Goal: Task Accomplishment & Management: Manage account settings

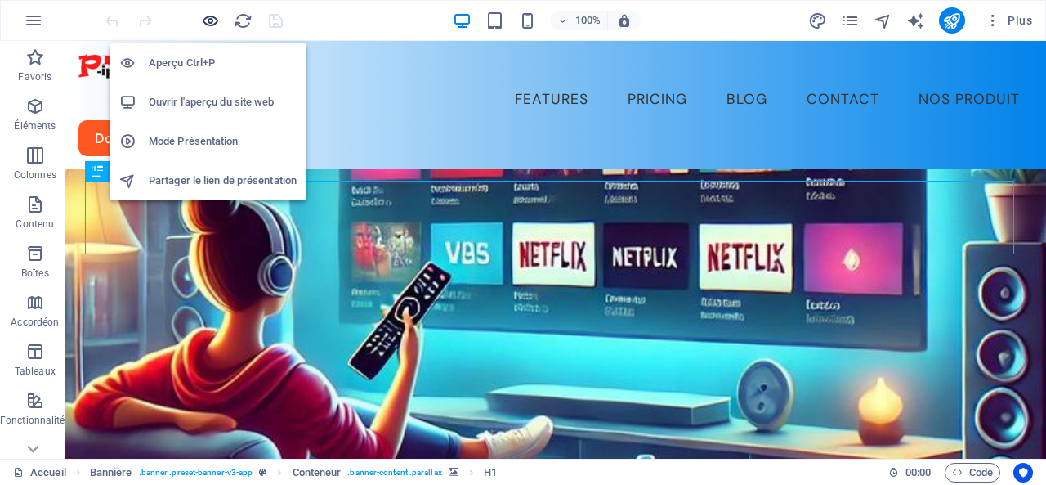
click at [208, 20] on icon "button" at bounding box center [210, 20] width 19 height 19
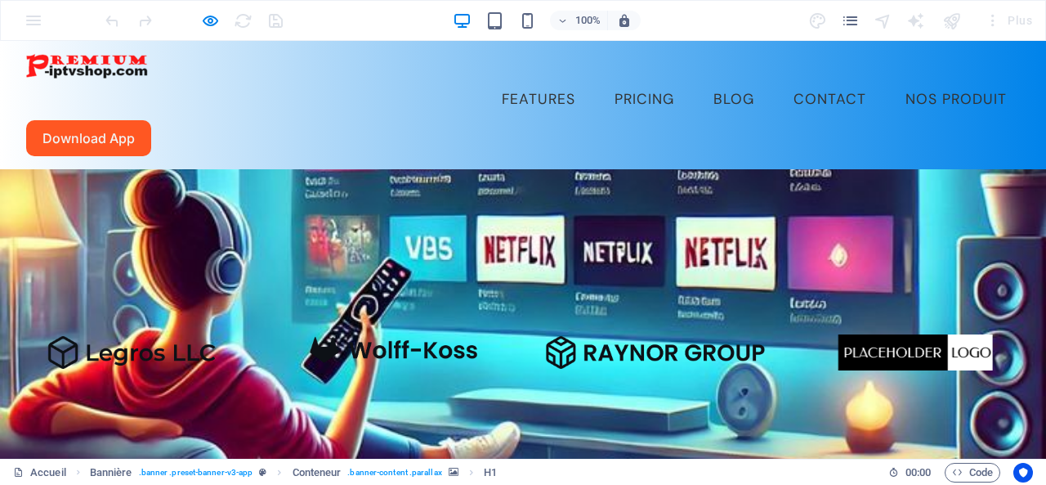
click at [893, 79] on link "nos produit" at bounding box center [957, 99] width 128 height 41
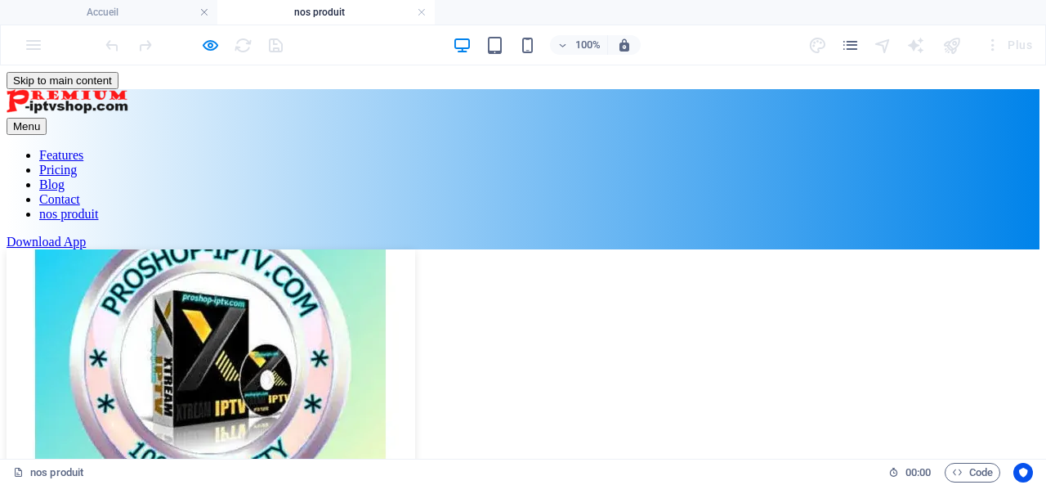
click at [808, 148] on nav "Features Pricing Blog Contact nos produit" at bounding box center [523, 185] width 1033 height 74
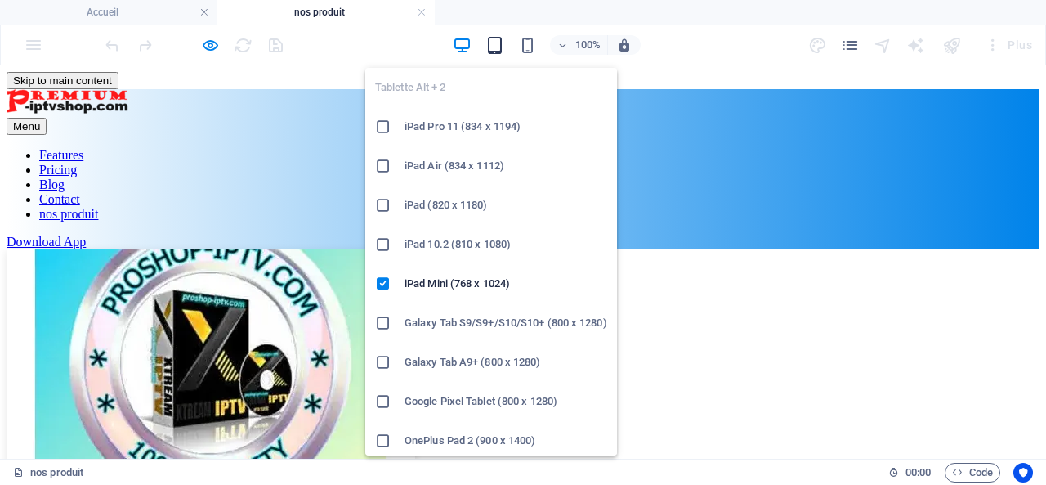
click at [494, 47] on icon "button" at bounding box center [495, 45] width 19 height 19
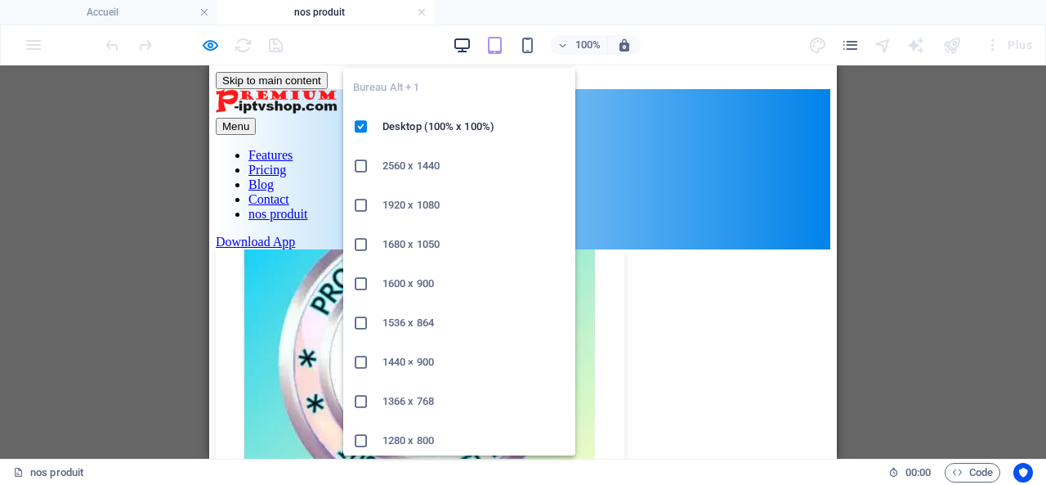
click at [458, 42] on icon "button" at bounding box center [462, 45] width 19 height 19
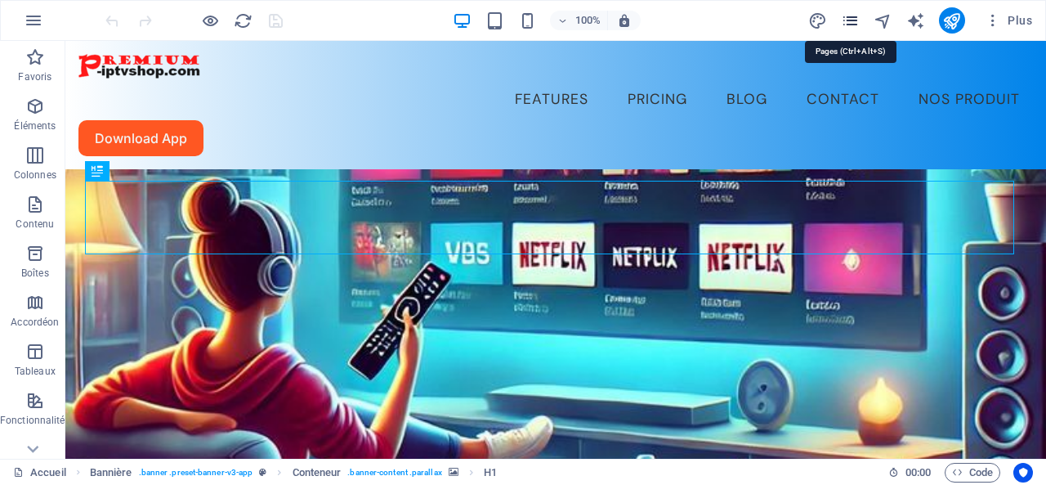
click at [852, 22] on icon "pages" at bounding box center [850, 20] width 19 height 19
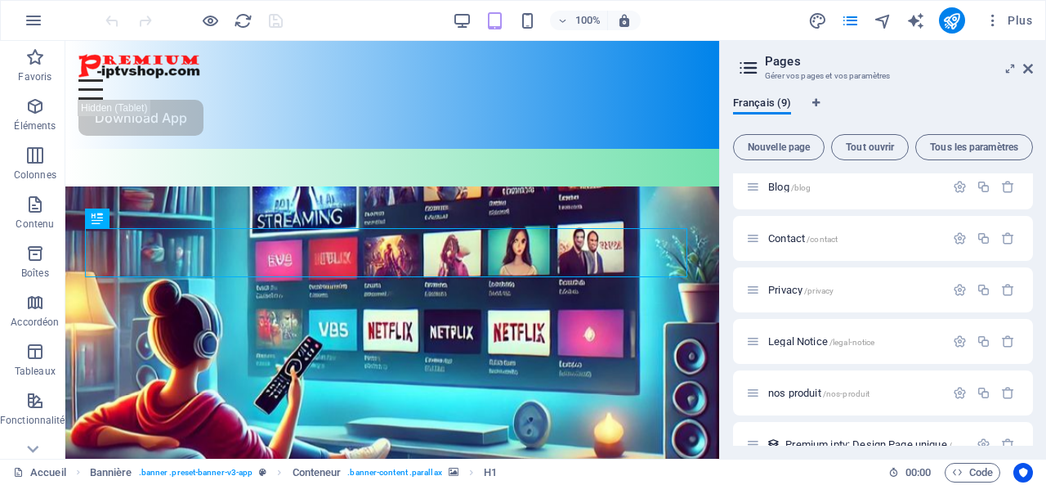
scroll to position [191, 0]
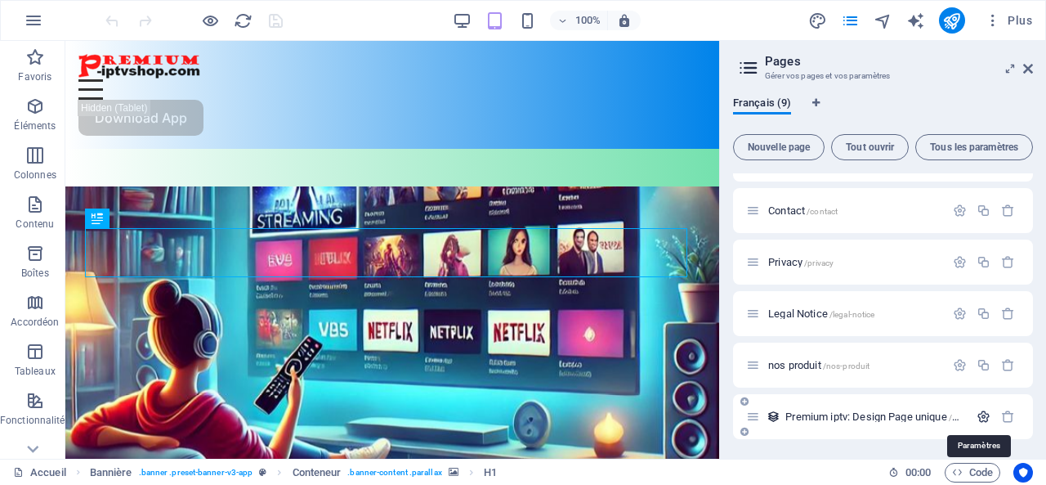
click at [979, 414] on icon "button" at bounding box center [984, 416] width 14 height 14
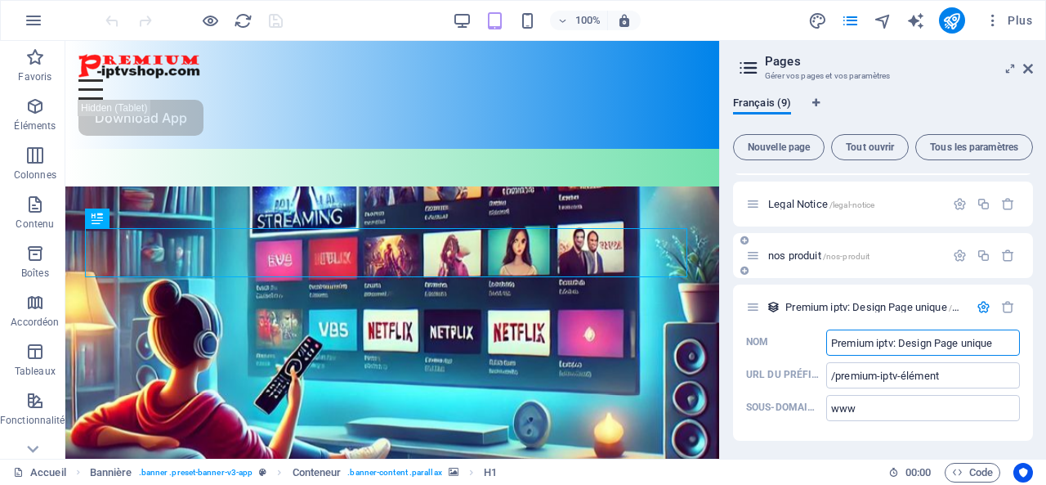
scroll to position [302, 0]
click at [979, 301] on icon "button" at bounding box center [984, 305] width 14 height 14
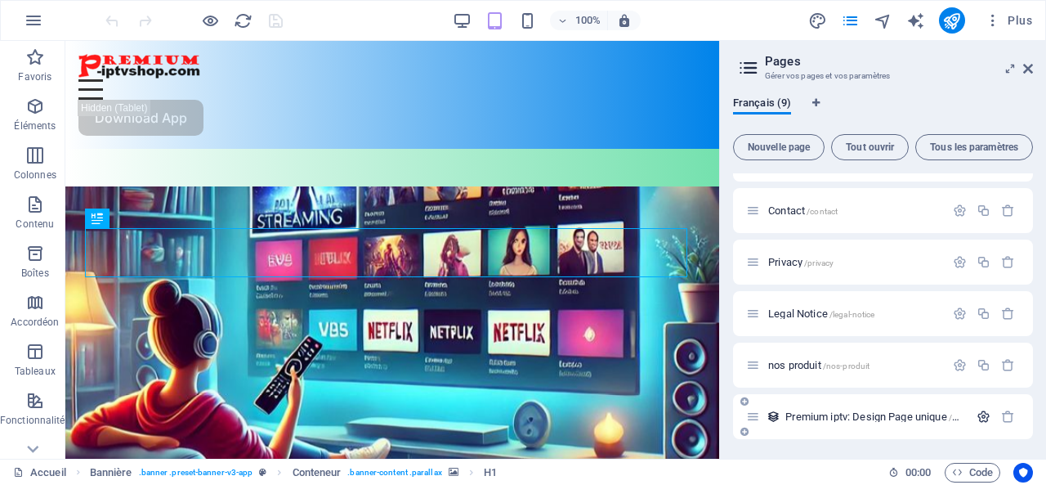
click at [981, 416] on icon "button" at bounding box center [984, 416] width 14 height 14
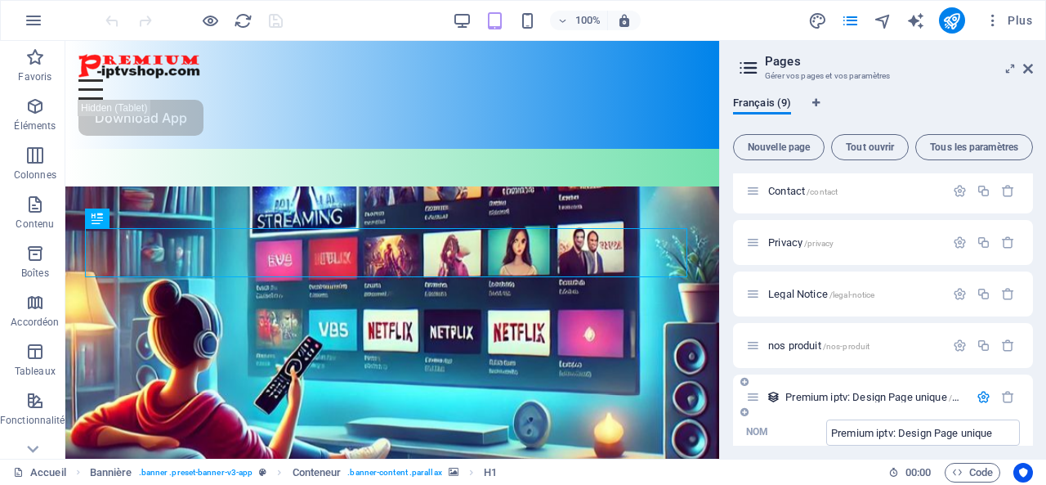
click at [835, 395] on span "Premium iptv: Design Page unique /premium-iptv-élément" at bounding box center [909, 397] width 248 height 12
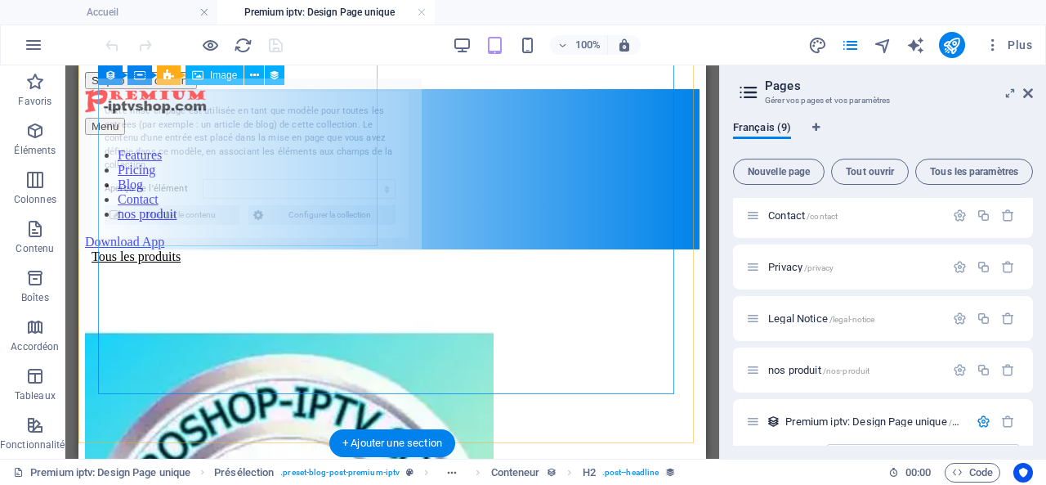
select select "68e002a42ef85507cd0f3ea1"
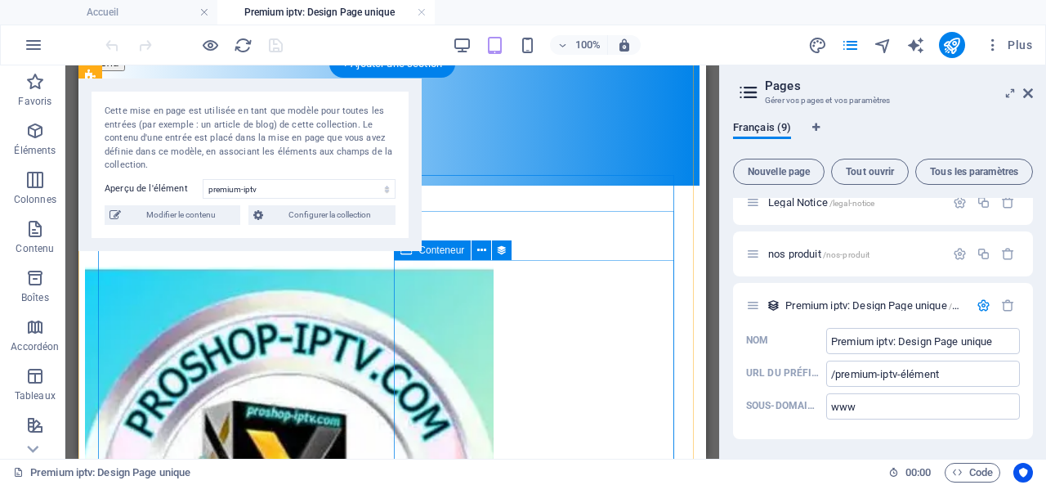
scroll to position [0, 0]
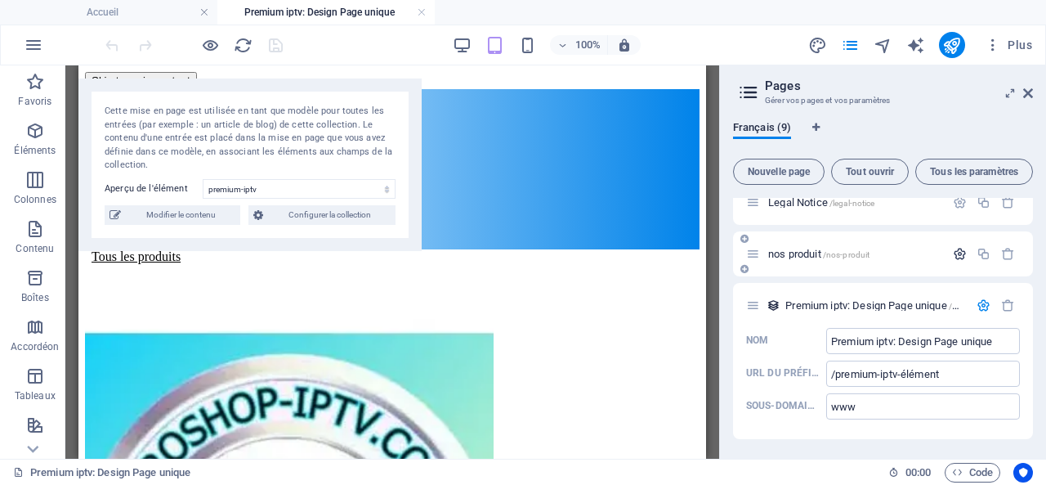
click at [959, 254] on icon "button" at bounding box center [960, 254] width 14 height 14
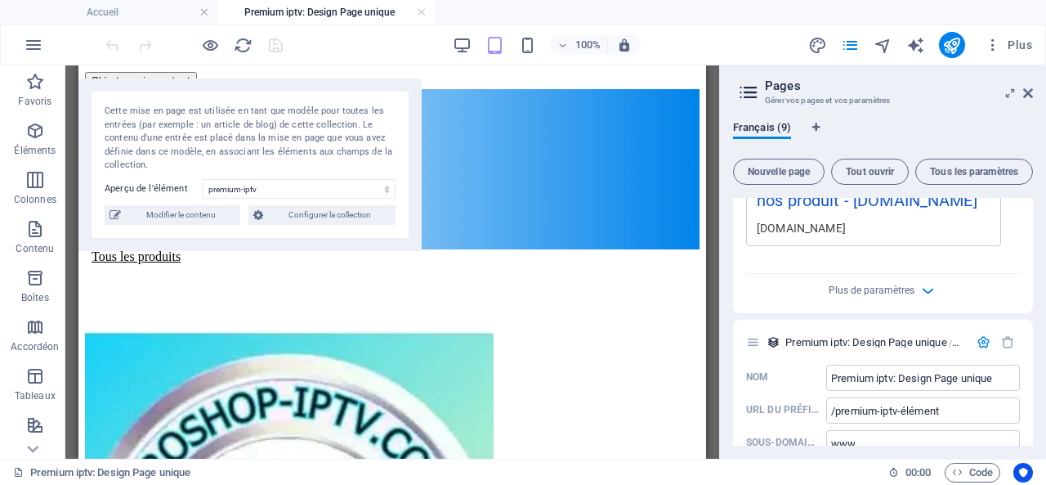
scroll to position [958, 0]
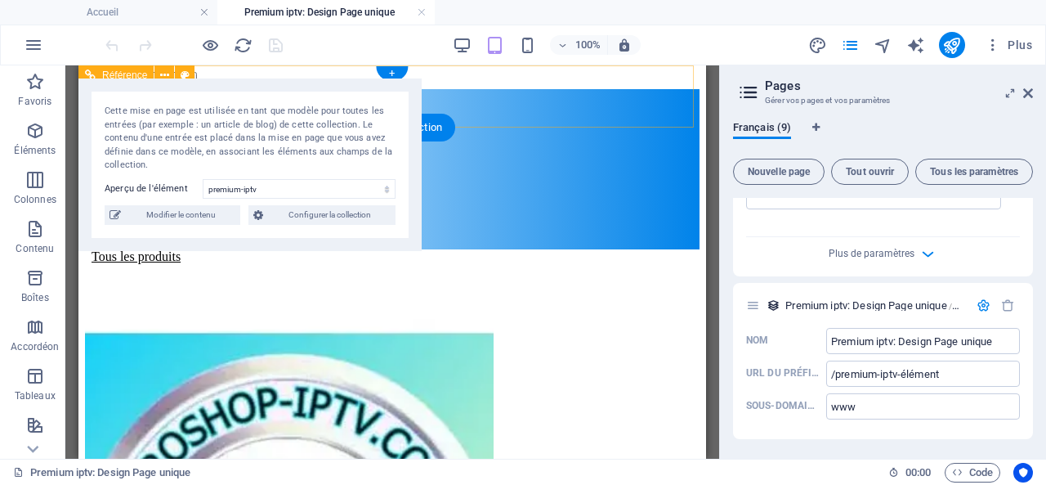
click at [664, 118] on div "Menu" at bounding box center [392, 126] width 615 height 17
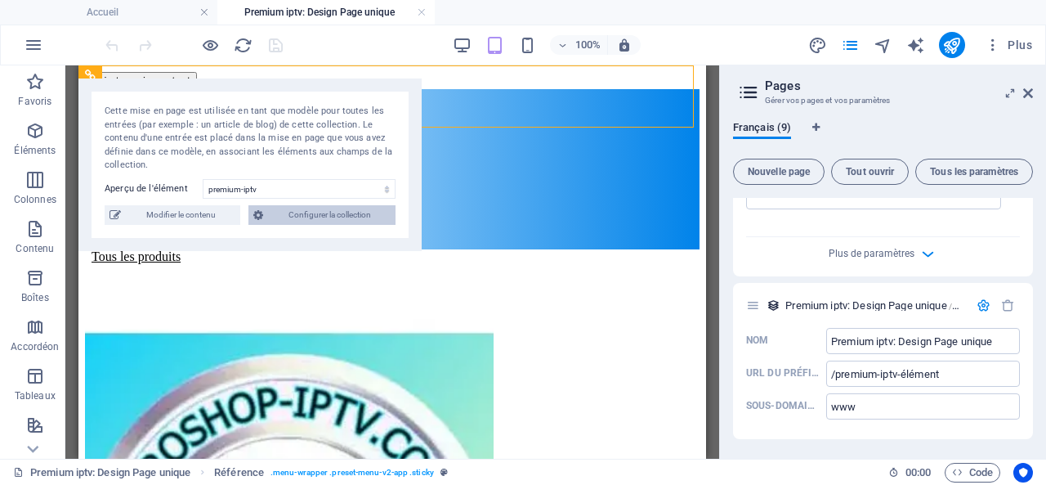
click at [329, 214] on span "Configurer la collection" at bounding box center [329, 215] width 123 height 20
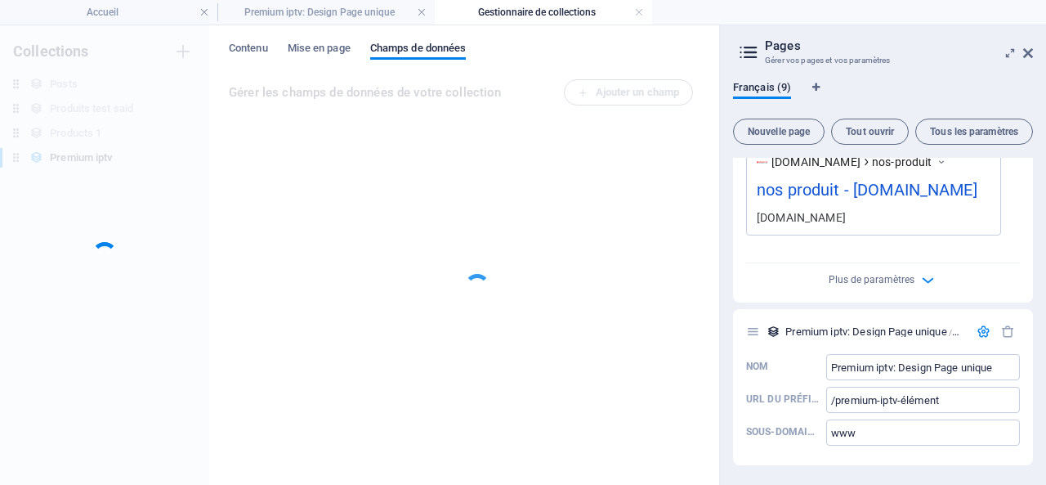
scroll to position [892, 0]
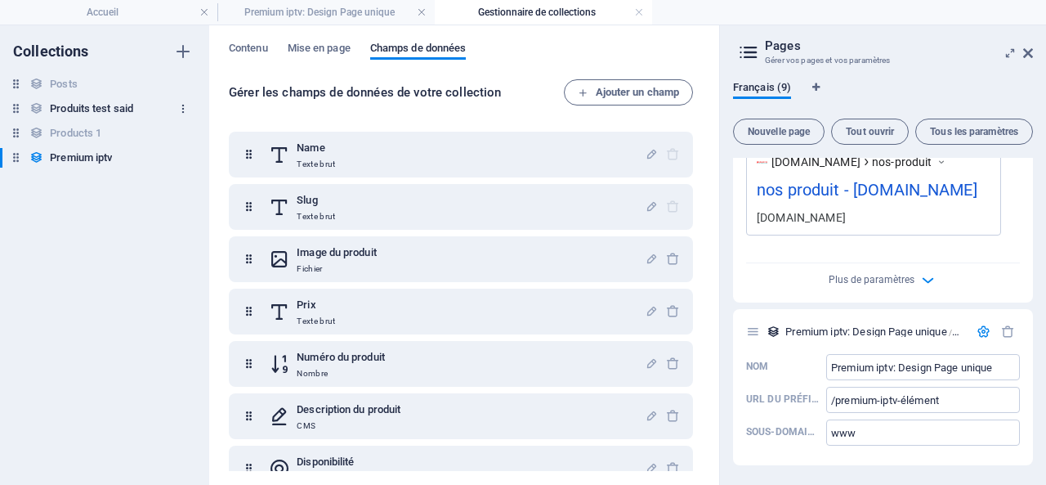
click at [182, 104] on icon "button" at bounding box center [182, 108] width 11 height 11
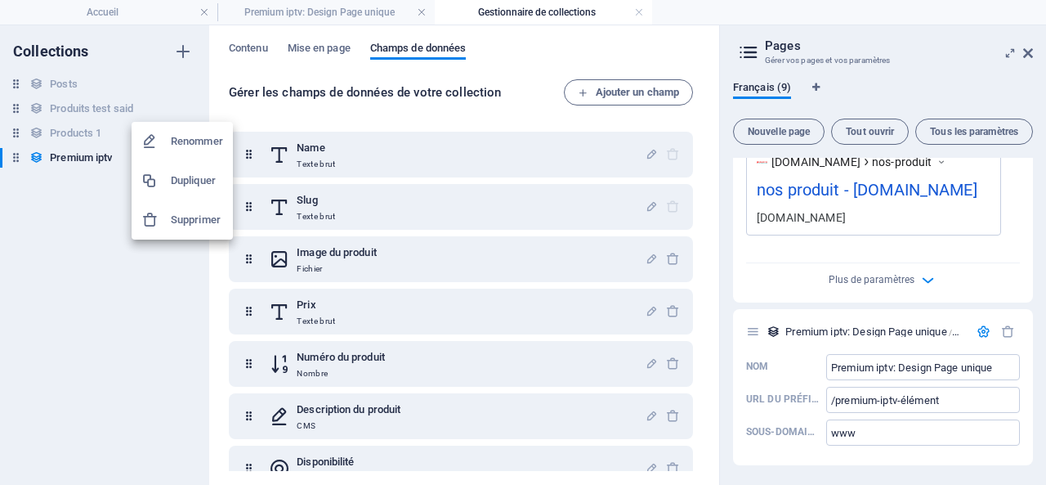
click at [190, 220] on h6 "Supprimer" at bounding box center [197, 220] width 52 height 20
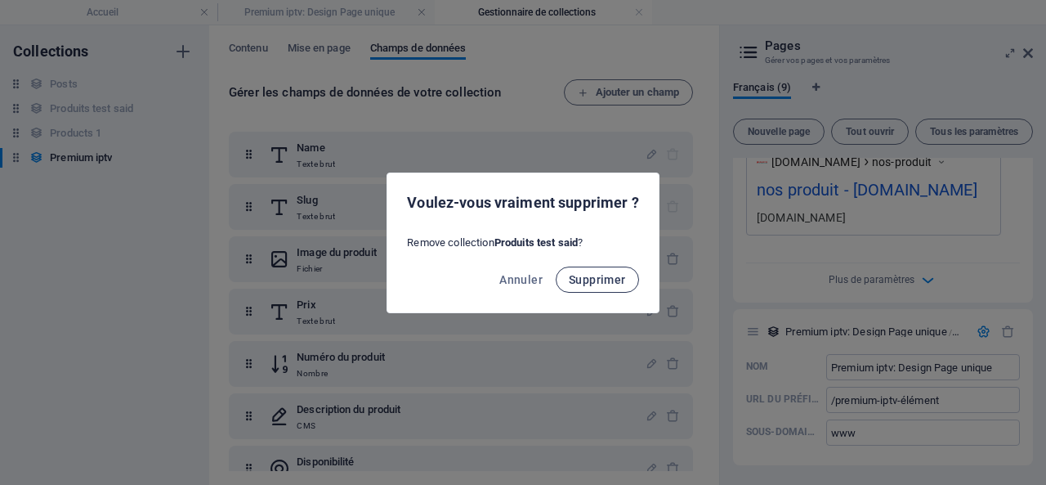
click at [593, 276] on span "Supprimer" at bounding box center [597, 279] width 57 height 13
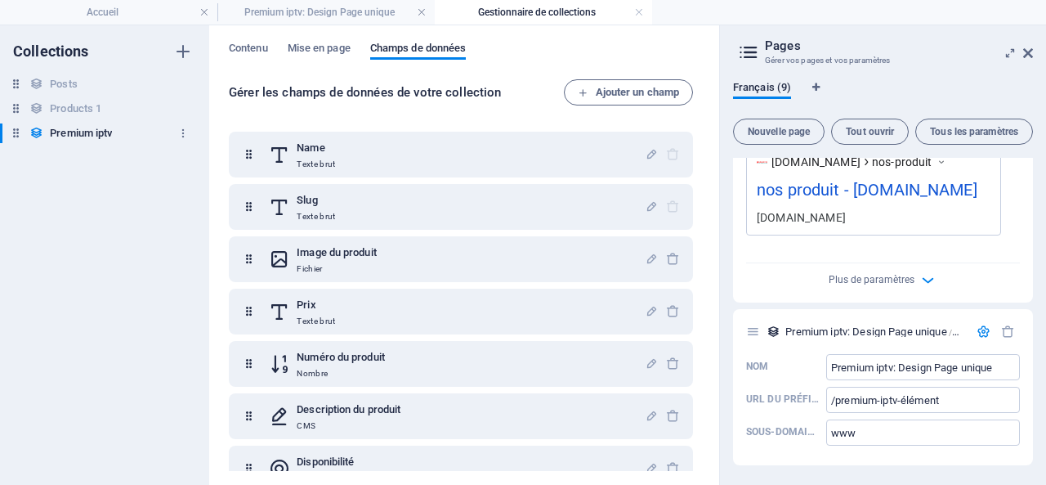
click at [73, 129] on h6 "Premium iptv" at bounding box center [81, 133] width 62 height 20
click at [302, 47] on span "Mise en page" at bounding box center [319, 49] width 63 height 23
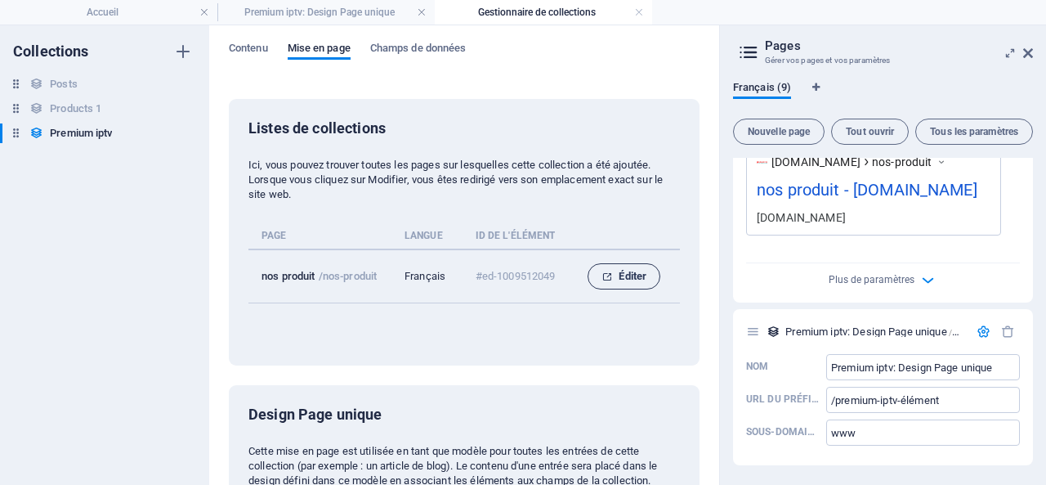
click at [629, 275] on span "Éditer" at bounding box center [624, 276] width 45 height 20
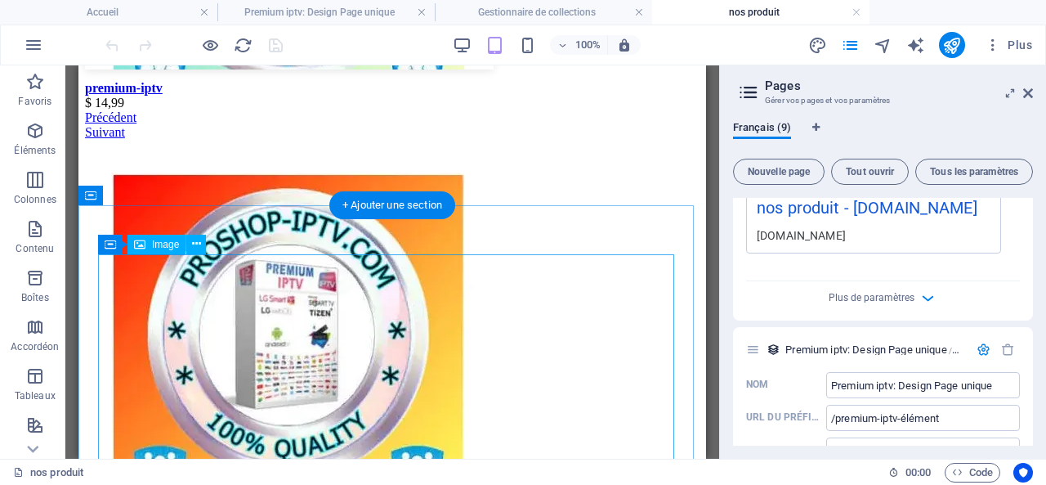
scroll to position [400, 0]
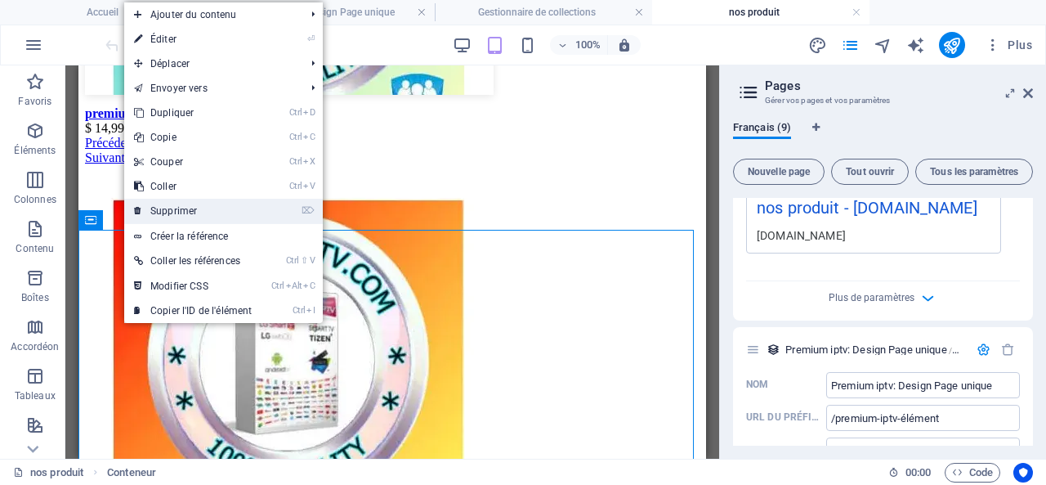
click at [196, 207] on link "⌦ Supprimer" at bounding box center [192, 211] width 137 height 25
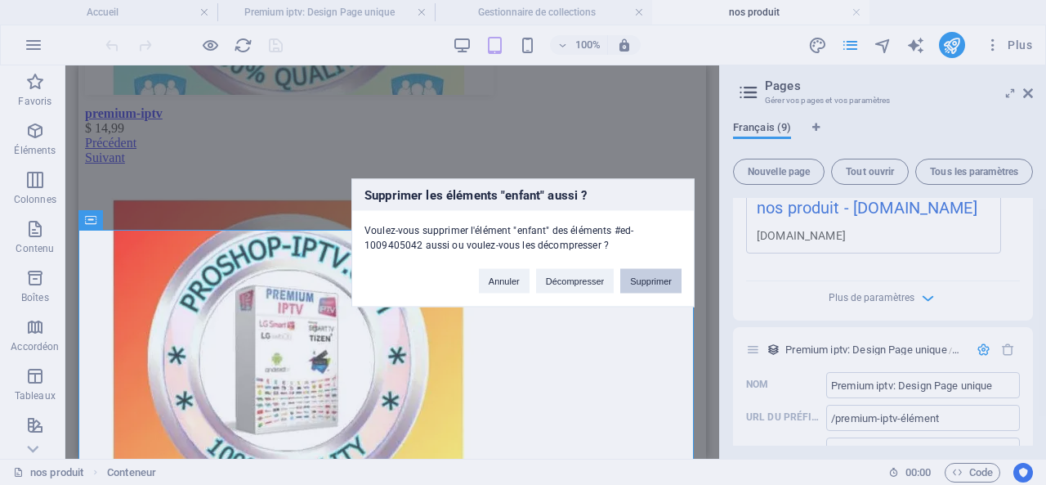
click at [652, 279] on button "Supprimer" at bounding box center [650, 280] width 61 height 25
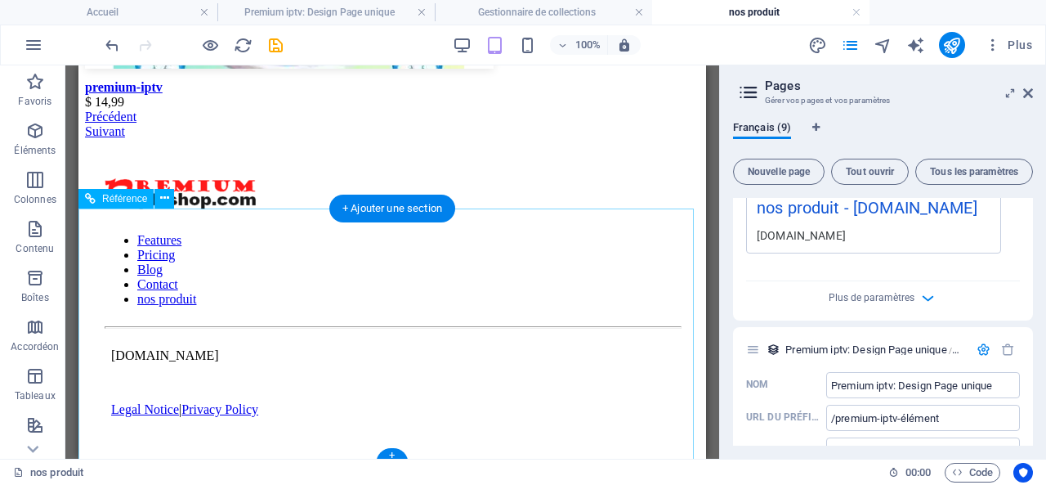
scroll to position [262, 0]
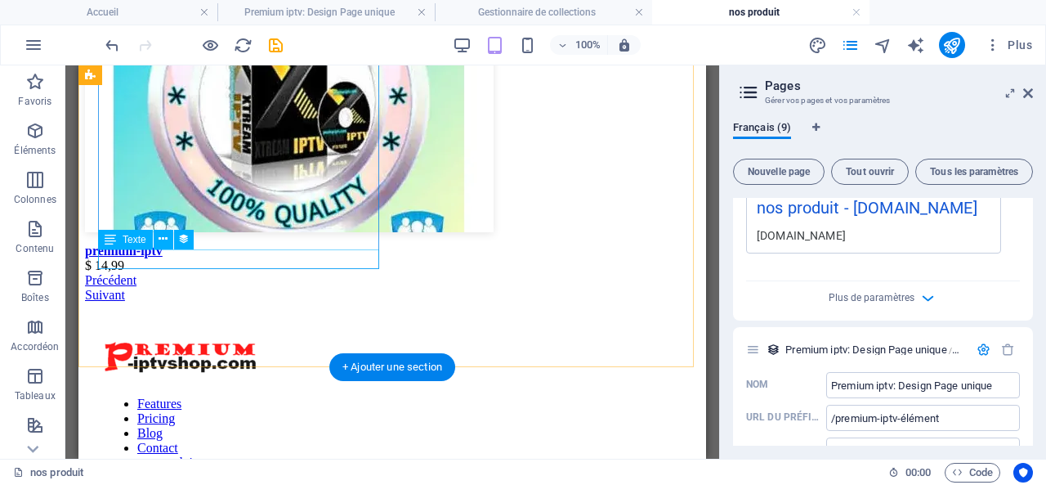
click at [239, 259] on div "$ 14,99" at bounding box center [392, 265] width 615 height 15
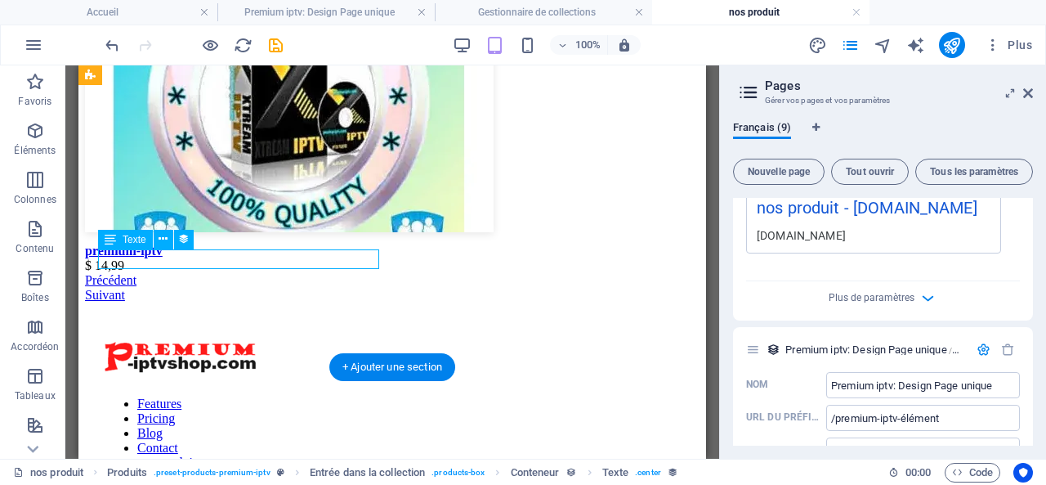
click at [237, 261] on div "$ 14,99" at bounding box center [392, 265] width 615 height 15
select select "price"
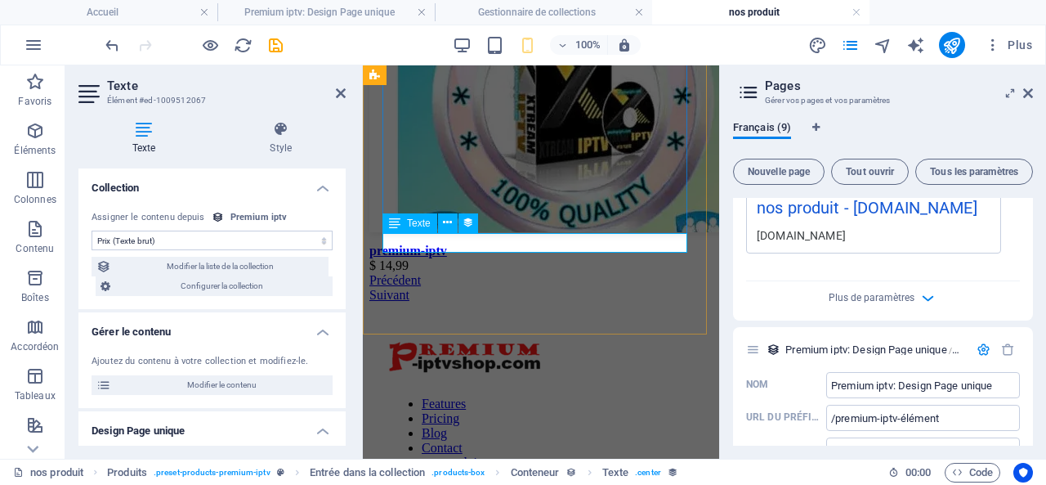
click at [530, 258] on div "$ 14,99" at bounding box center [540, 265] width 343 height 15
click at [145, 131] on icon at bounding box center [144, 129] width 132 height 16
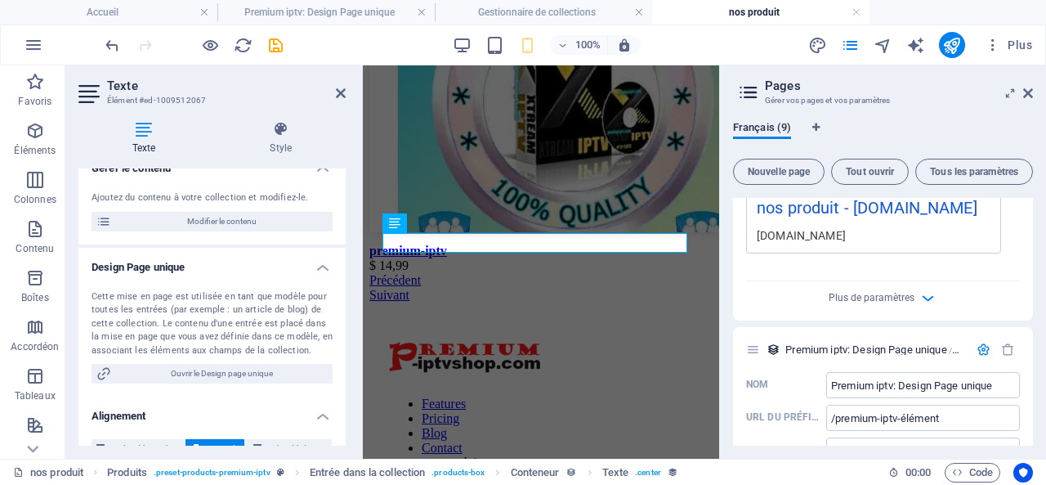
scroll to position [190, 0]
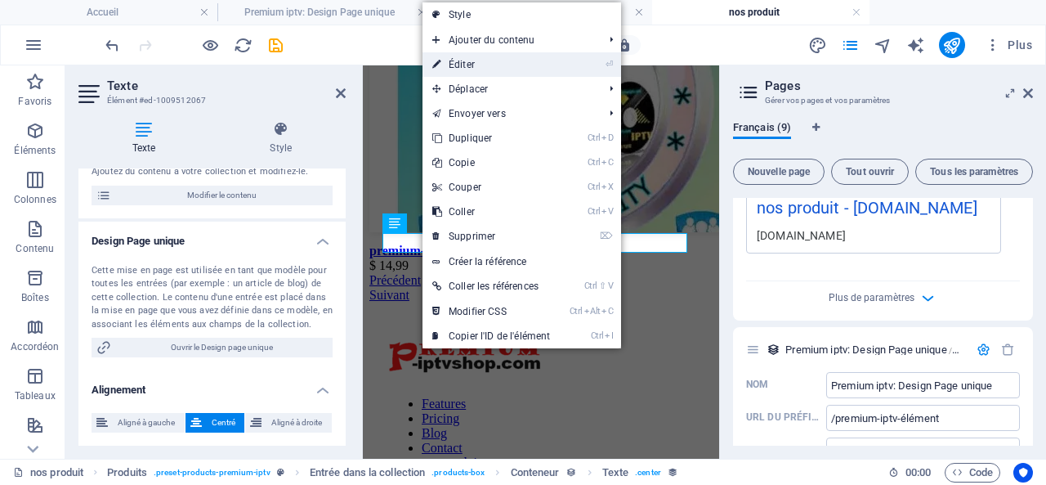
click at [461, 61] on link "⏎ Éditer" at bounding box center [491, 64] width 137 height 25
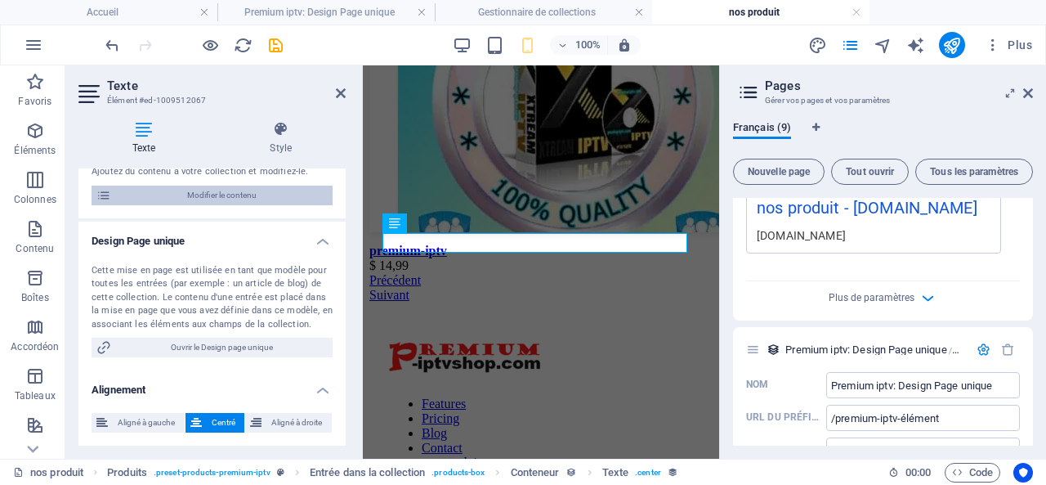
click at [234, 197] on span "Modifier le contenu" at bounding box center [222, 196] width 212 height 20
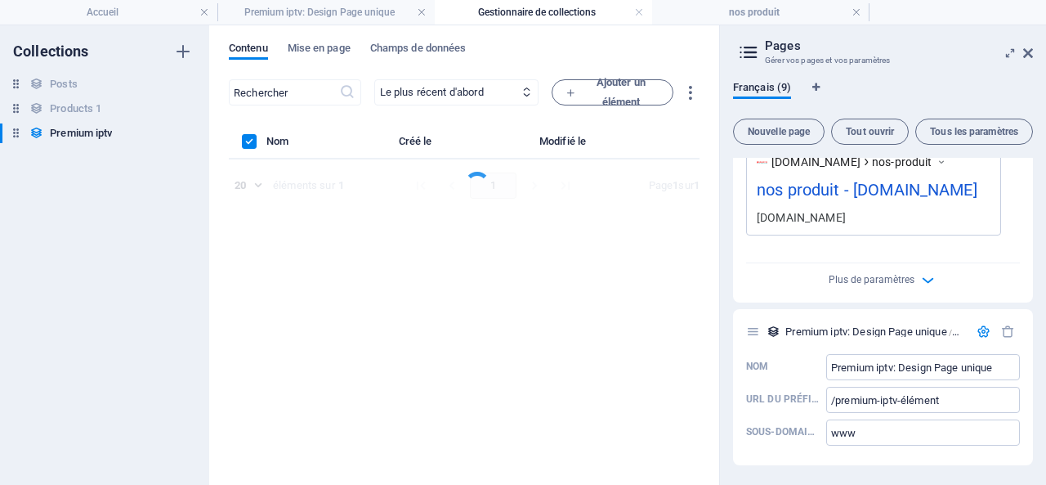
scroll to position [0, 0]
select select "In stock"
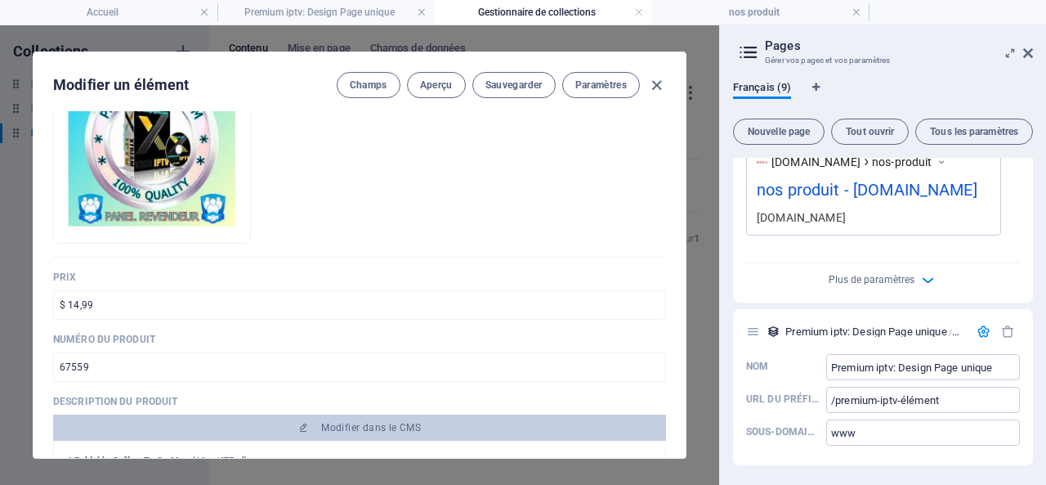
scroll to position [245, 0]
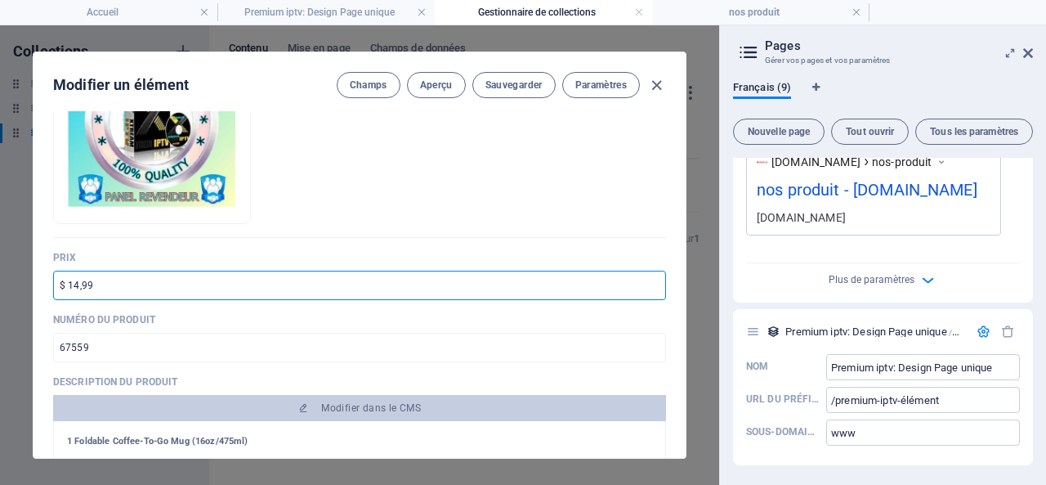
drag, startPoint x: 78, startPoint y: 285, endPoint x: 69, endPoint y: 284, distance: 9.1
click at [69, 284] on input "$ 14,99" at bounding box center [359, 285] width 613 height 29
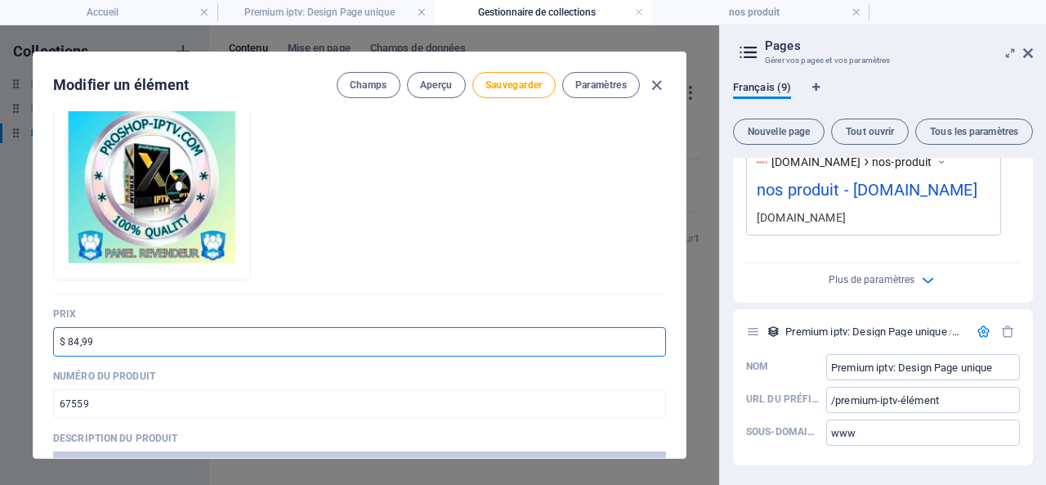
scroll to position [163, 0]
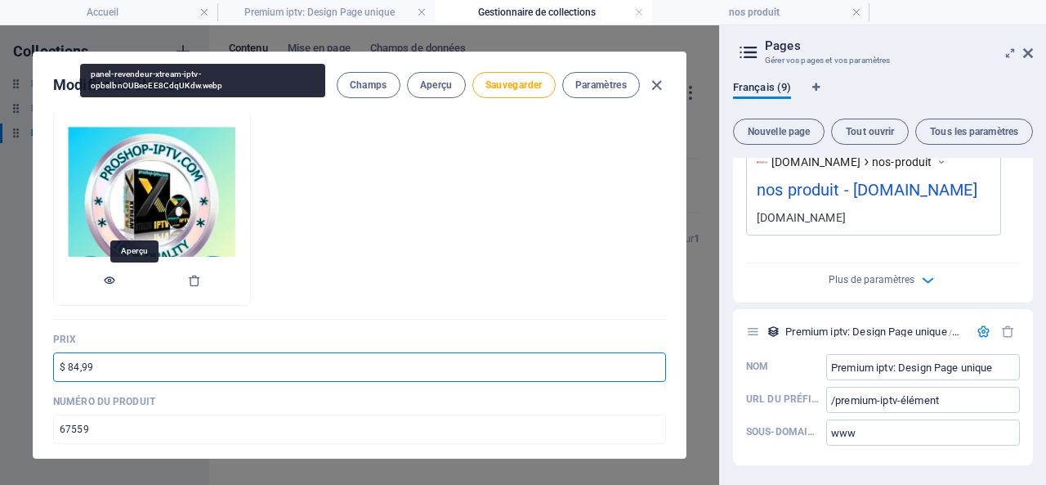
type input "$ 84,99"
click at [116, 280] on icon "button" at bounding box center [109, 280] width 13 height 13
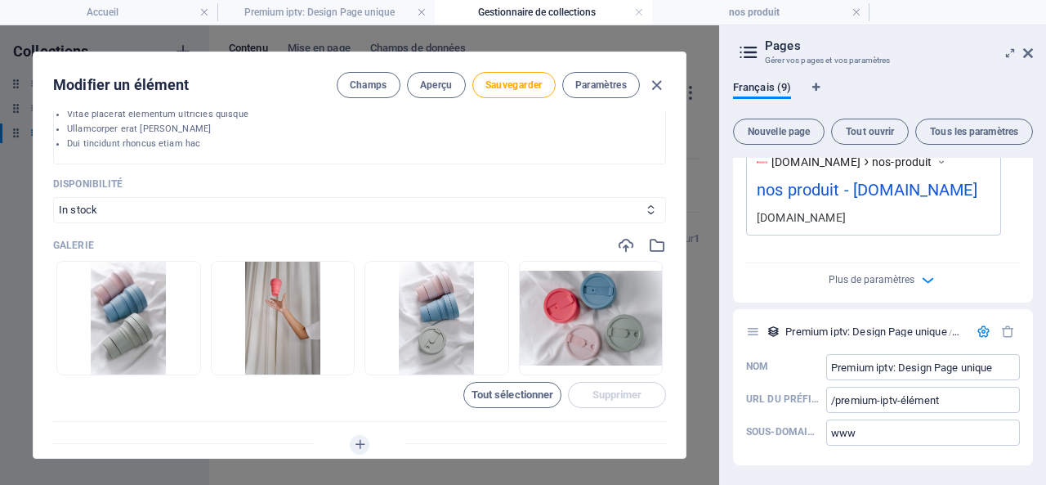
scroll to position [654, 0]
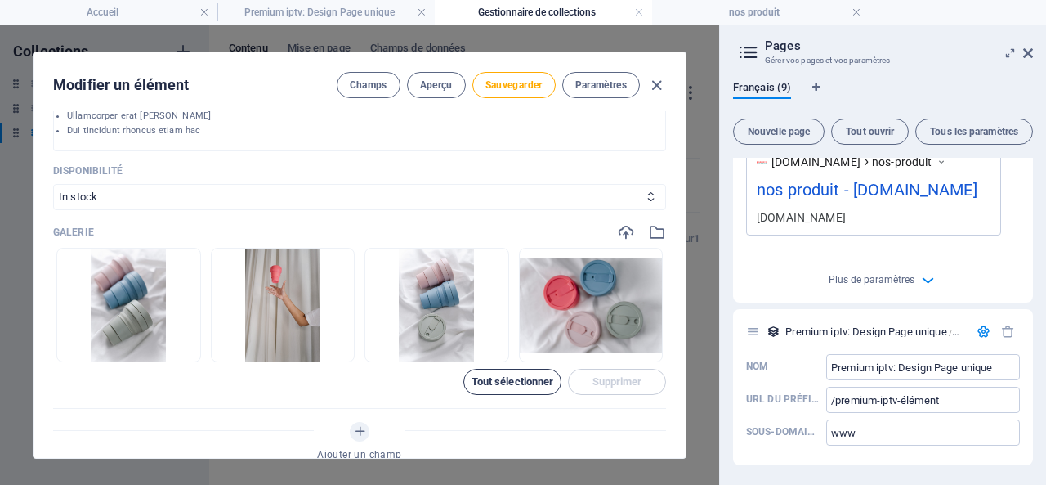
click at [508, 377] on span "Tout sélectionner" at bounding box center [513, 382] width 83 height 10
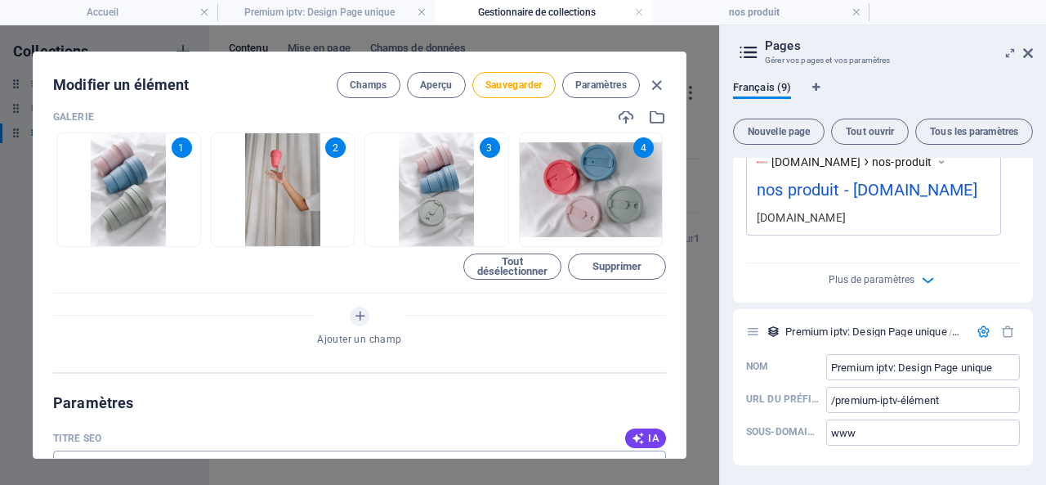
scroll to position [736, 0]
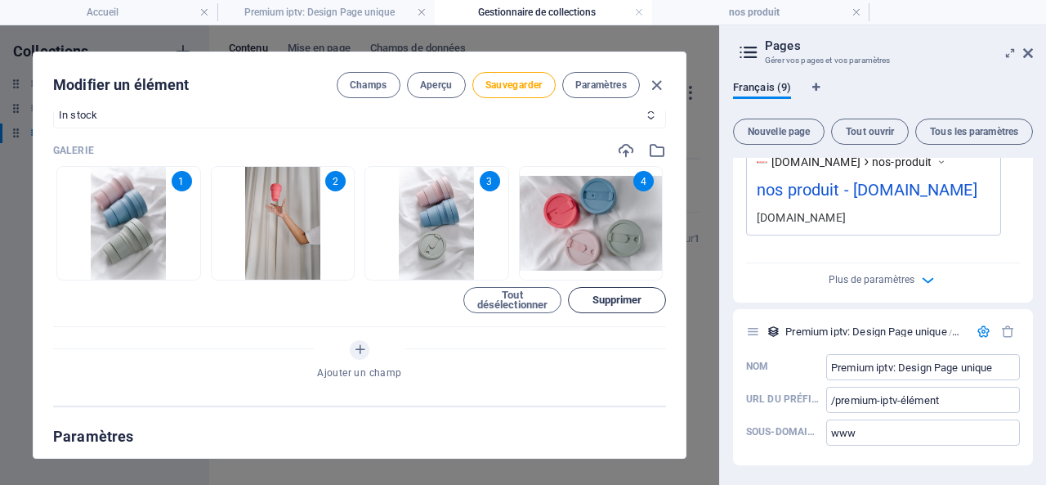
click at [611, 300] on span "Supprimer" at bounding box center [618, 300] width 50 height 10
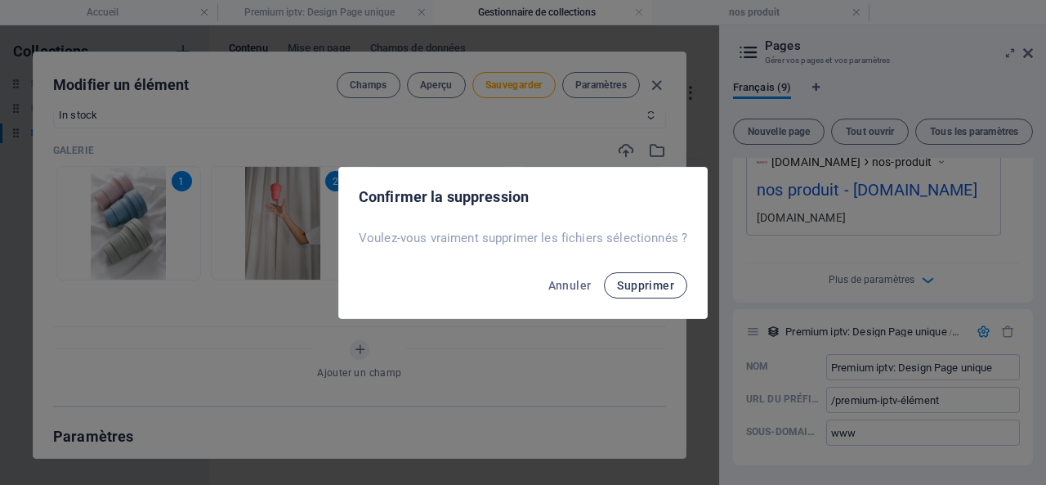
click at [641, 284] on span "Supprimer" at bounding box center [645, 285] width 57 height 13
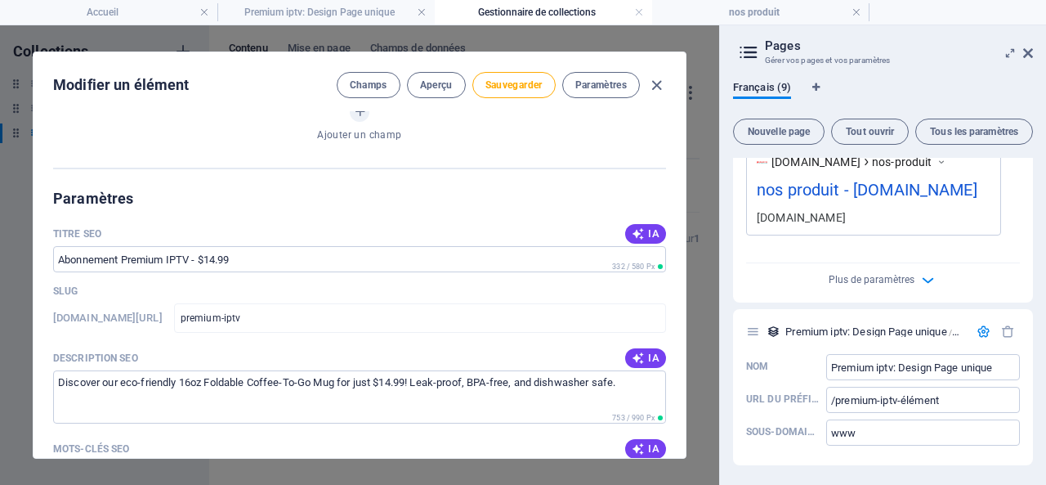
scroll to position [981, 0]
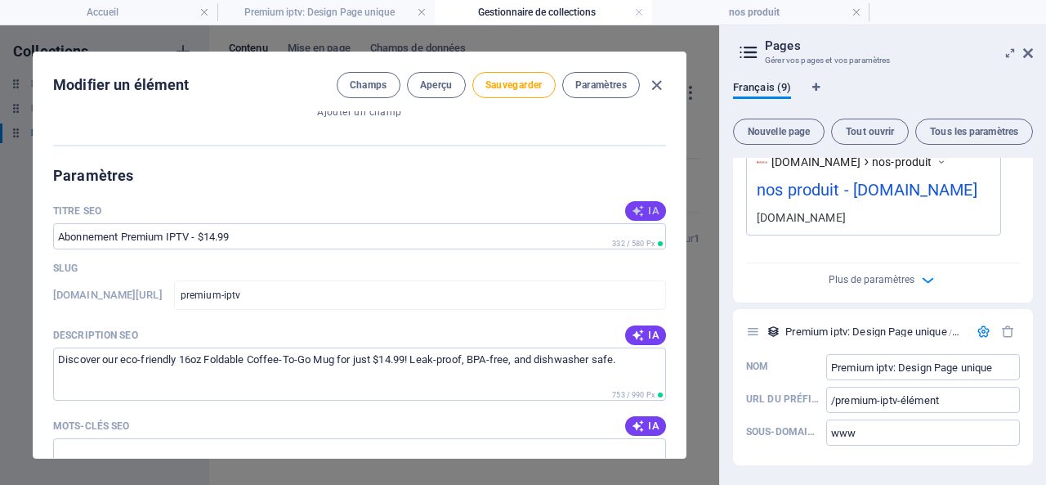
click at [639, 211] on icon "button" at bounding box center [638, 210] width 13 height 13
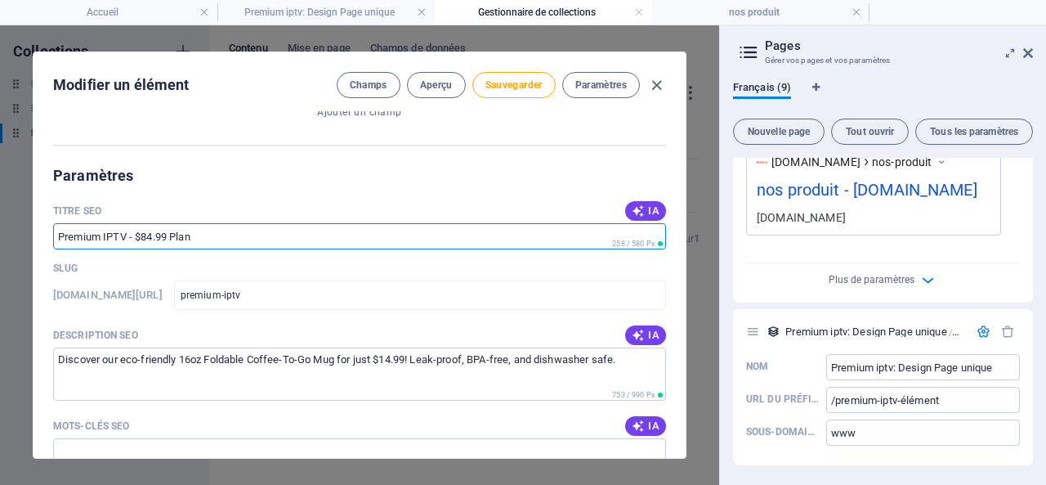
drag, startPoint x: 141, startPoint y: 235, endPoint x: 125, endPoint y: 232, distance: 15.9
click at [125, 232] on input "Premium IPTV - $84.99 Plan" at bounding box center [359, 236] width 613 height 26
click at [149, 235] on input "Premium IPTV - $84.99 Plan" at bounding box center [359, 236] width 613 height 26
click at [143, 233] on input "Premium IPTV - $84.99 Plan" at bounding box center [359, 236] width 613 height 26
click at [138, 235] on input "Premium IPTV - $84.99 Plan" at bounding box center [359, 236] width 613 height 26
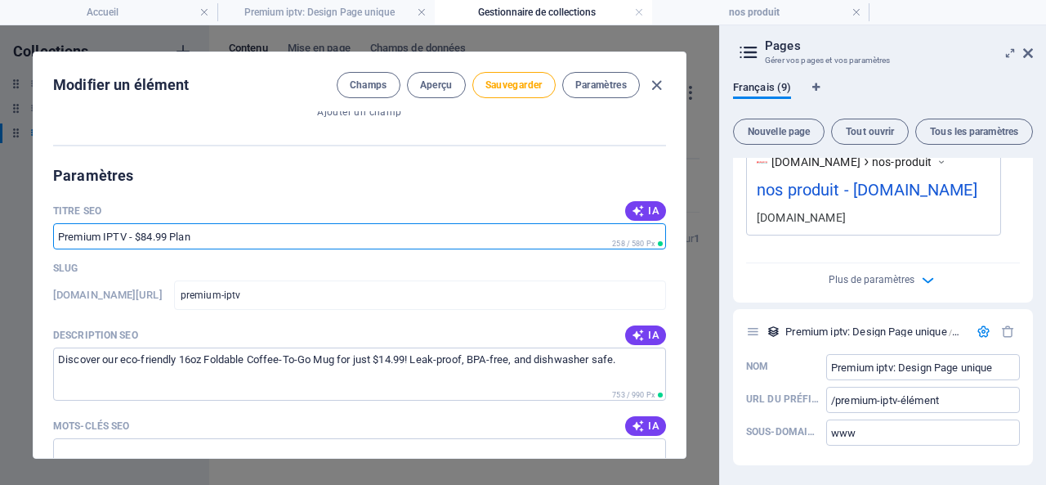
paste input "€"
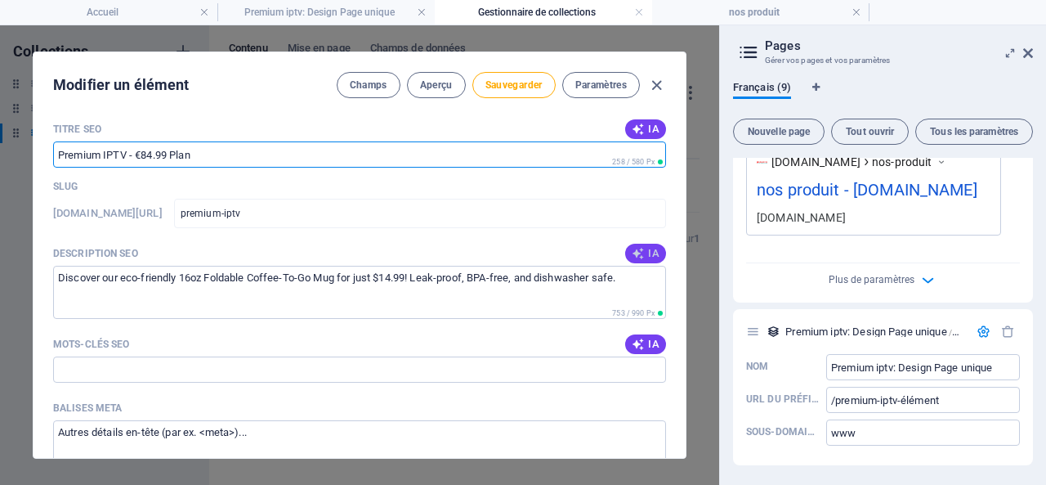
type input "Premium IPTV - €84.99 Plan"
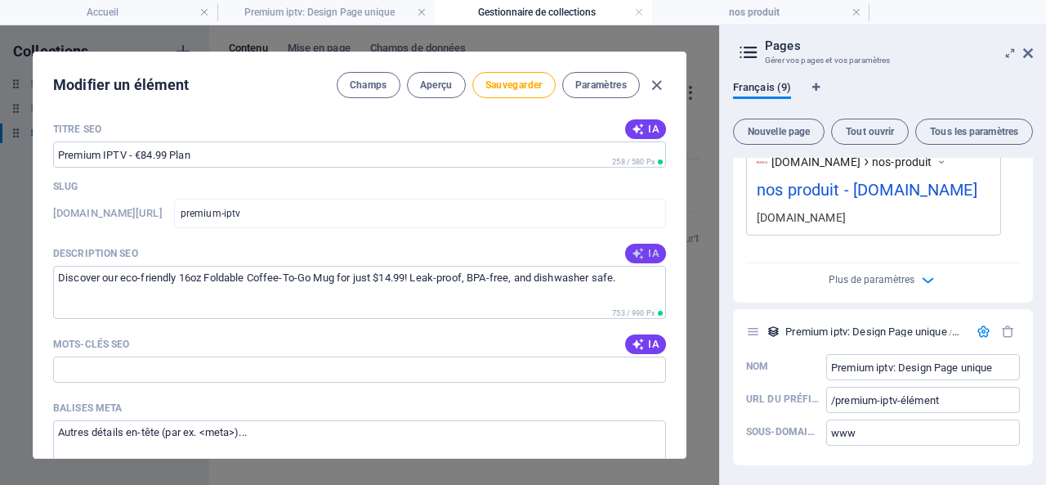
click at [638, 250] on icon "button" at bounding box center [638, 253] width 13 height 13
type textarea "Discover our 16oz Foldable Coffee-To-Go Mug: a stylish, BPA-free, and sustainab…"
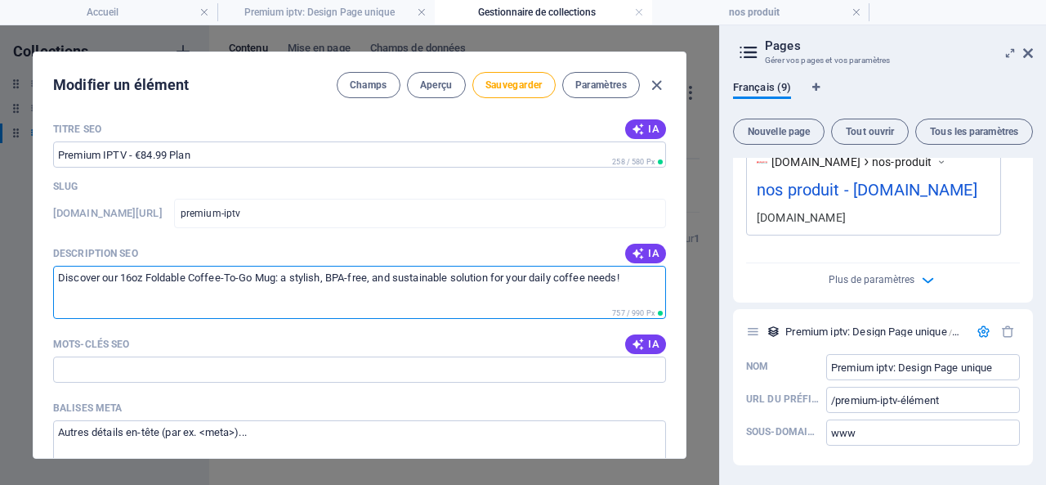
drag, startPoint x: 638, startPoint y: 272, endPoint x: 121, endPoint y: 271, distance: 517.4
click at [33, 269] on div "Modifier un élément Champs Aperçu Sauvegarder Paramètres Name premium-iptv ​ Sl…" at bounding box center [360, 254] width 654 height 407
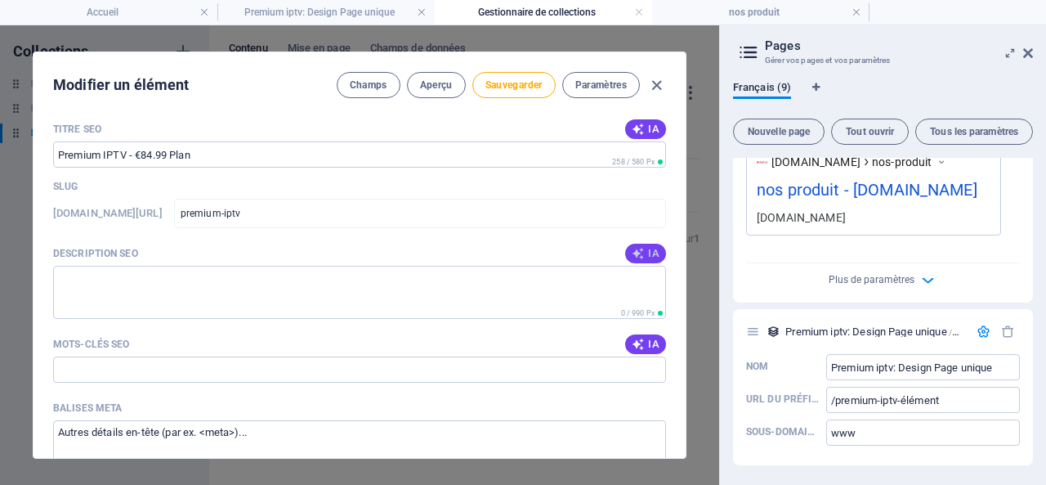
click at [651, 250] on span "IA" at bounding box center [646, 253] width 28 height 13
type textarea "Discover our premium 16oz Foldable Coffee-To-Go Mug for just $84.99! Sustainabl…"
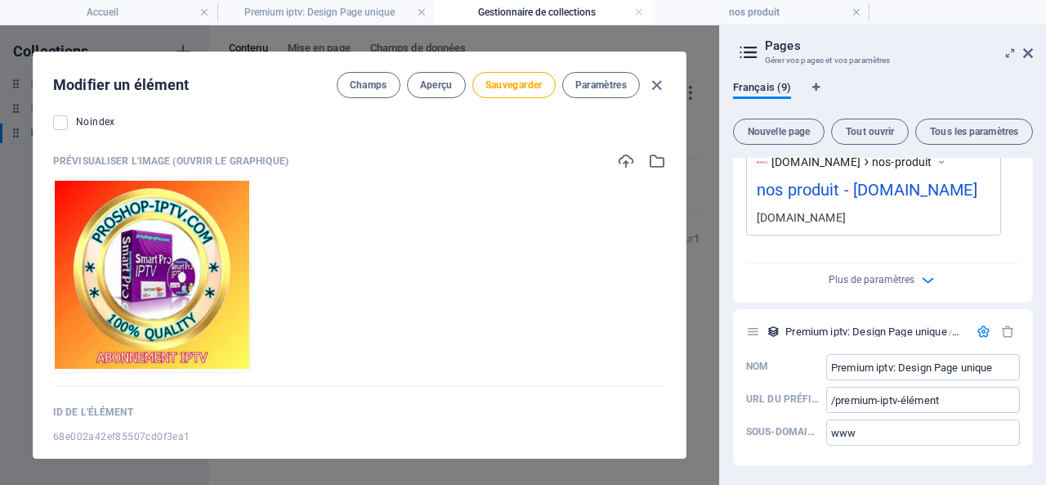
scroll to position [1700, 0]
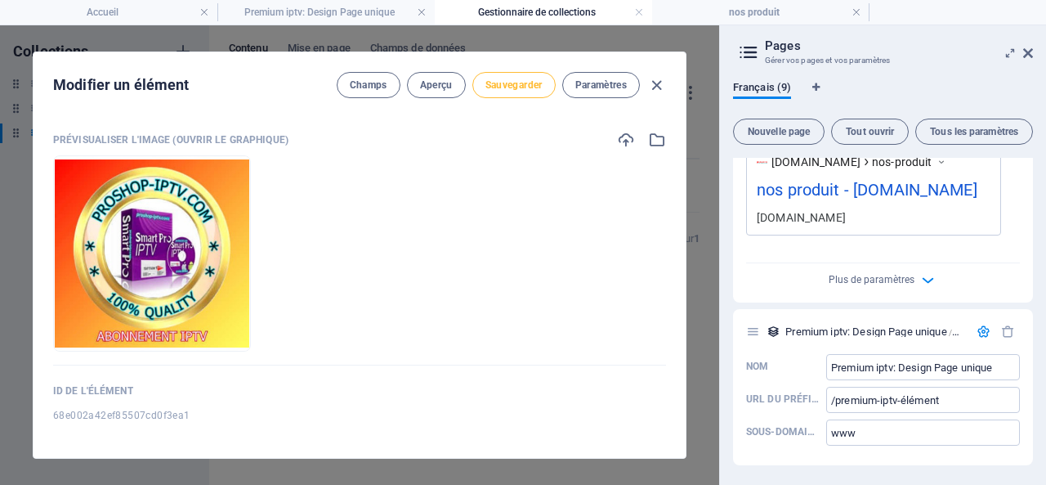
click at [509, 85] on span "Sauvegarder" at bounding box center [514, 84] width 57 height 13
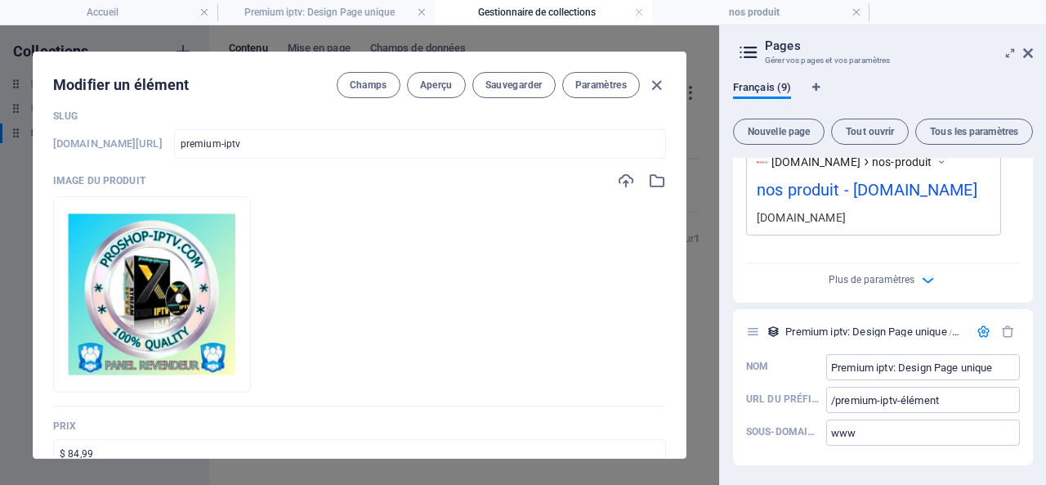
scroll to position [0, 0]
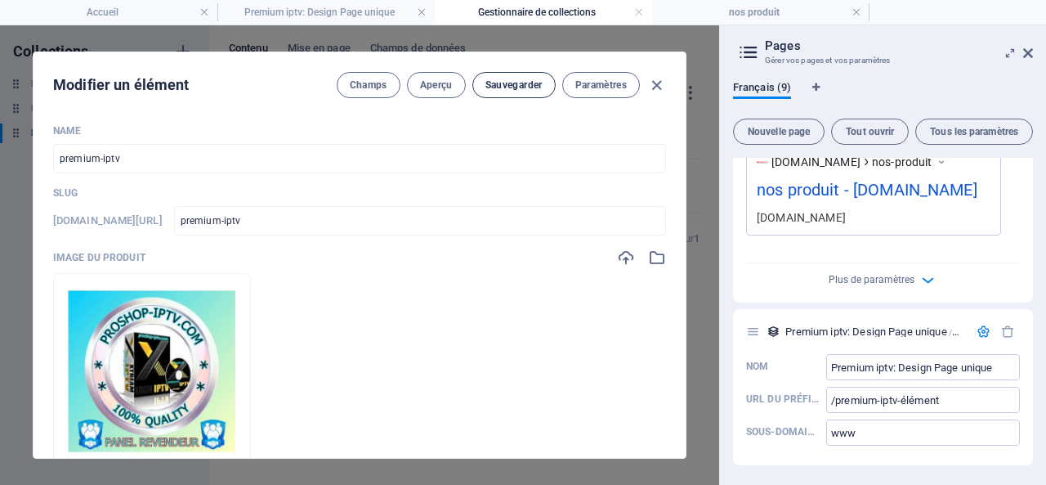
click at [514, 76] on button "Sauvegarder" at bounding box center [513, 85] width 83 height 26
click at [656, 80] on icon "button" at bounding box center [656, 85] width 19 height 19
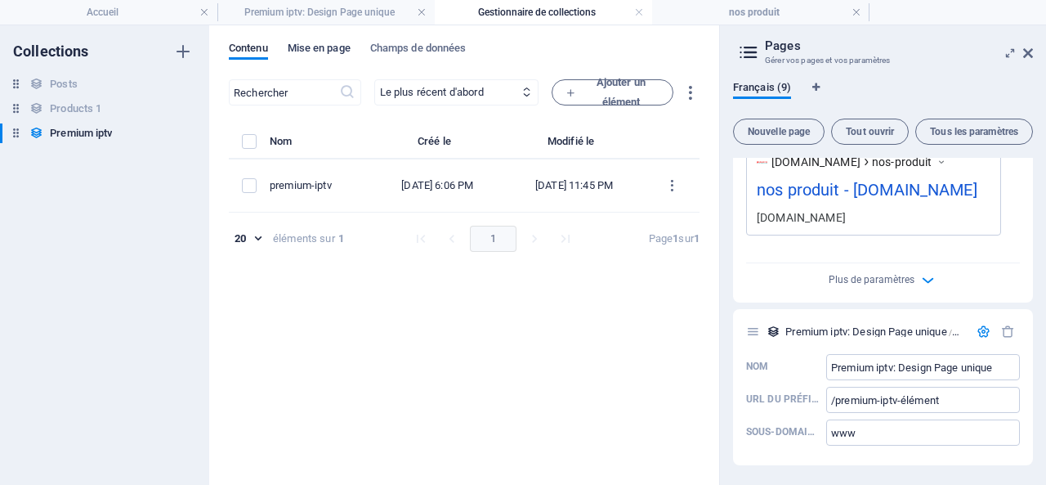
click at [311, 48] on span "Mise en page" at bounding box center [319, 49] width 63 height 23
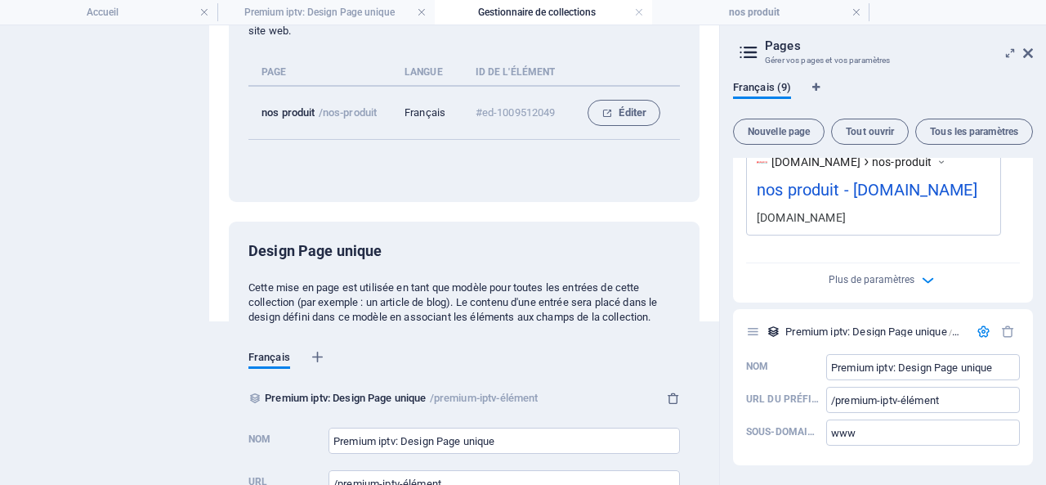
scroll to position [243, 0]
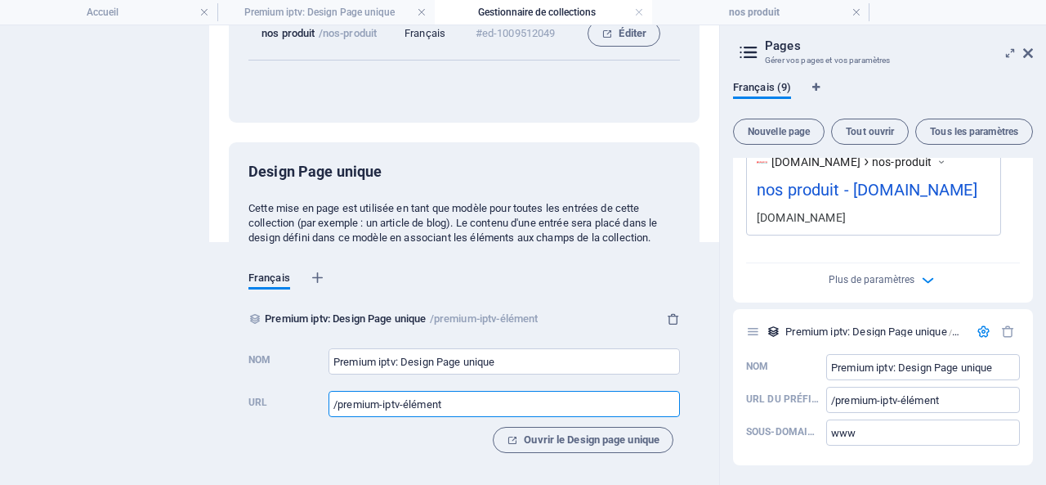
drag, startPoint x: 402, startPoint y: 403, endPoint x: 486, endPoint y: 401, distance: 83.4
click at [486, 401] on input "/premium-iptv-élément" at bounding box center [504, 404] width 351 height 26
click at [499, 276] on div "Français" at bounding box center [464, 283] width 432 height 51
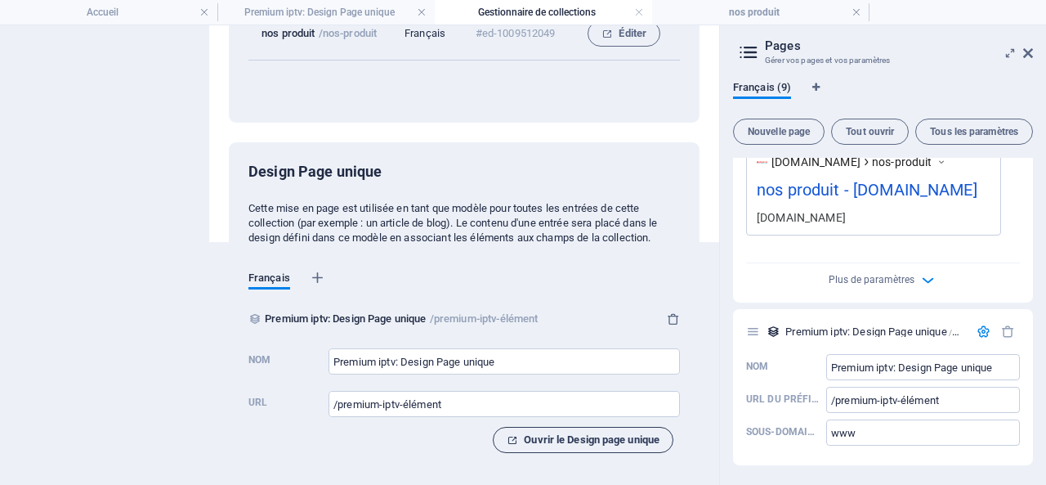
click at [571, 436] on span "Ouvrir le Design page unique" at bounding box center [583, 440] width 153 height 20
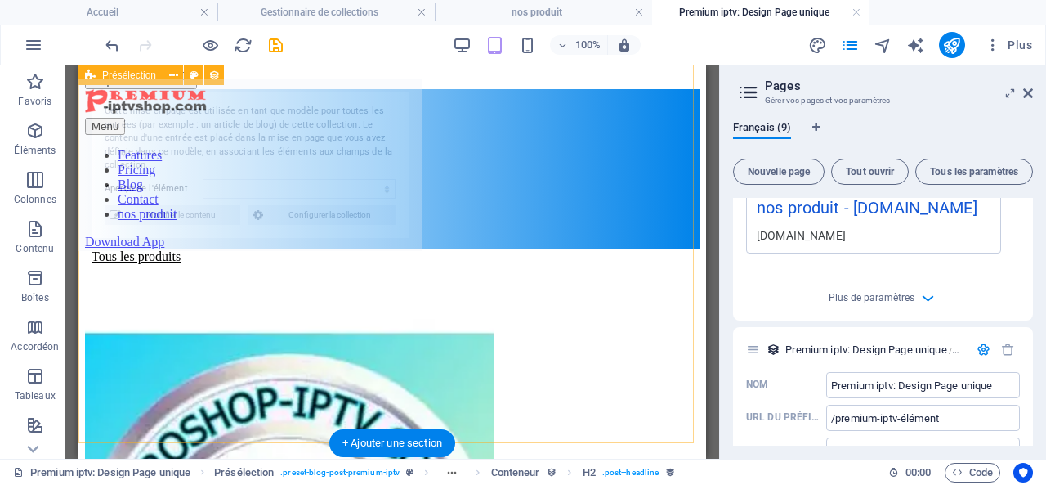
scroll to position [642, 0]
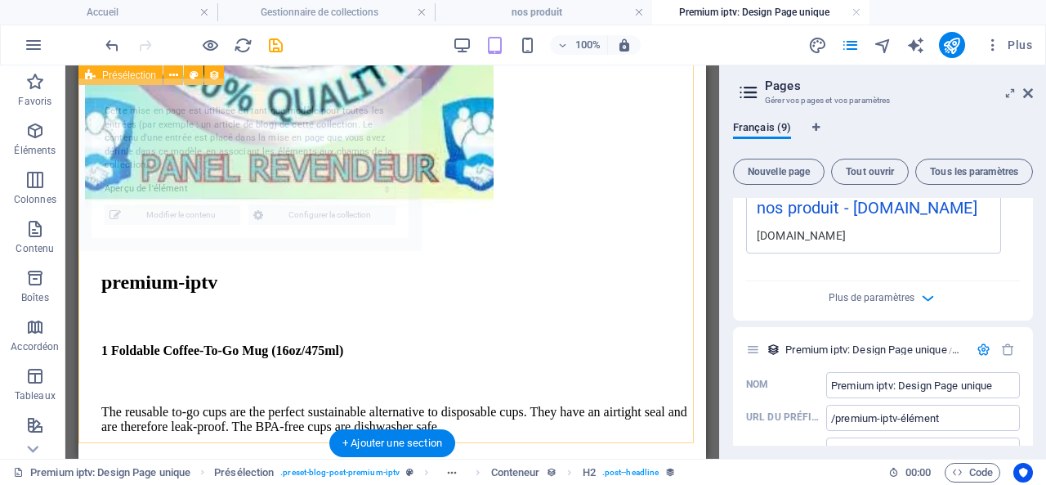
select select "68e002a42ef85507cd0f3ea1"
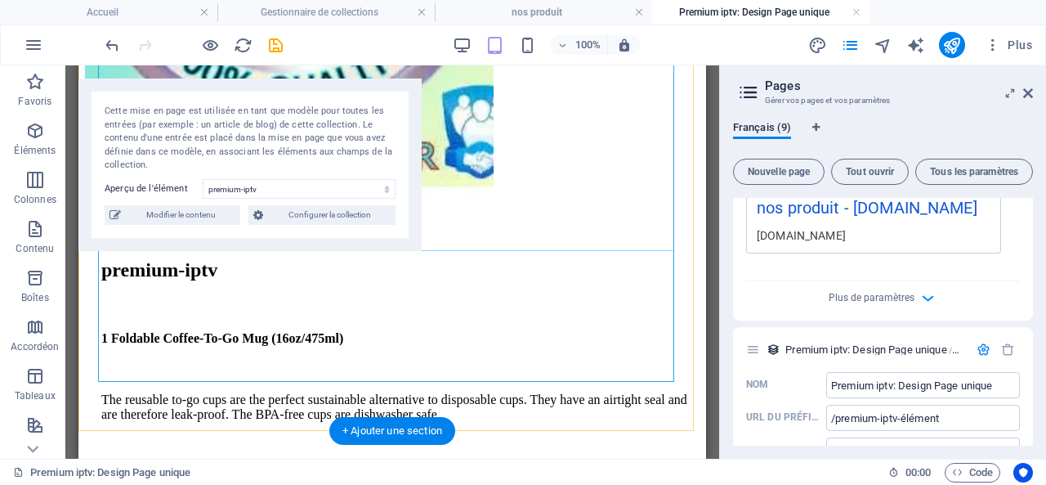
scroll to position [572, 0]
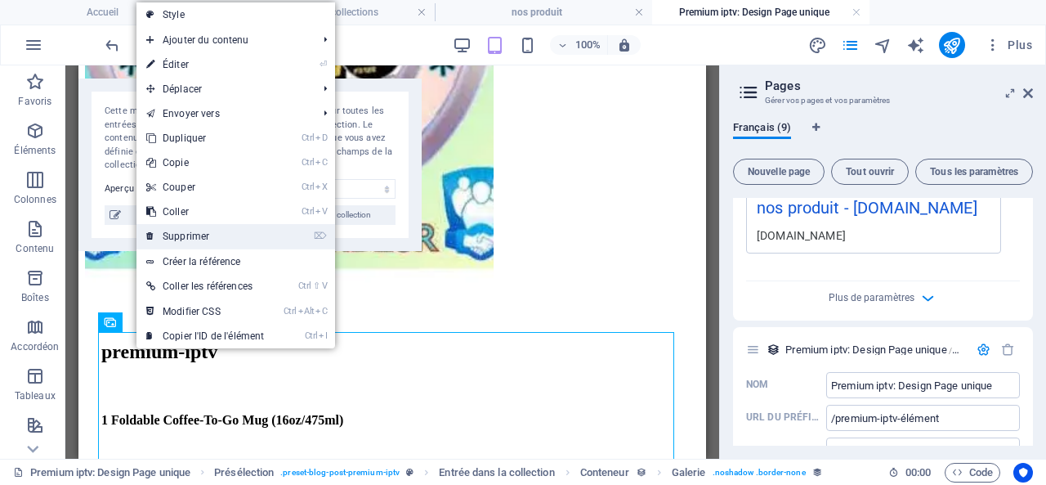
click at [186, 232] on link "⌦ Supprimer" at bounding box center [204, 236] width 137 height 25
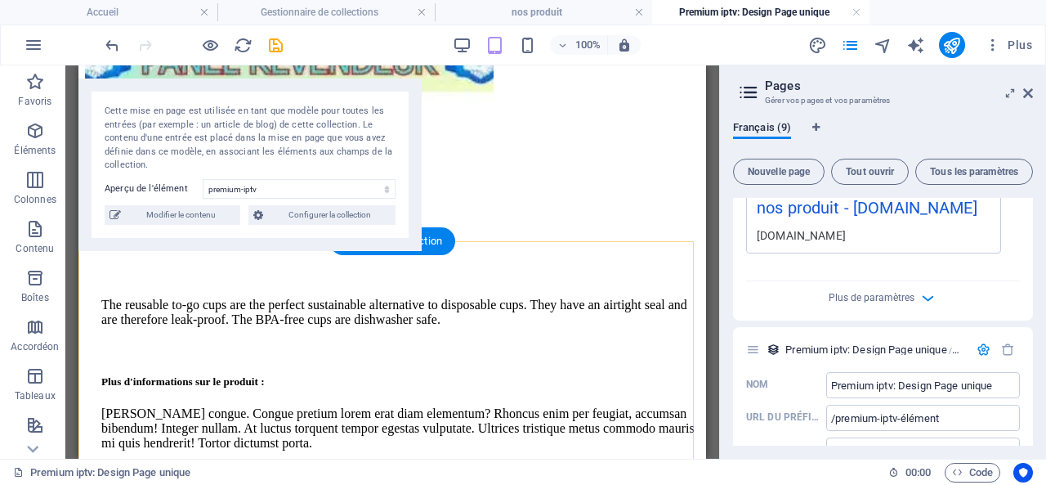
scroll to position [585, 0]
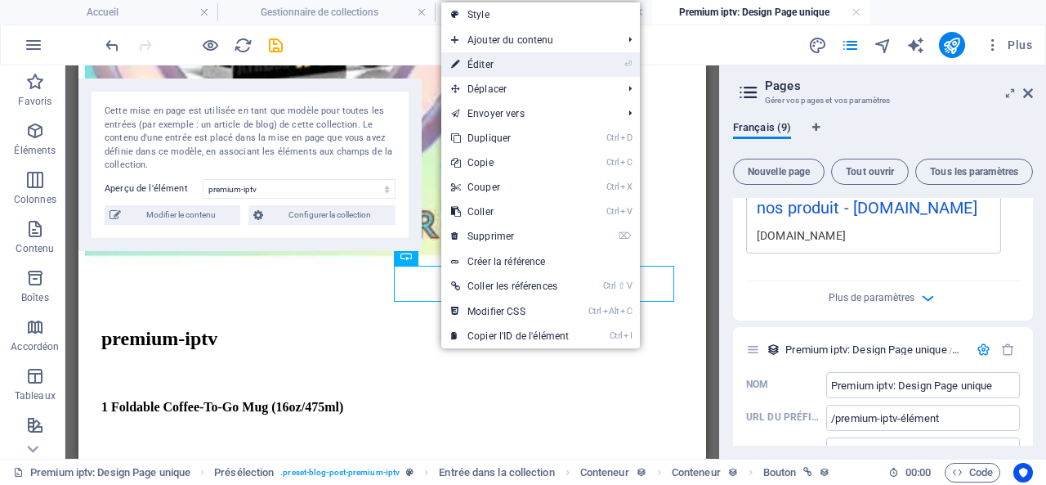
click at [494, 62] on link "⏎ Éditer" at bounding box center [509, 64] width 137 height 25
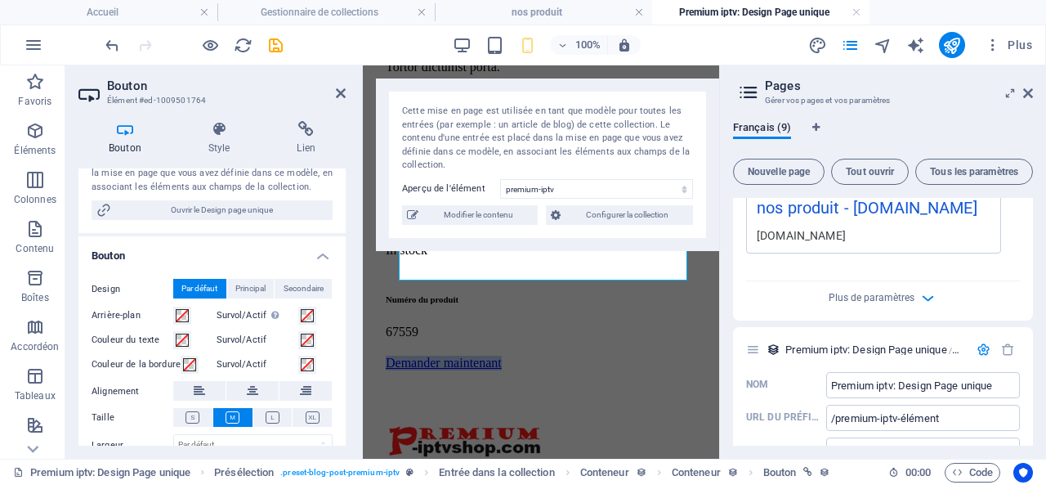
scroll to position [410, 0]
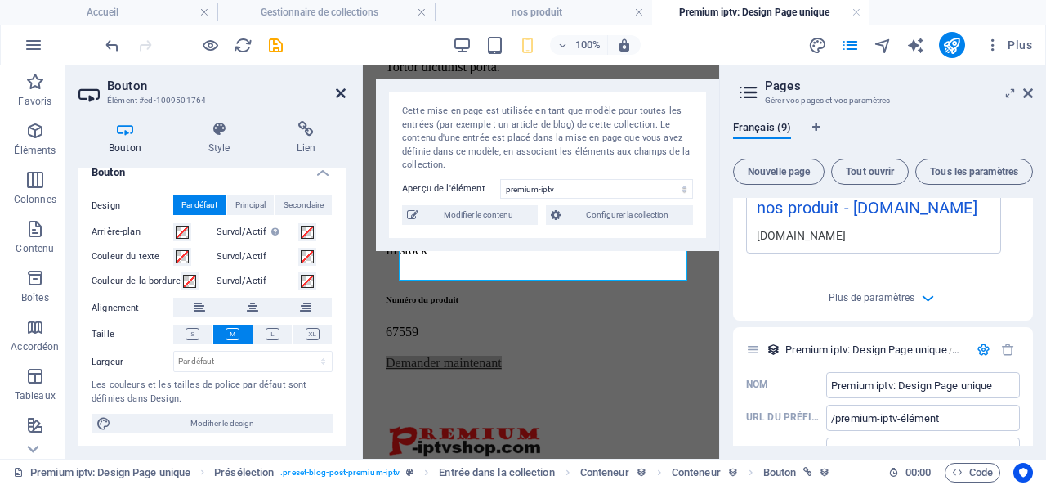
click at [340, 94] on icon at bounding box center [341, 93] width 10 height 13
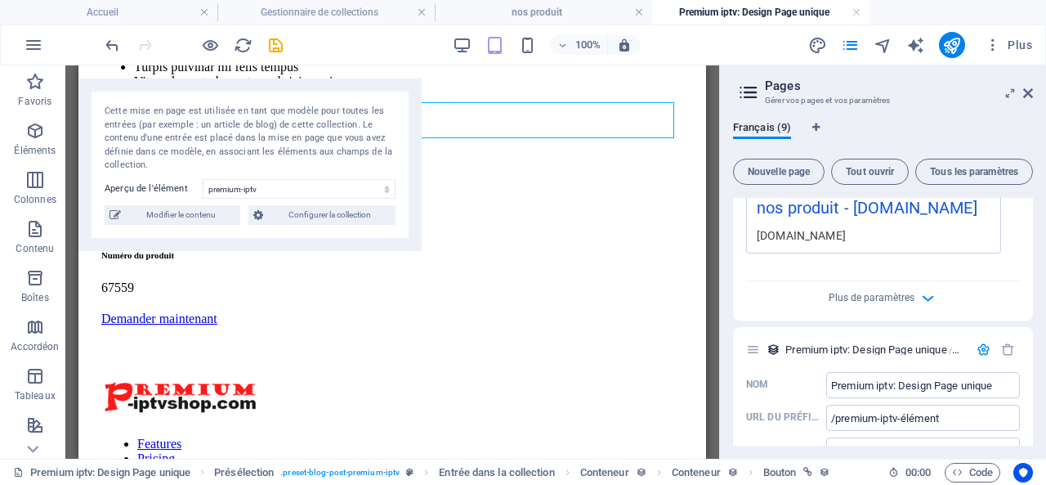
scroll to position [749, 0]
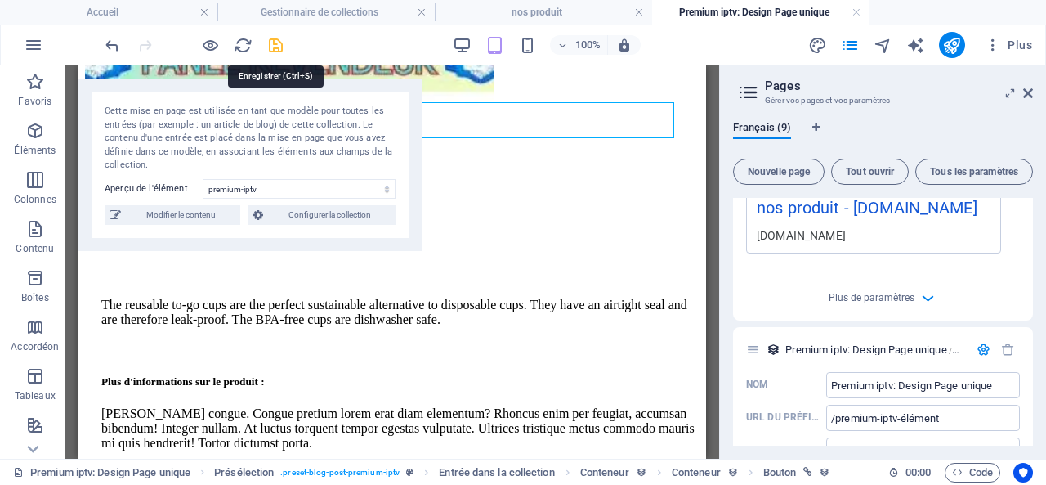
click at [275, 40] on icon "save" at bounding box center [275, 45] width 19 height 19
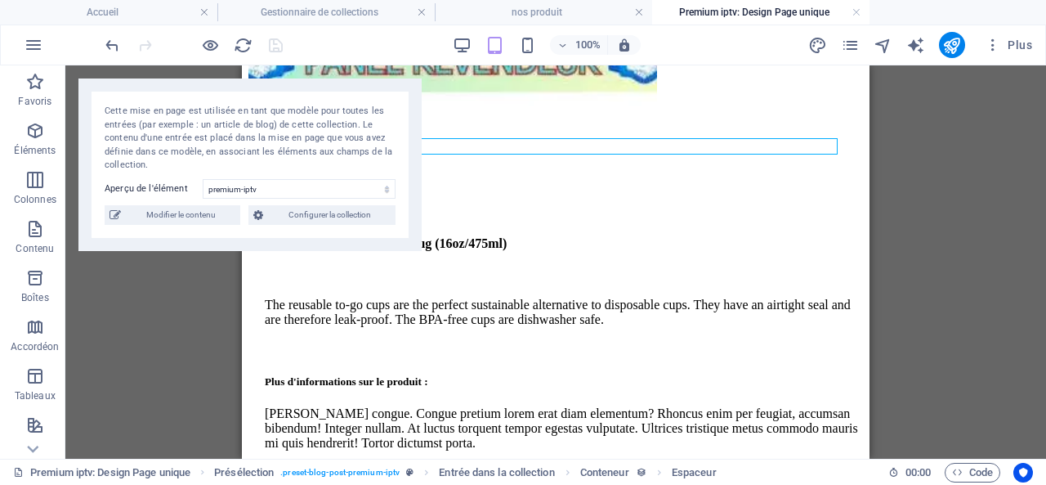
click at [123, 270] on div "H2 Présélection Présélection Entrée dans la collection Présélection Entrée dans…" at bounding box center [555, 261] width 981 height 393
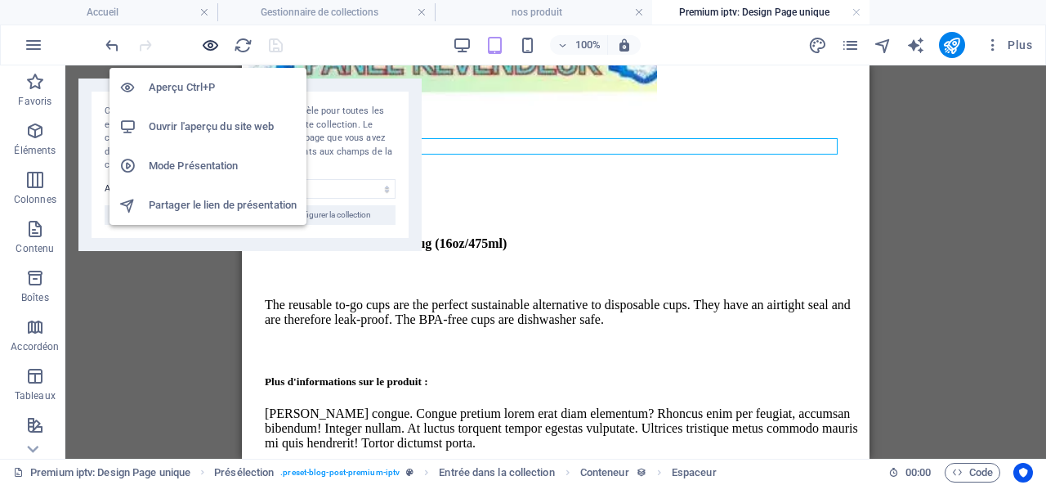
click at [209, 47] on icon "button" at bounding box center [210, 45] width 19 height 19
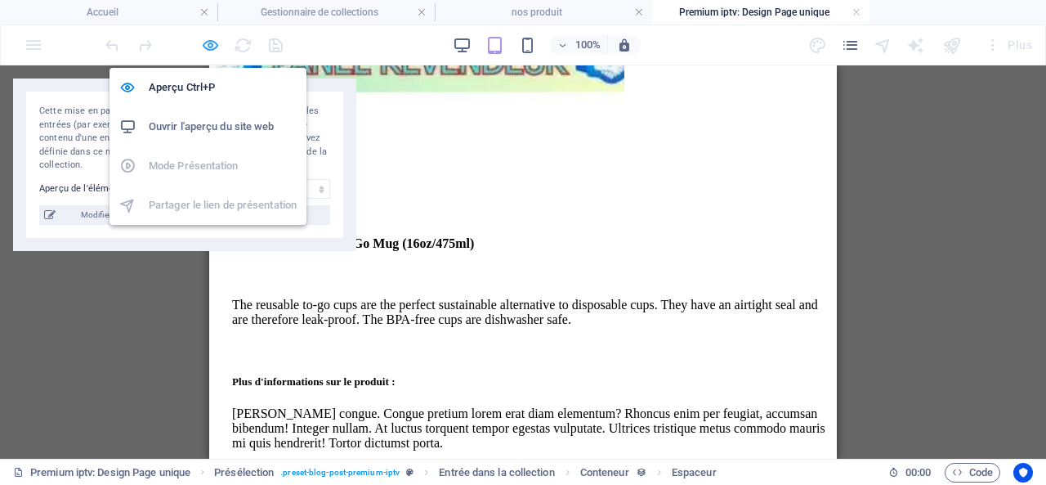
scroll to position [727, 0]
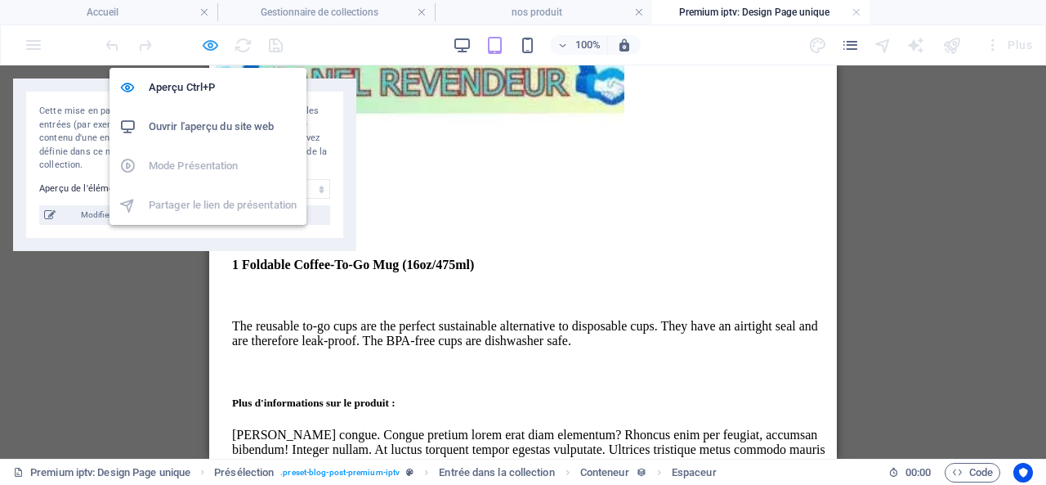
click at [209, 47] on icon "button" at bounding box center [210, 45] width 19 height 19
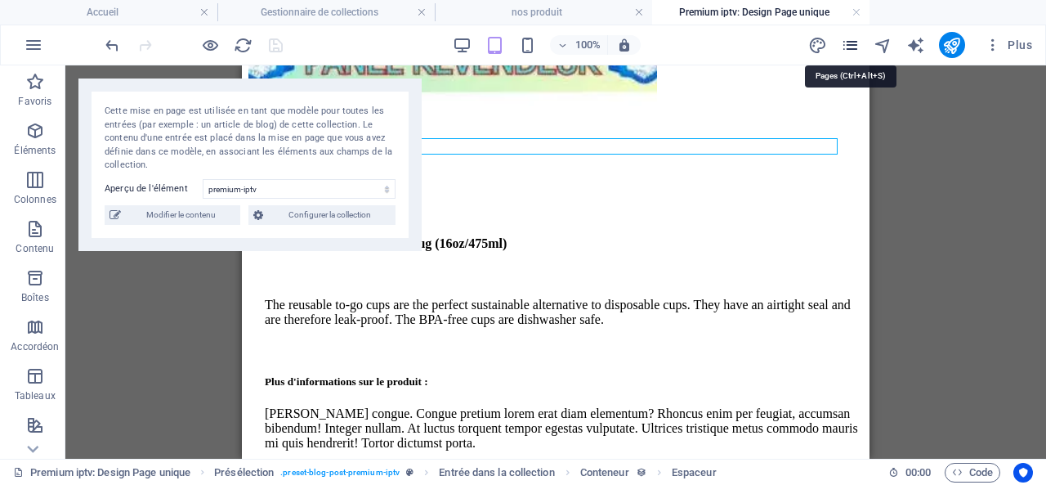
click at [859, 43] on icon "pages" at bounding box center [850, 45] width 19 height 19
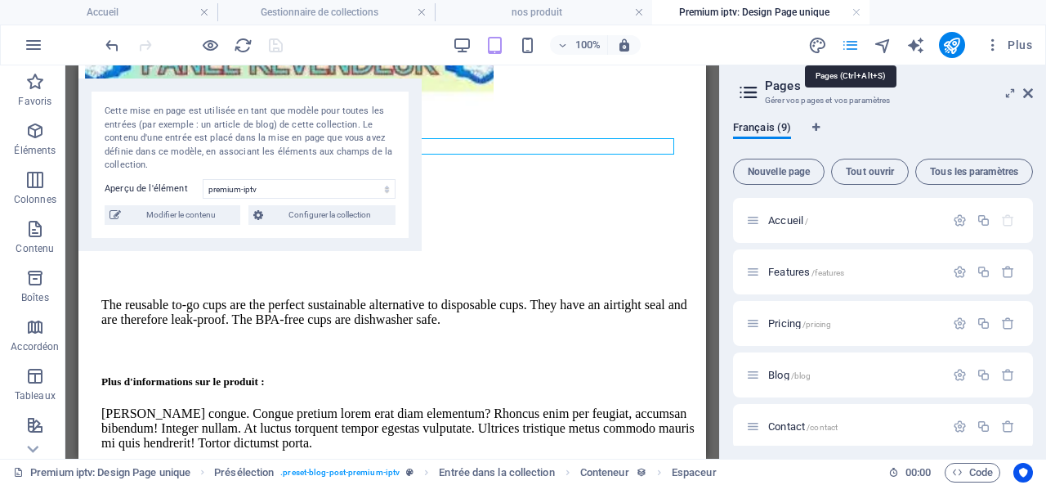
click at [858, 44] on icon "pages" at bounding box center [850, 45] width 19 height 19
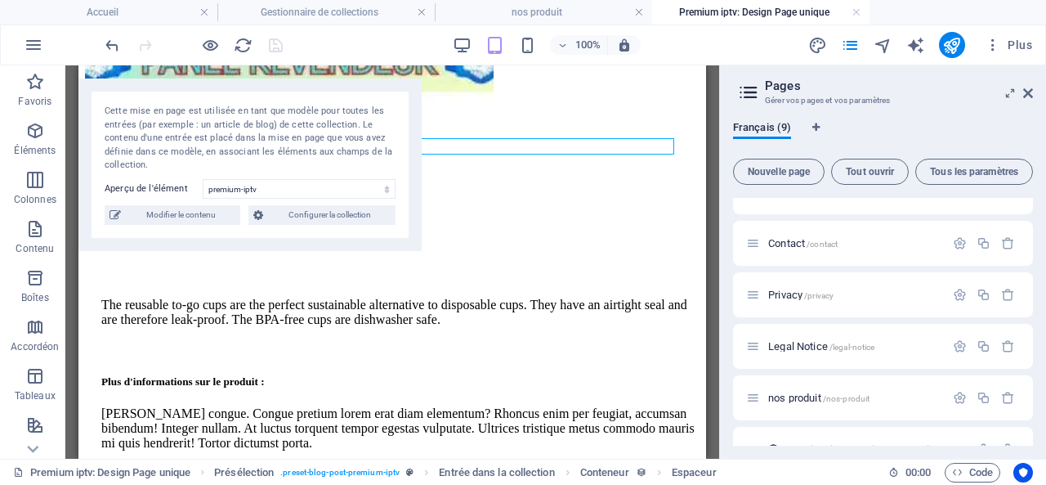
scroll to position [216, 0]
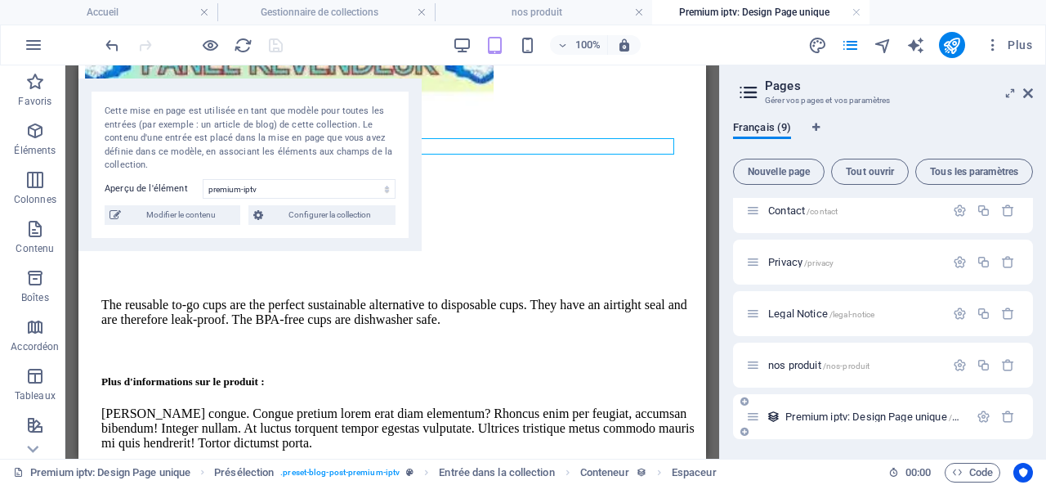
click at [822, 416] on span "Premium iptv: Design Page unique /premium-iptv-élément" at bounding box center [909, 416] width 248 height 12
click at [824, 414] on span "Premium iptv: Design Page unique /premium-iptv-élément" at bounding box center [909, 416] width 248 height 12
click at [977, 411] on icon "button" at bounding box center [984, 416] width 14 height 14
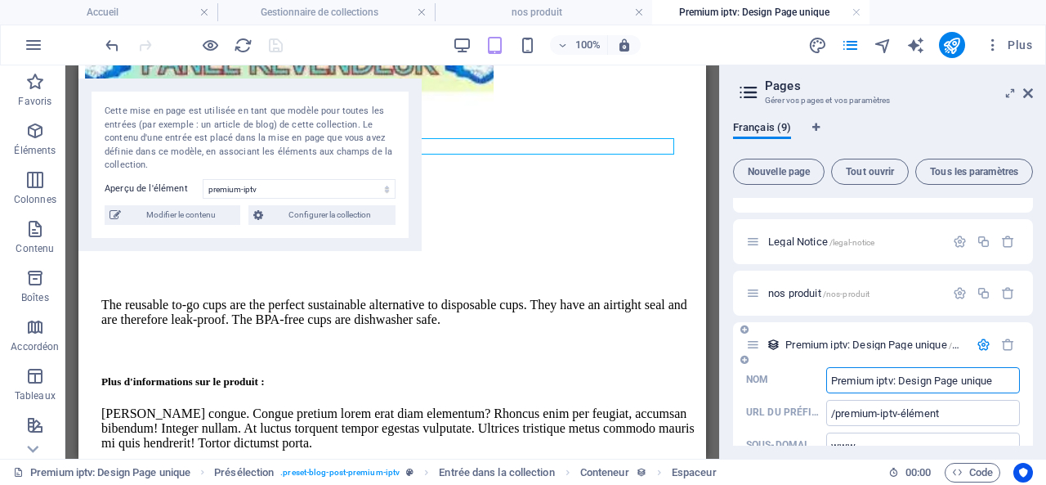
scroll to position [327, 0]
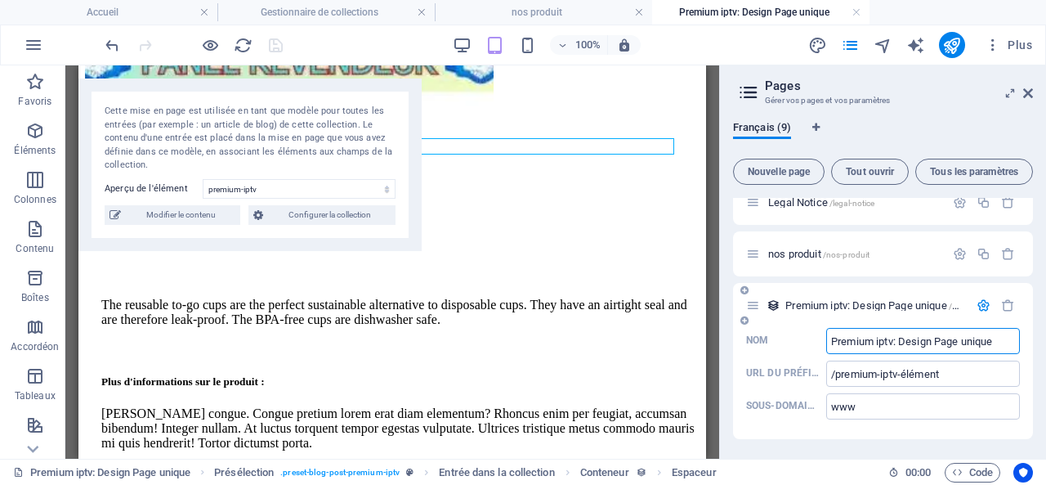
drag, startPoint x: 895, startPoint y: 342, endPoint x: 1010, endPoint y: 341, distance: 115.3
click at [1010, 341] on input "Premium iptv: Design Page unique" at bounding box center [923, 341] width 194 height 26
type input "Premium iptv"
drag, startPoint x: 899, startPoint y: 374, endPoint x: 969, endPoint y: 372, distance: 70.3
click at [969, 372] on input "/premium-iptv-élément" at bounding box center [923, 373] width 194 height 26
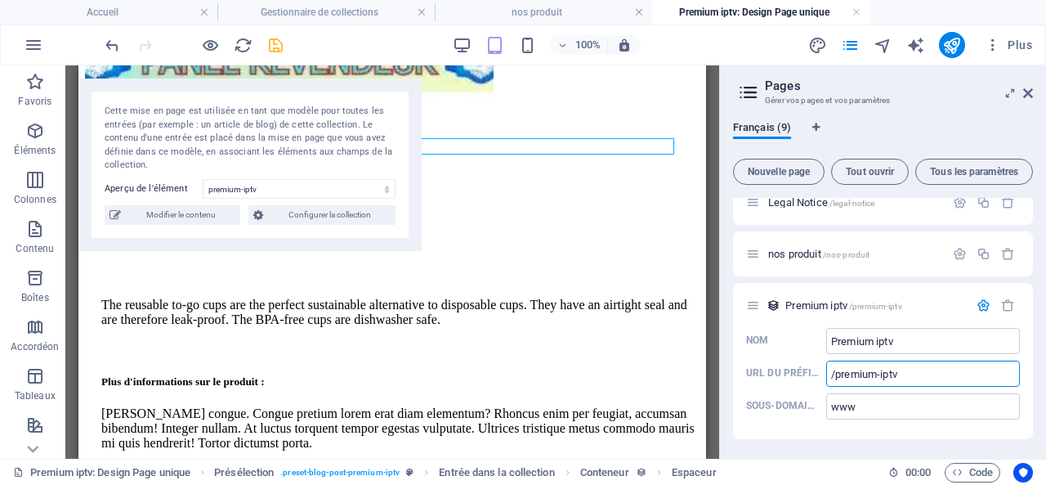
type input "/premium-iptv"
click at [281, 43] on icon "save" at bounding box center [275, 45] width 19 height 19
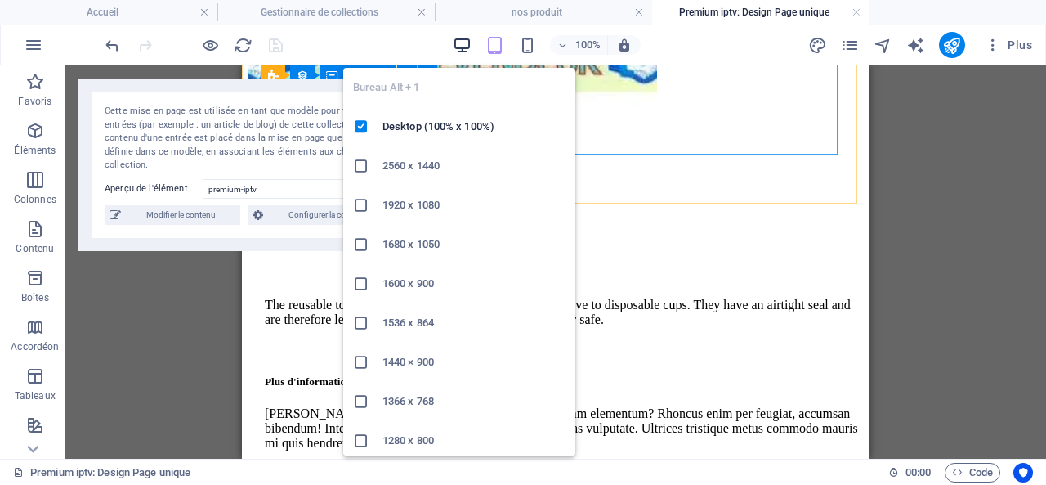
click at [465, 43] on icon "button" at bounding box center [462, 45] width 19 height 19
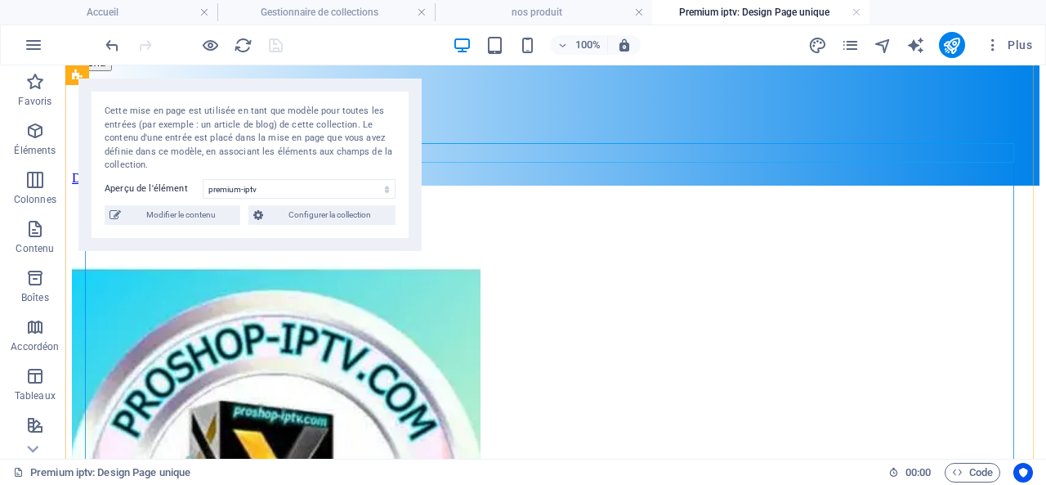
scroll to position [0, 0]
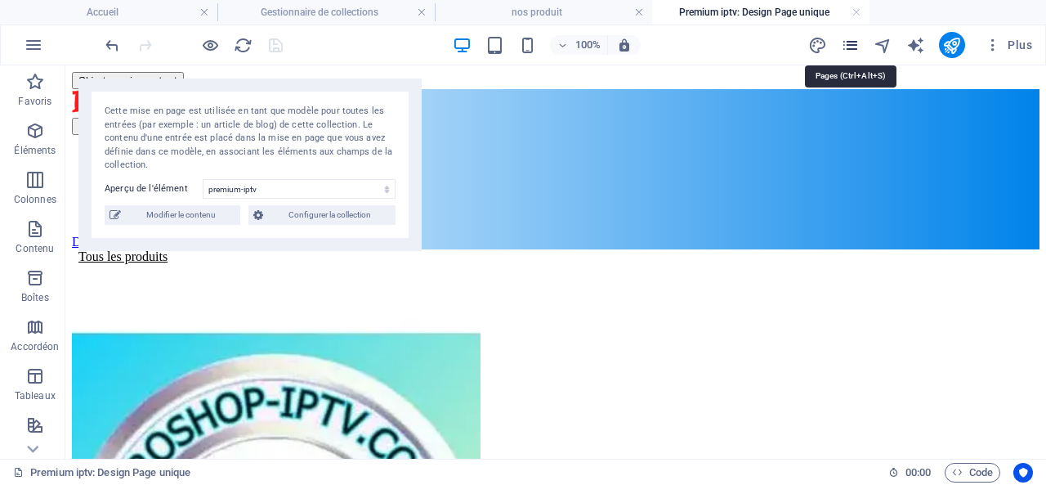
click at [857, 43] on icon "pages" at bounding box center [850, 45] width 19 height 19
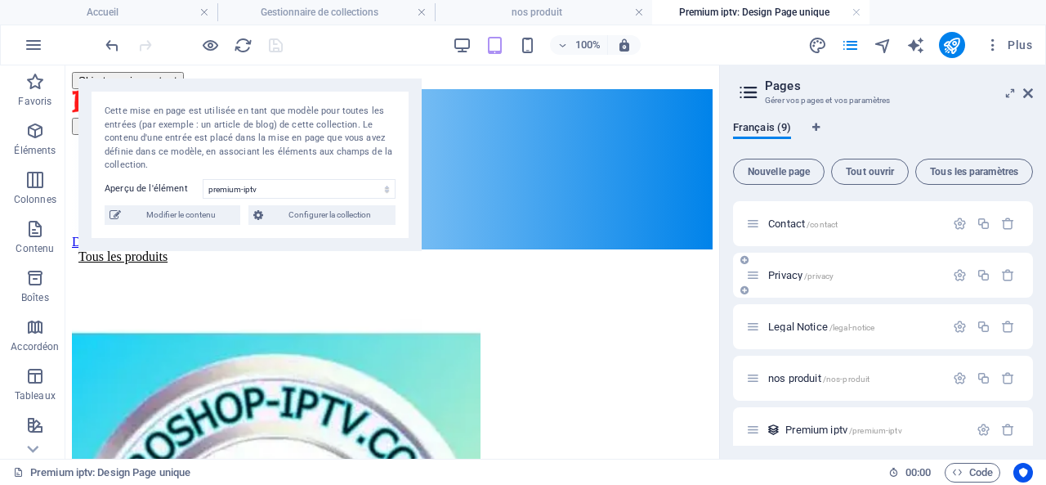
scroll to position [216, 0]
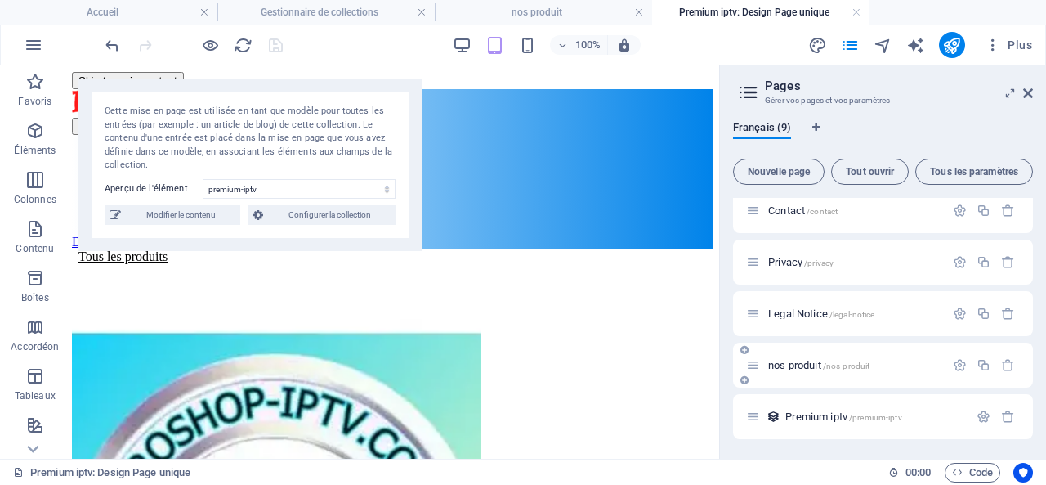
click at [839, 363] on span "/nos-produit" at bounding box center [846, 365] width 47 height 9
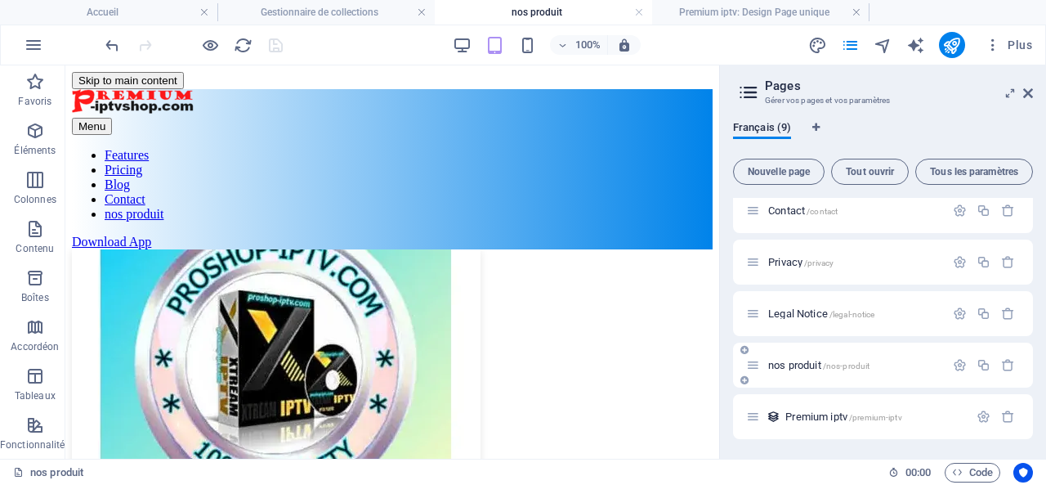
scroll to position [262, 0]
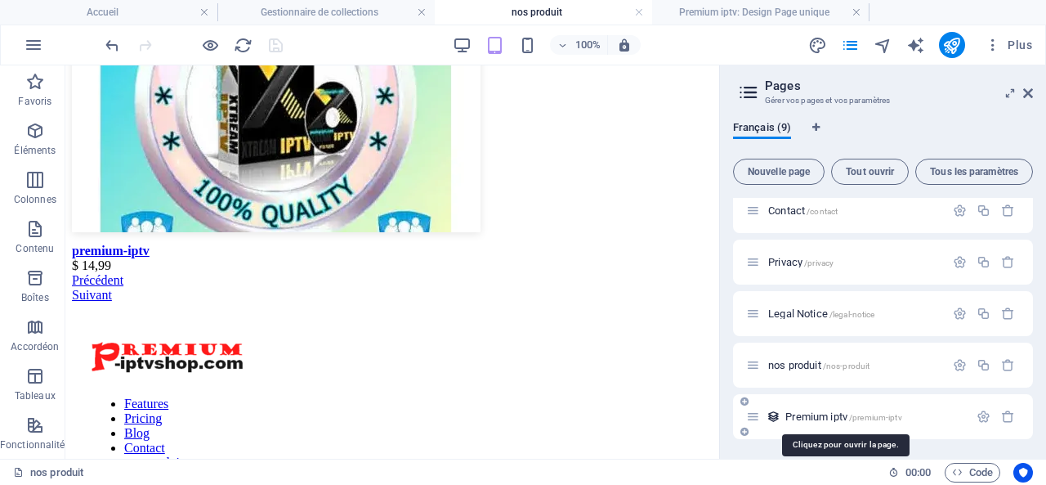
click at [838, 415] on span "Premium iptv /premium-iptv" at bounding box center [843, 416] width 116 height 12
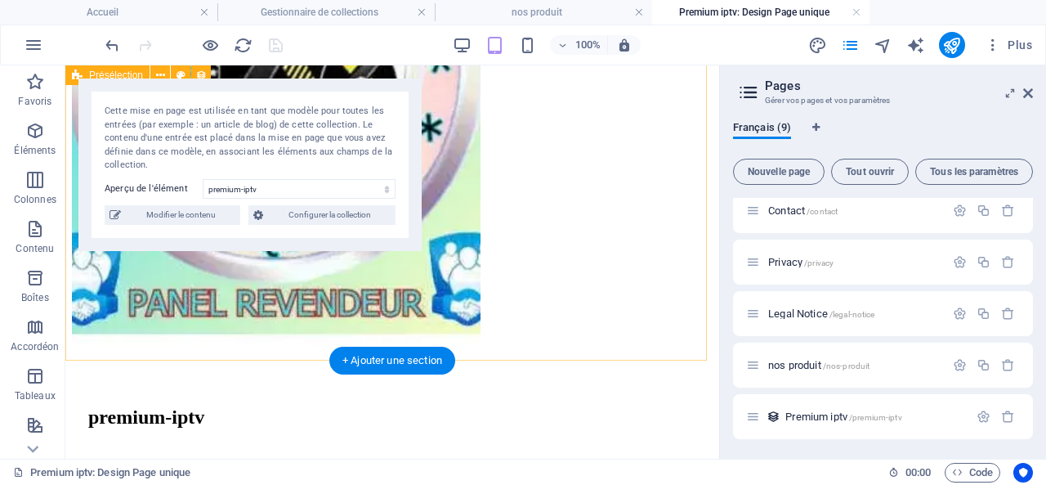
scroll to position [503, 0]
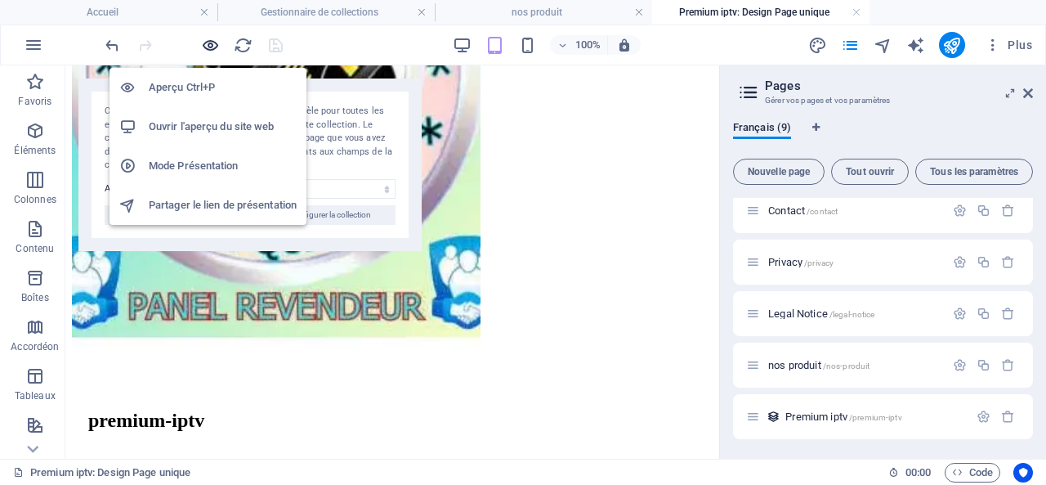
click at [213, 43] on icon "button" at bounding box center [210, 45] width 19 height 19
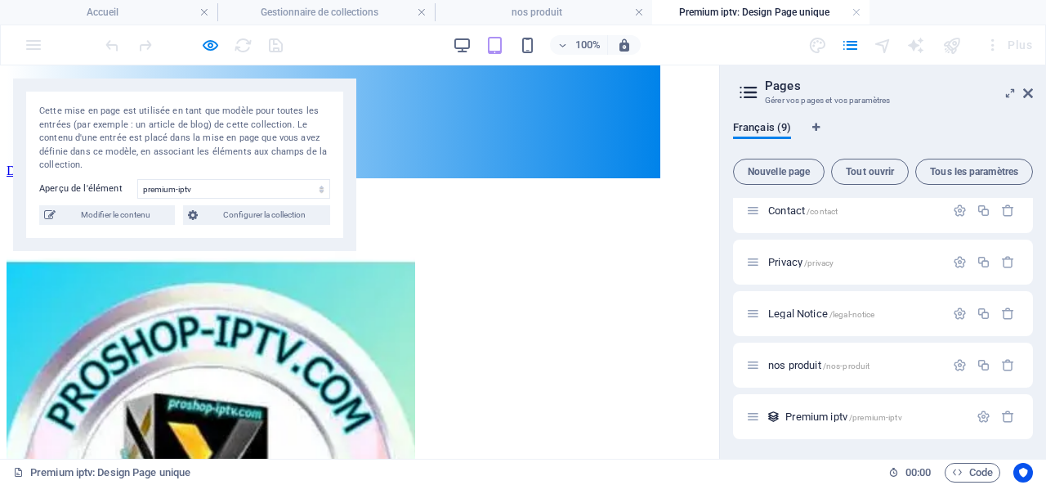
scroll to position [0, 0]
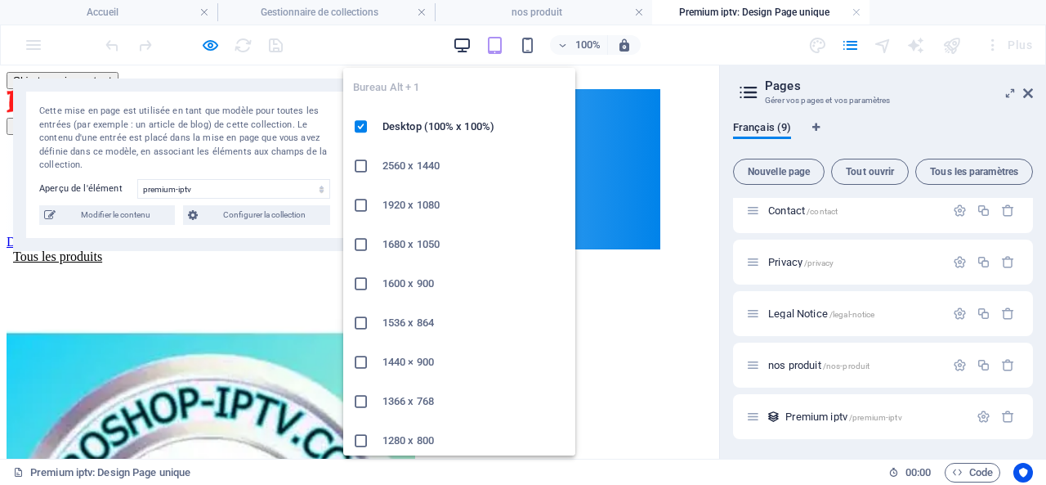
click at [463, 38] on icon "button" at bounding box center [462, 45] width 19 height 19
click at [460, 41] on icon "button" at bounding box center [462, 45] width 19 height 19
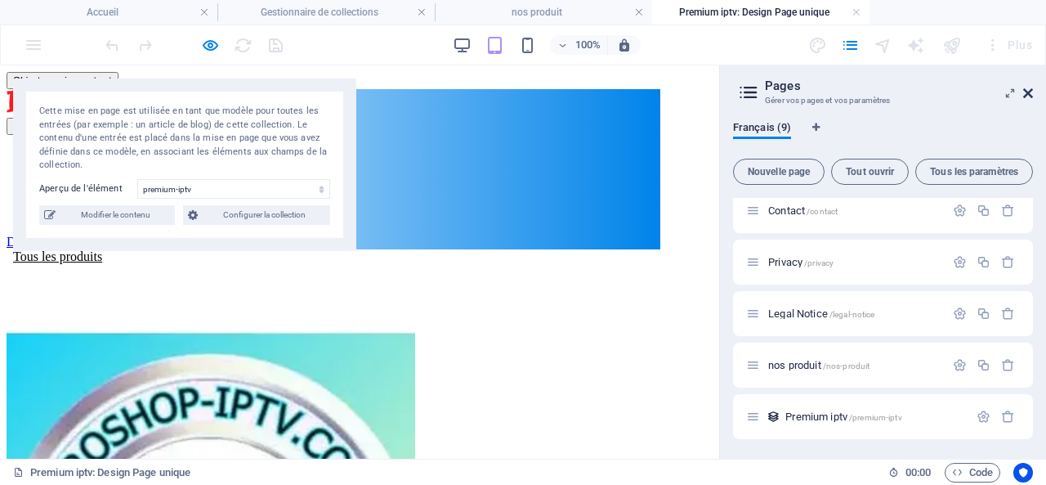
click at [1027, 89] on icon at bounding box center [1028, 93] width 10 height 13
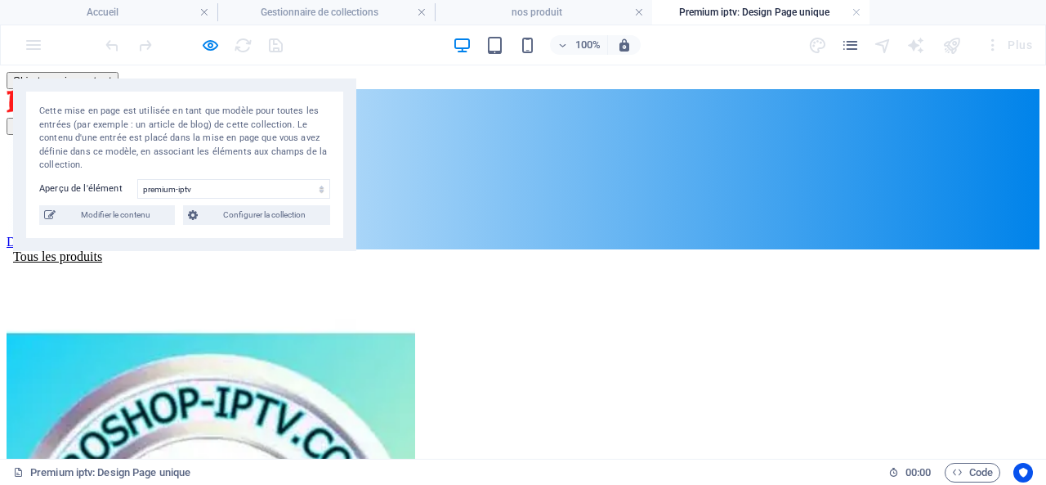
click at [98, 207] on link "nos produit" at bounding box center [68, 214] width 59 height 14
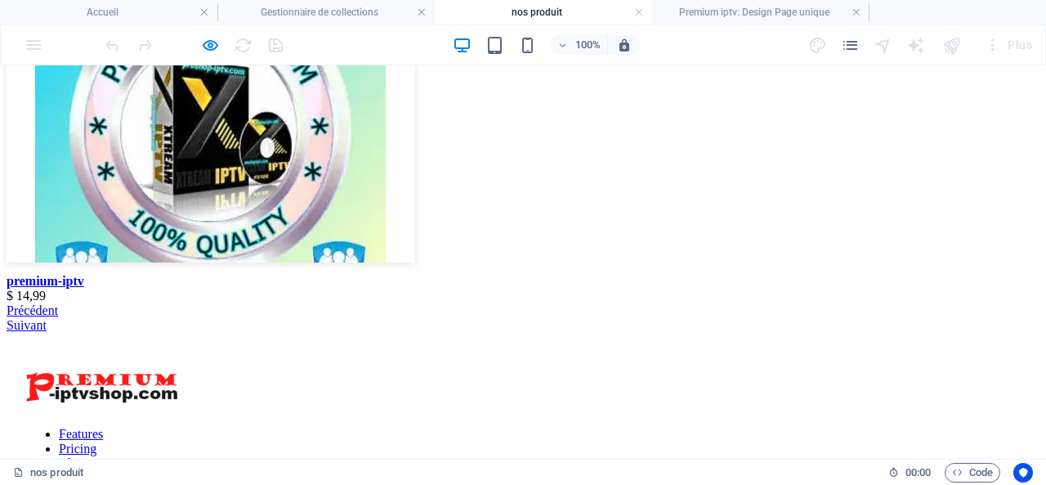
scroll to position [262, 0]
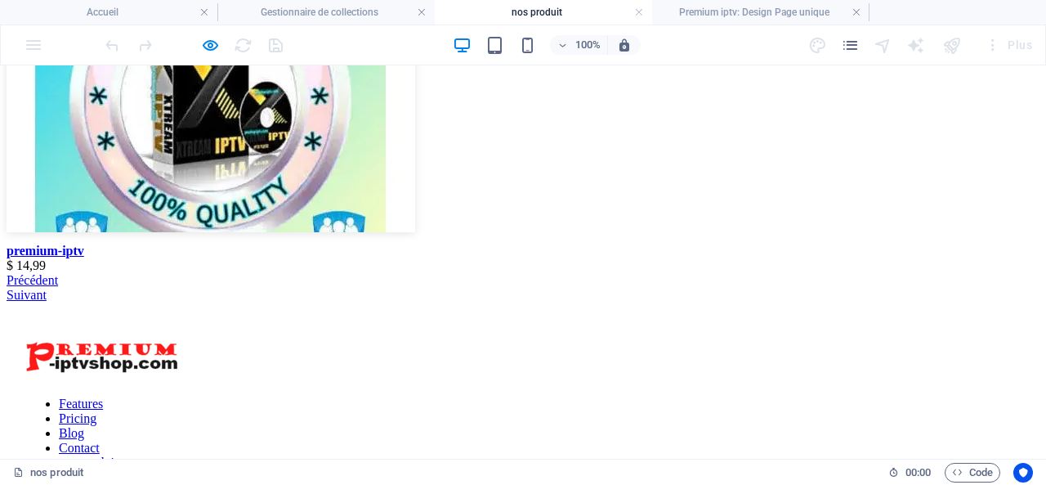
click at [141, 163] on img at bounding box center [211, 109] width 409 height 245
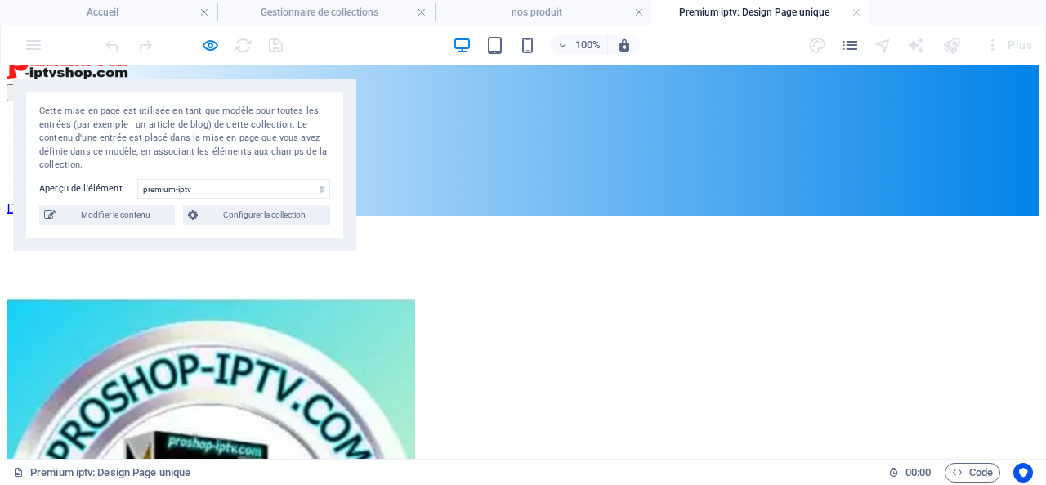
scroll to position [0, 0]
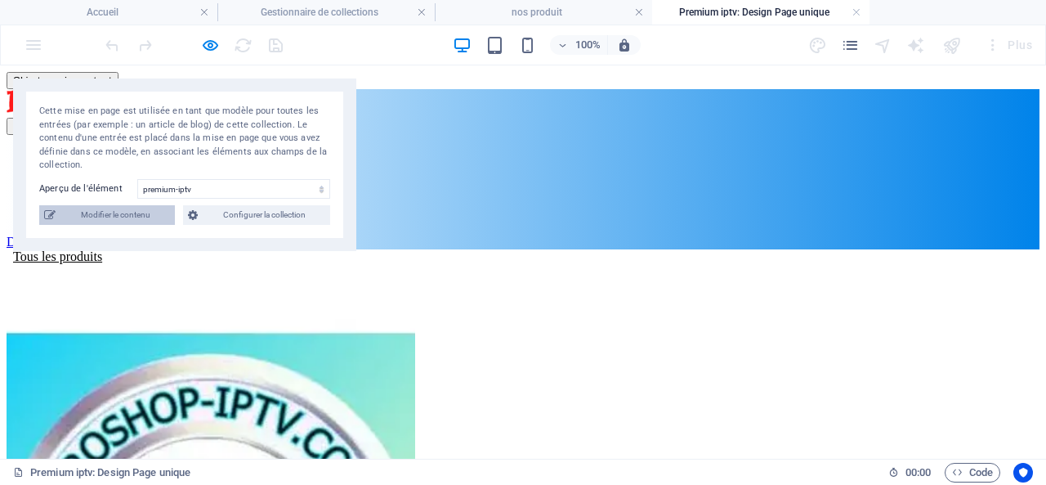
click at [112, 208] on span "Modifier le contenu" at bounding box center [115, 215] width 110 height 20
select select "In stock"
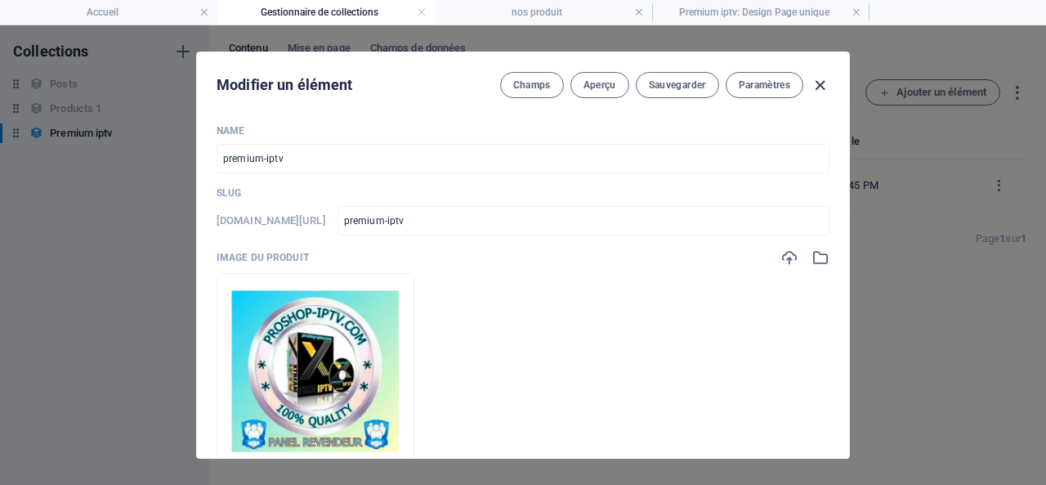
click at [821, 81] on icon "button" at bounding box center [820, 85] width 19 height 19
type input "premium-iptv"
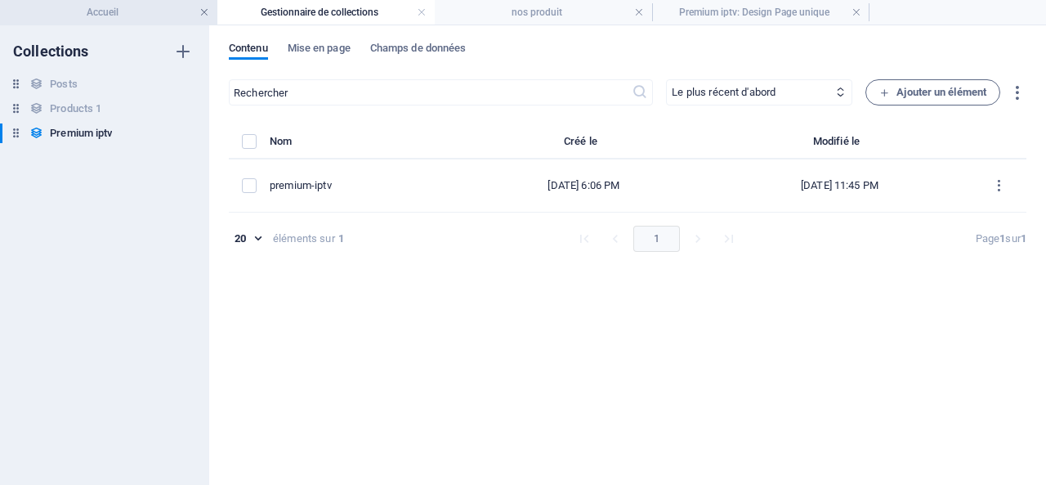
click at [201, 10] on link at bounding box center [204, 13] width 10 height 16
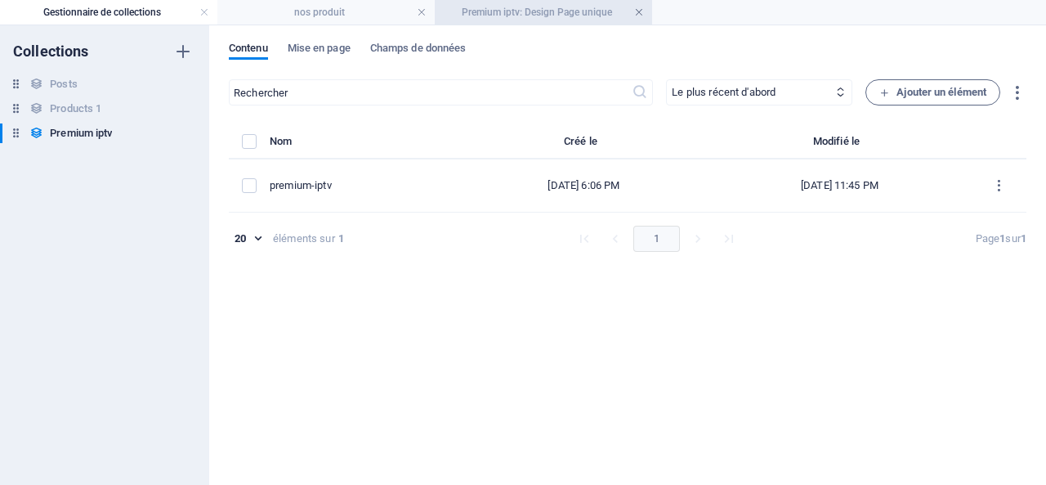
click at [635, 12] on link at bounding box center [639, 13] width 10 height 16
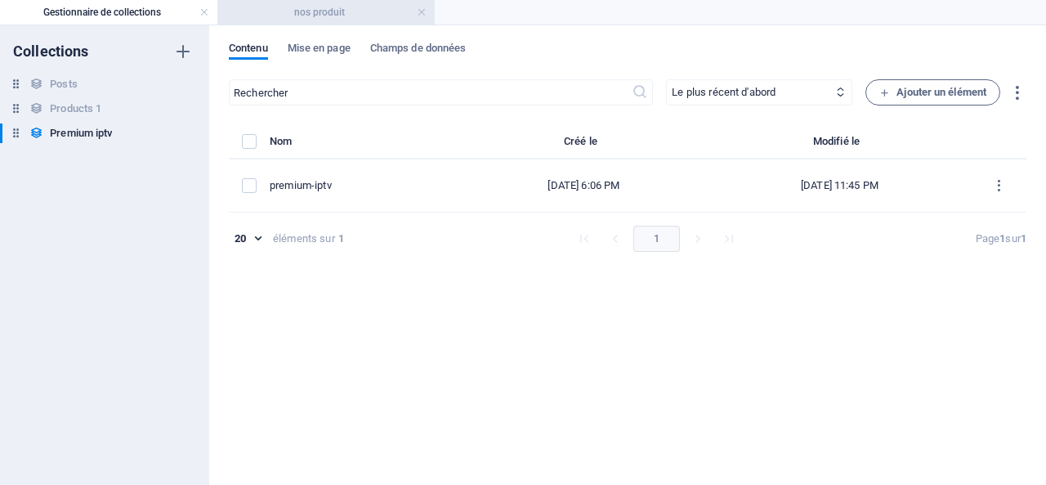
click at [433, 8] on h4 "nos produit" at bounding box center [325, 12] width 217 height 18
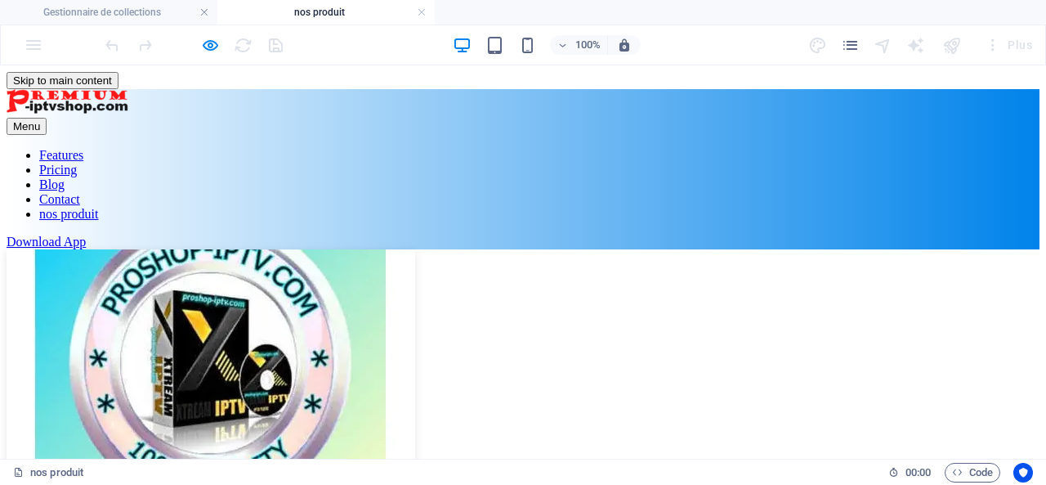
scroll to position [262, 0]
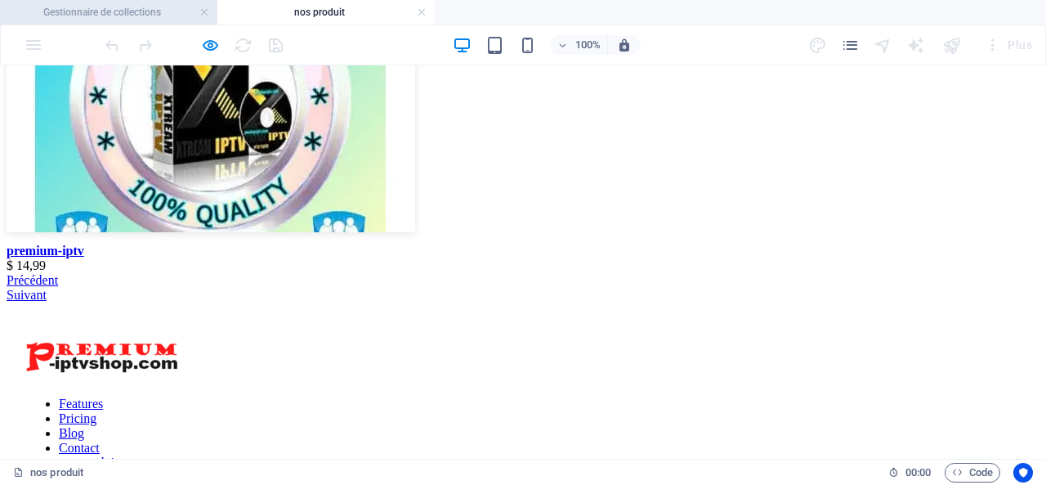
click at [131, 7] on h4 "Gestionnaire de collections" at bounding box center [108, 12] width 217 height 18
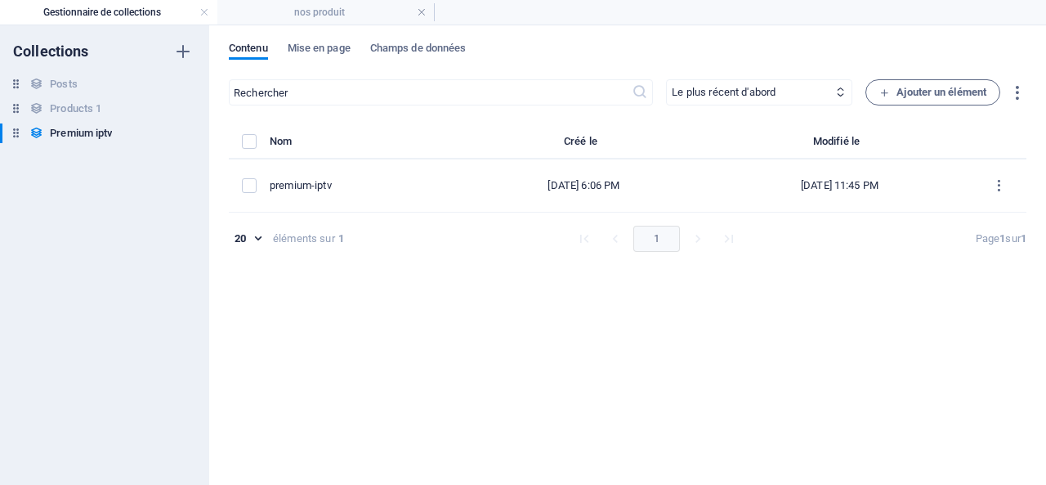
scroll to position [0, 0]
click at [201, 11] on link at bounding box center [204, 13] width 10 height 16
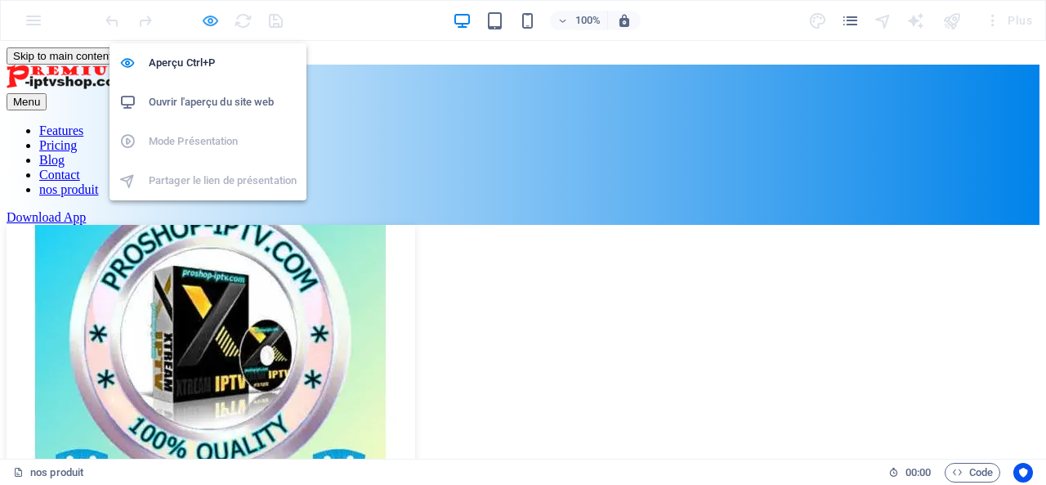
click at [210, 16] on icon "button" at bounding box center [210, 20] width 19 height 19
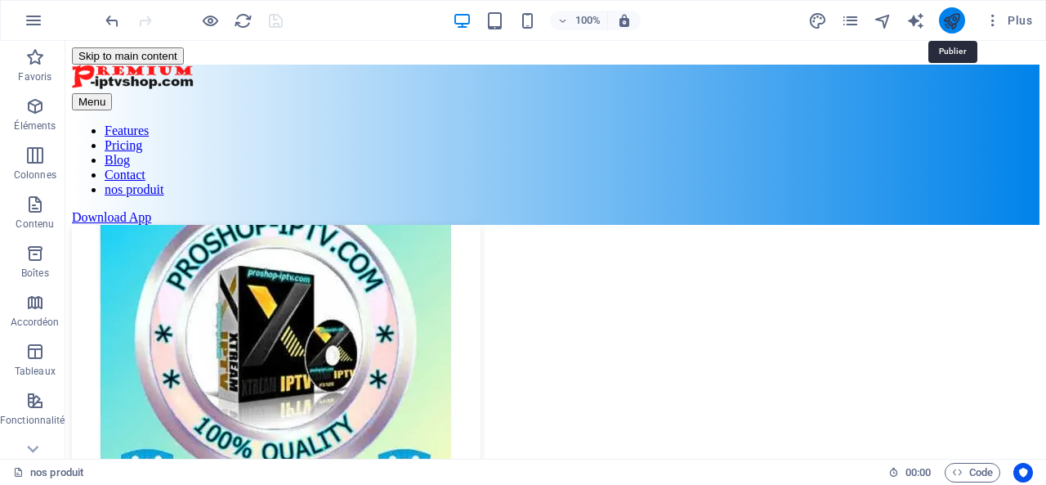
click at [951, 16] on icon "publish" at bounding box center [951, 20] width 19 height 19
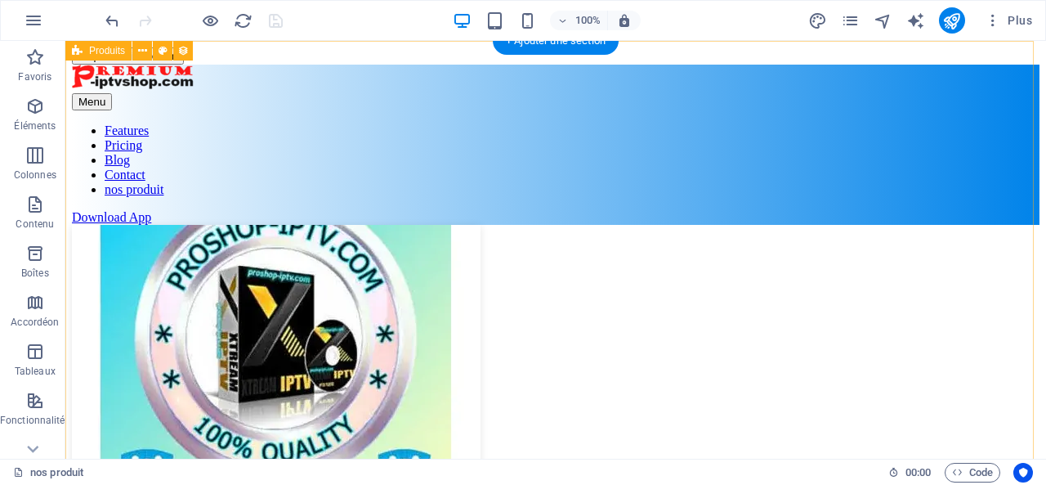
click at [699, 225] on div "premium-iptv $ 14,99 Précédent Suivant" at bounding box center [556, 382] width 968 height 315
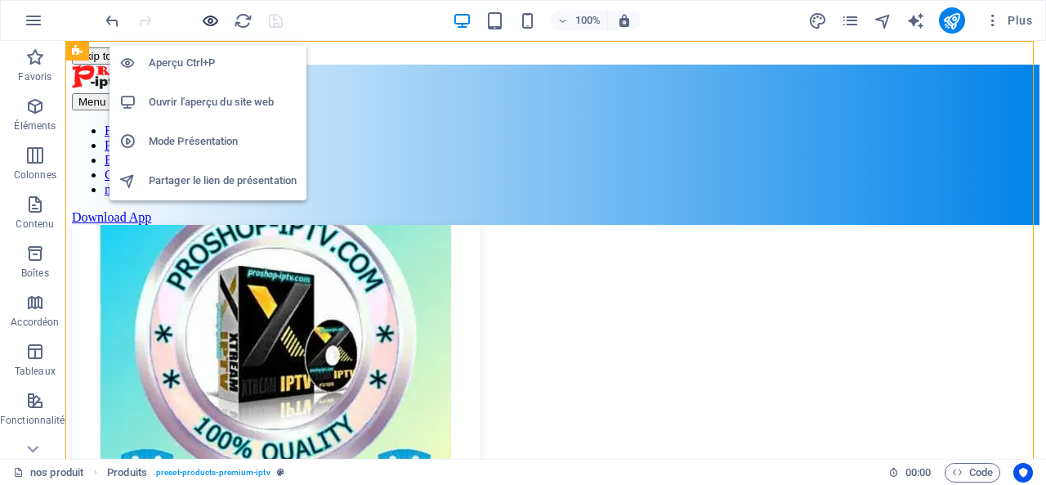
click at [212, 16] on icon "button" at bounding box center [210, 20] width 19 height 19
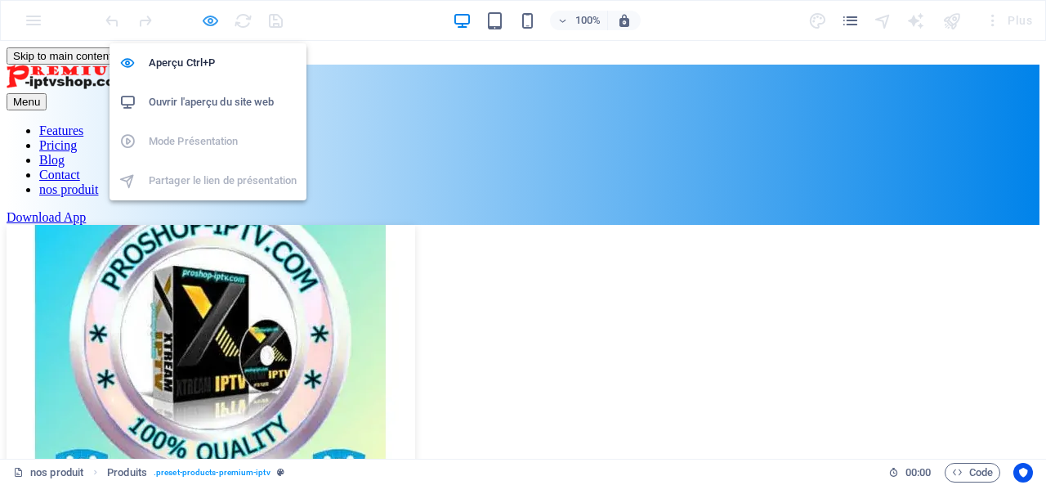
click at [214, 20] on icon "button" at bounding box center [210, 20] width 19 height 19
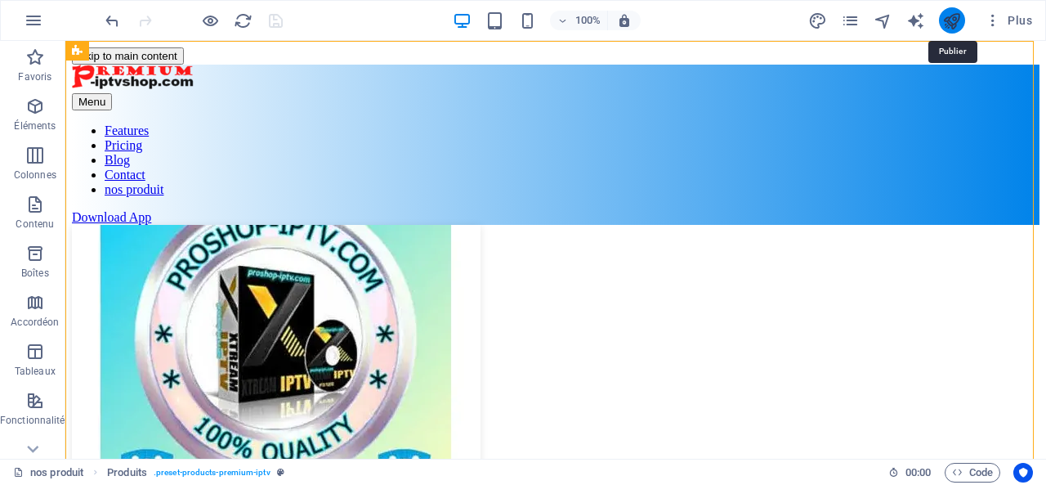
click at [953, 19] on icon "publish" at bounding box center [951, 20] width 19 height 19
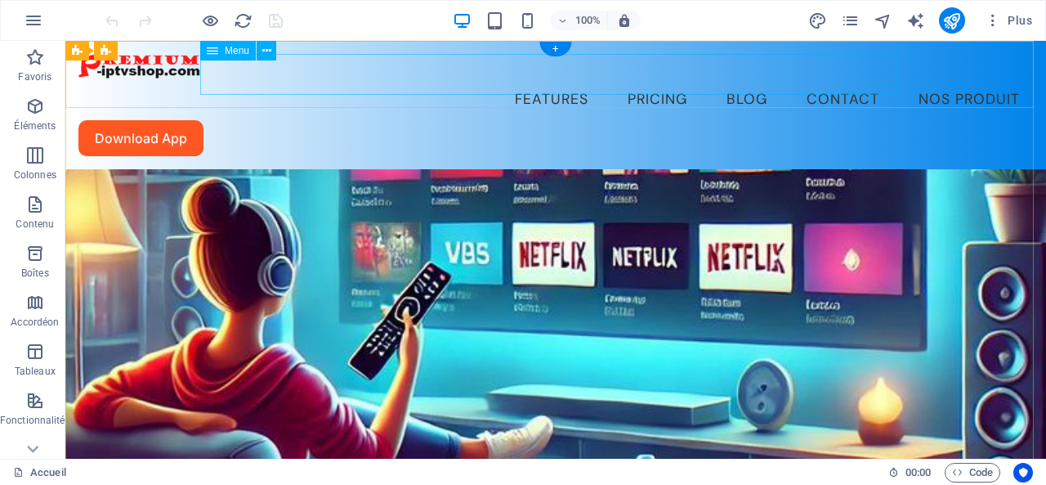
click at [830, 79] on nav "Features Pricing Blog Contact nos produit" at bounding box center [555, 99] width 955 height 41
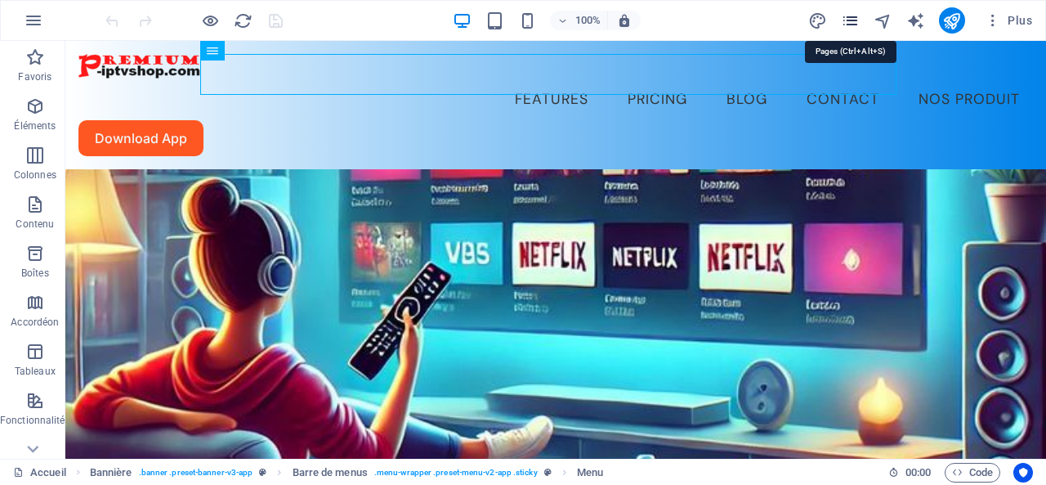
click at [853, 16] on icon "pages" at bounding box center [850, 20] width 19 height 19
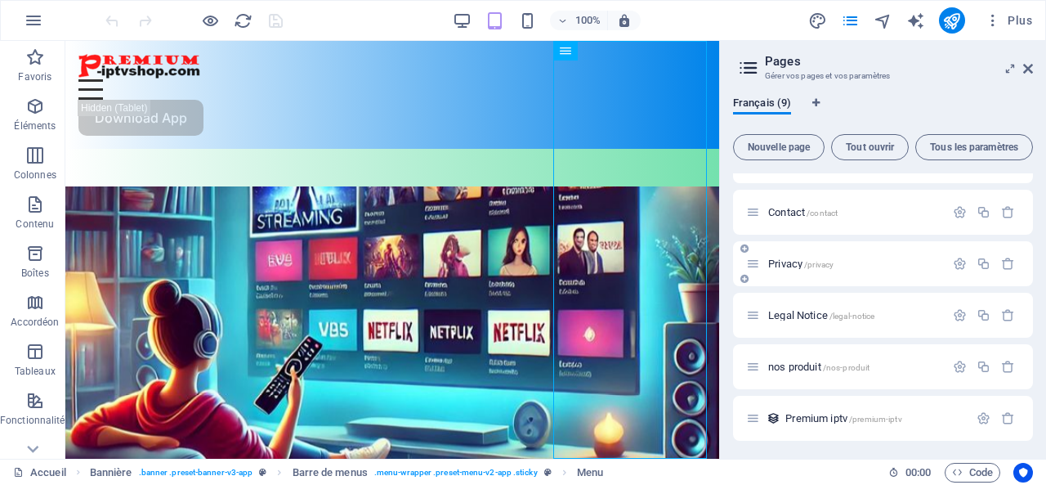
scroll to position [191, 0]
click at [796, 365] on span "nos produit /nos-produit" at bounding box center [818, 365] width 101 height 12
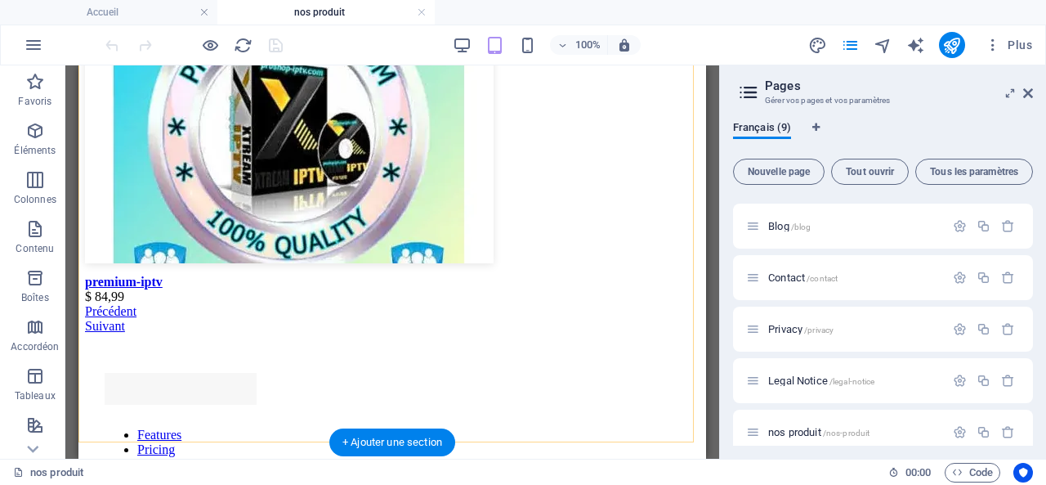
scroll to position [245, 0]
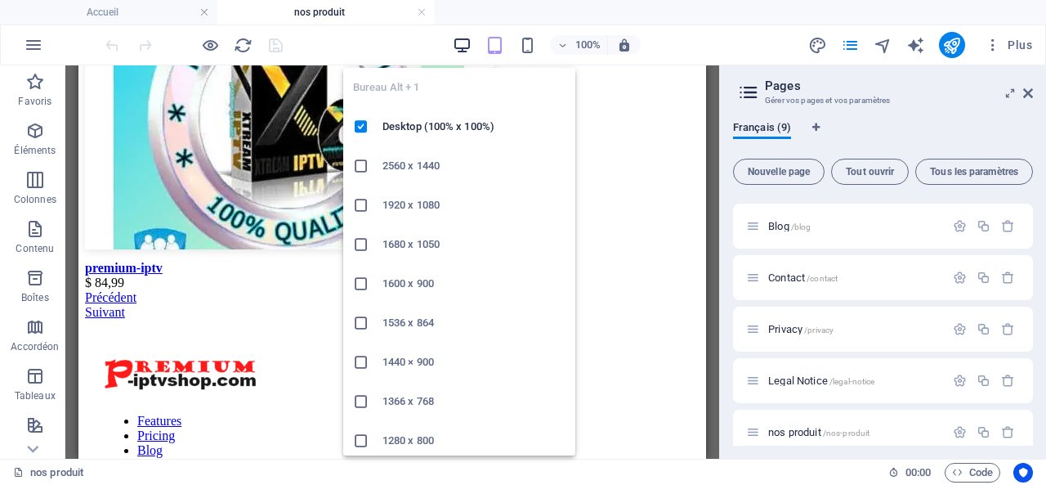
click at [458, 42] on icon "button" at bounding box center [462, 45] width 19 height 19
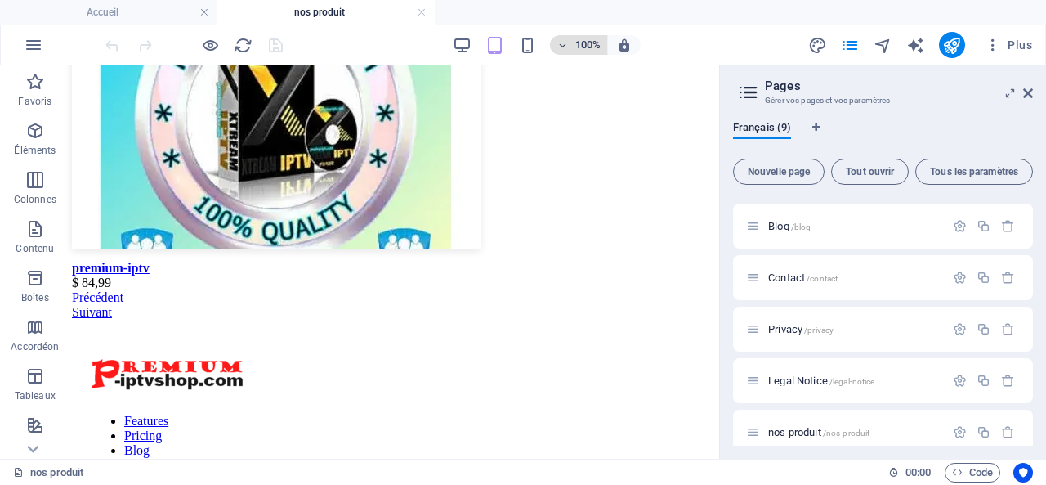
click at [575, 46] on h6 "100%" at bounding box center [588, 45] width 26 height 20
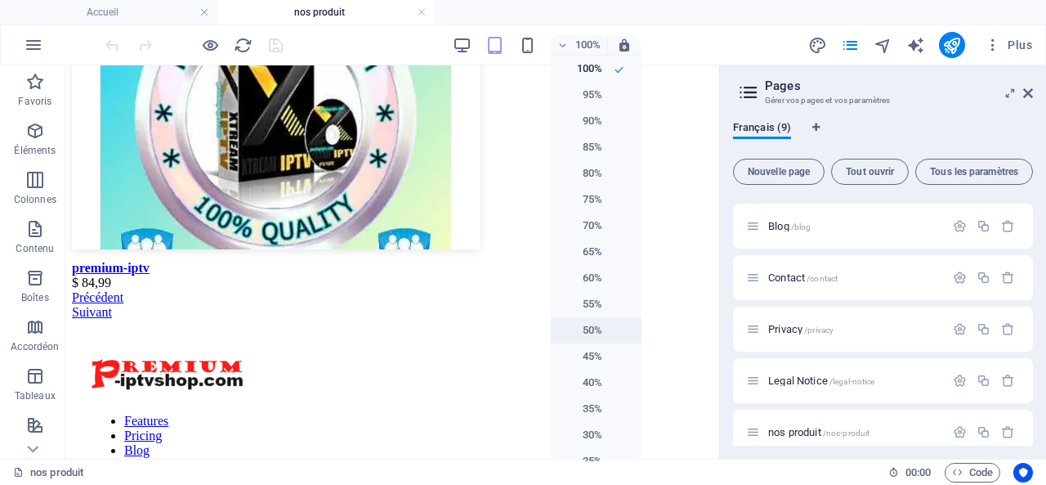
click at [589, 331] on h6 "50%" at bounding box center [582, 330] width 42 height 20
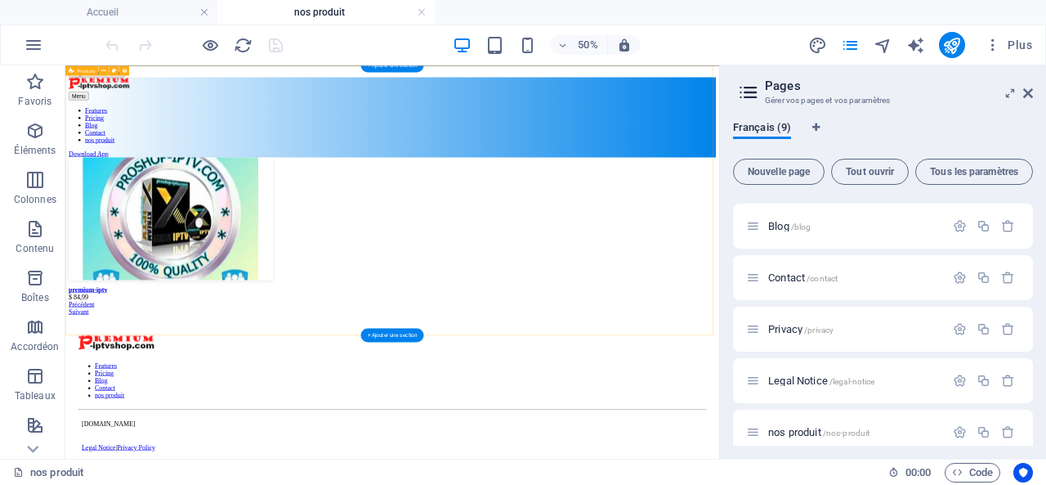
scroll to position [0, 0]
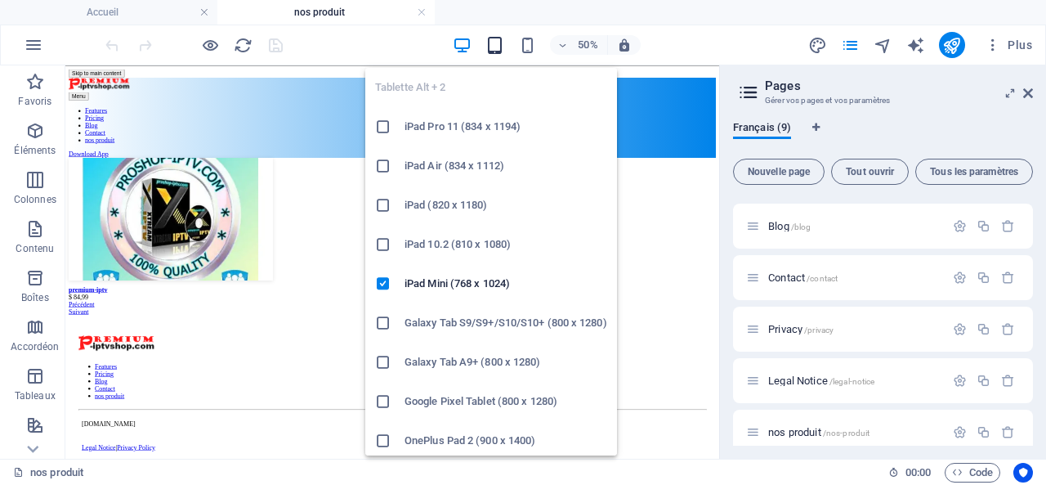
click at [492, 45] on icon "button" at bounding box center [495, 45] width 19 height 19
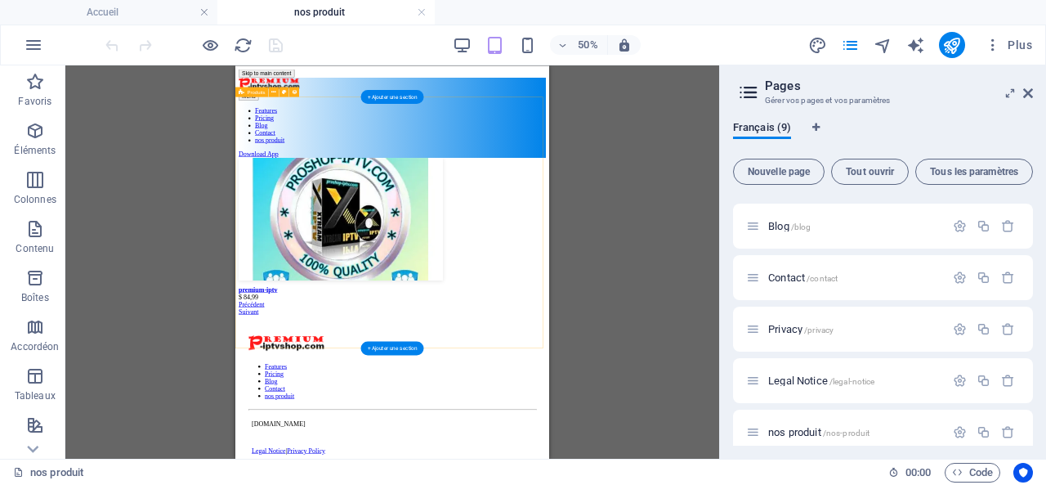
scroll to position [33, 0]
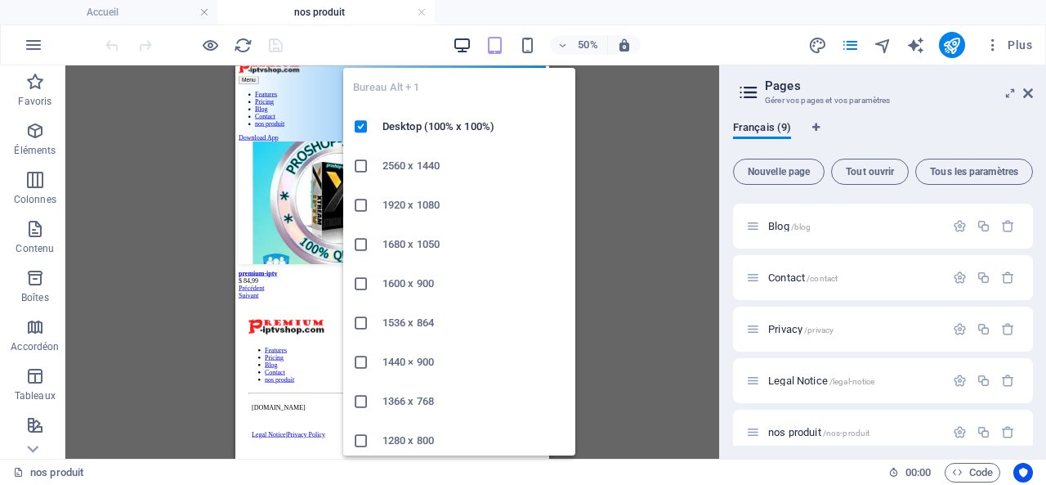
click at [468, 43] on icon "button" at bounding box center [462, 45] width 19 height 19
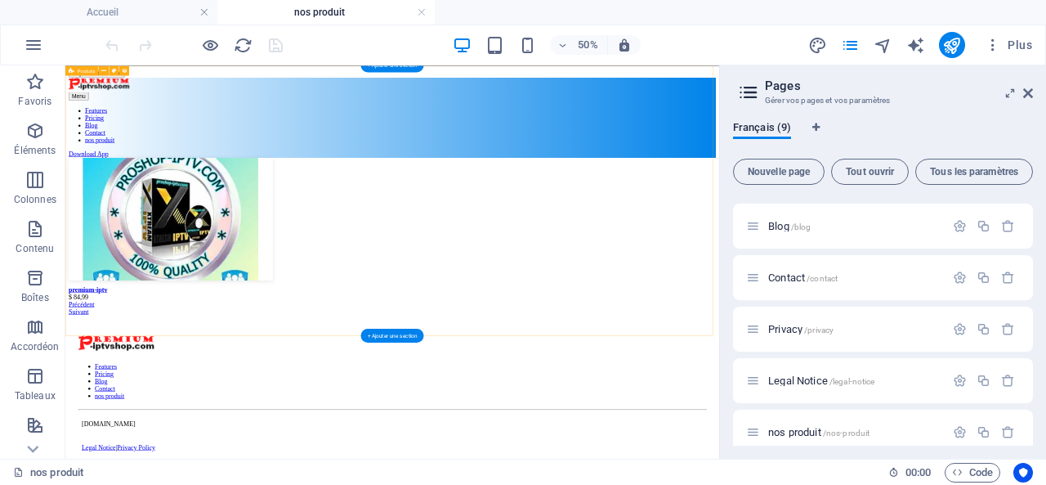
scroll to position [1, 0]
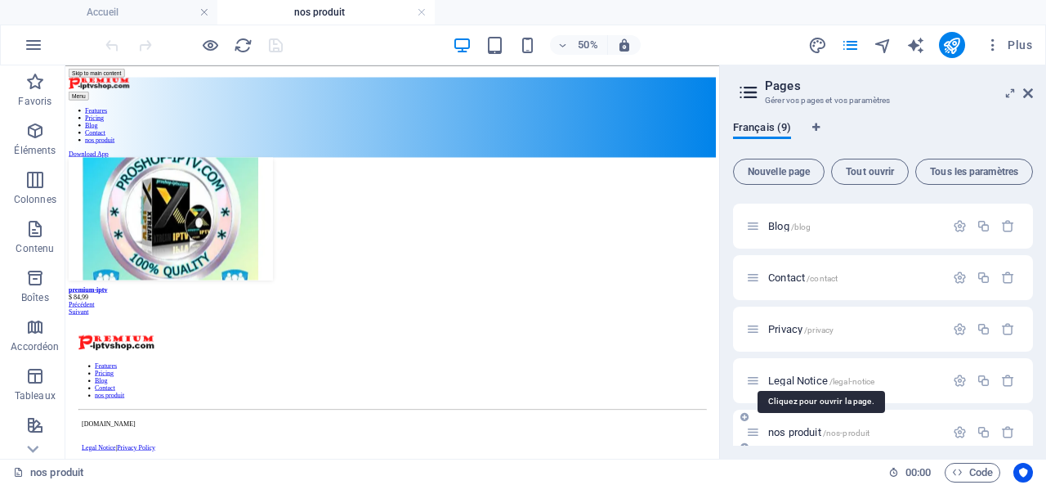
click at [790, 427] on span "nos produit /nos-produit" at bounding box center [818, 432] width 101 height 12
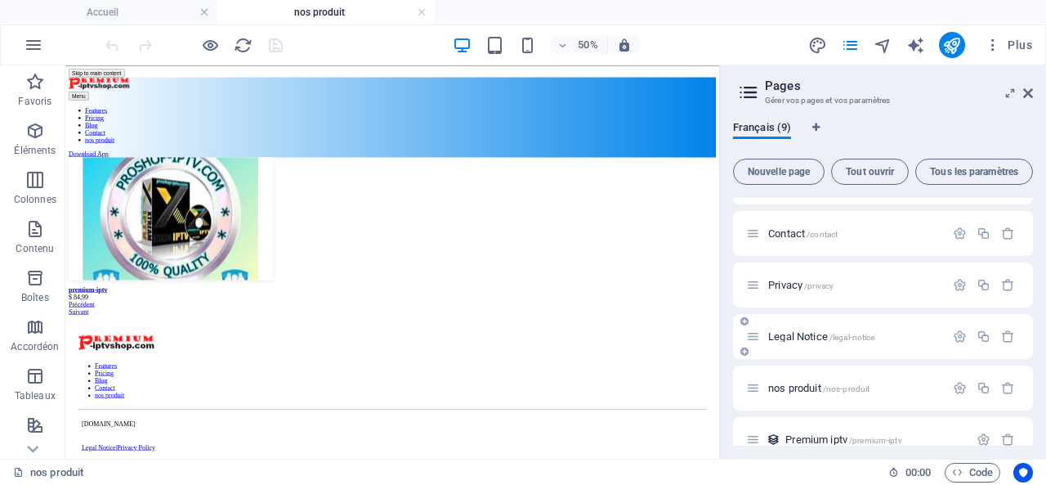
scroll to position [216, 0]
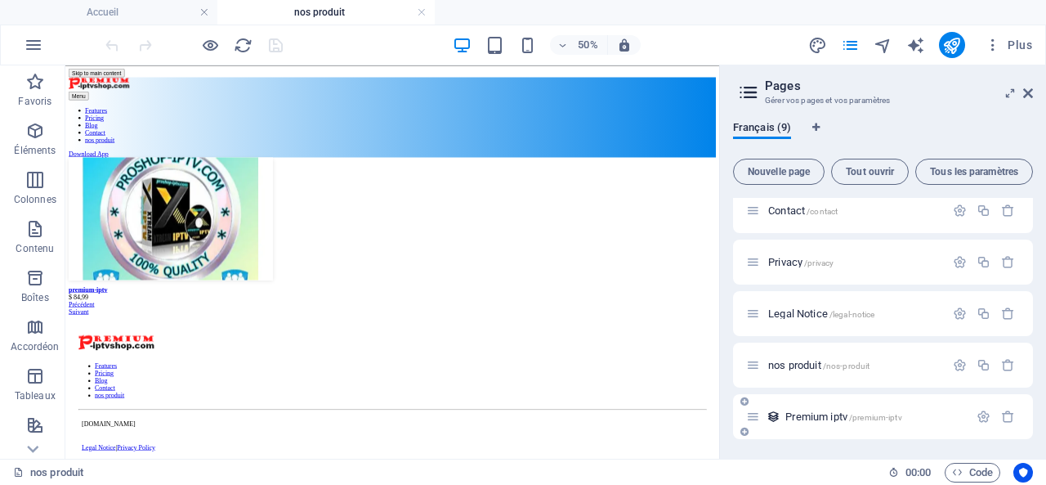
click at [808, 416] on span "Premium iptv /premium-iptv" at bounding box center [843, 416] width 116 height 12
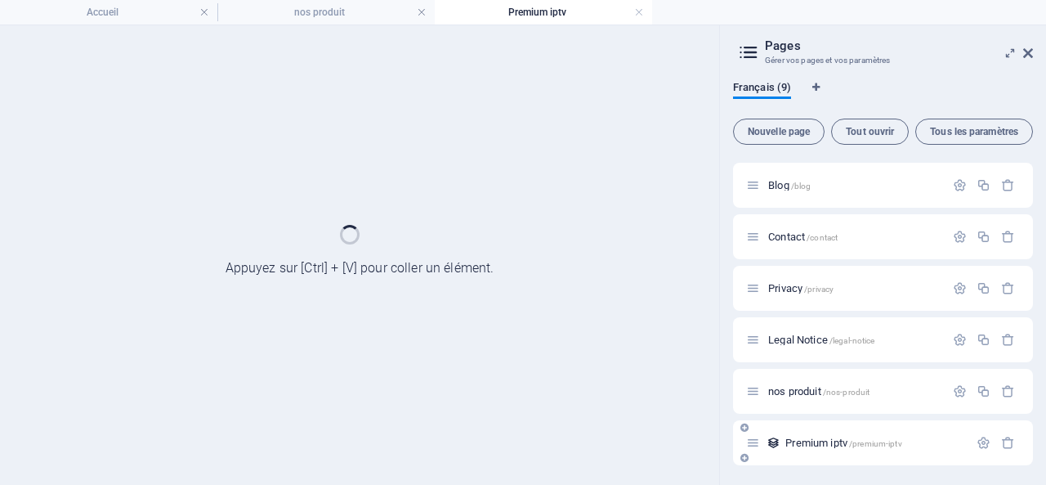
scroll to position [149, 0]
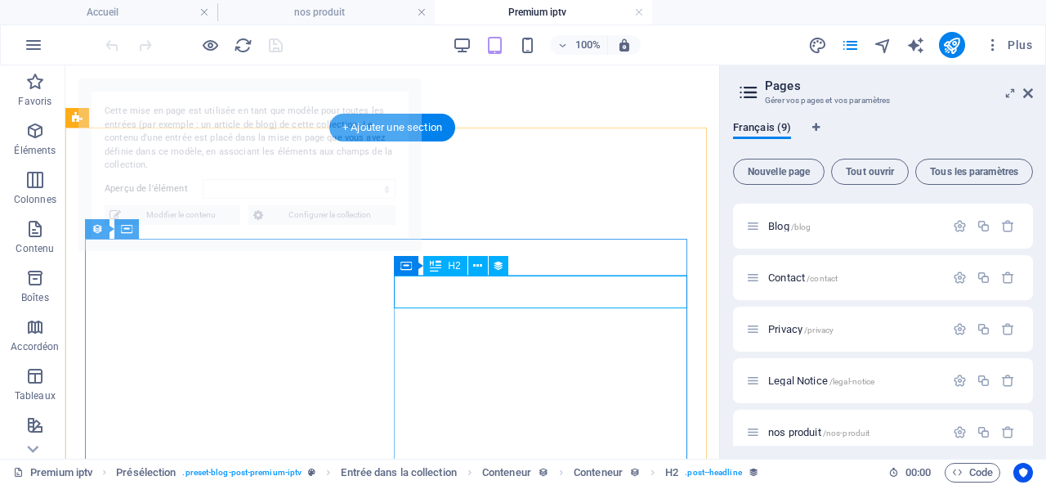
select select "68e002a42ef85507cd0f3ea1"
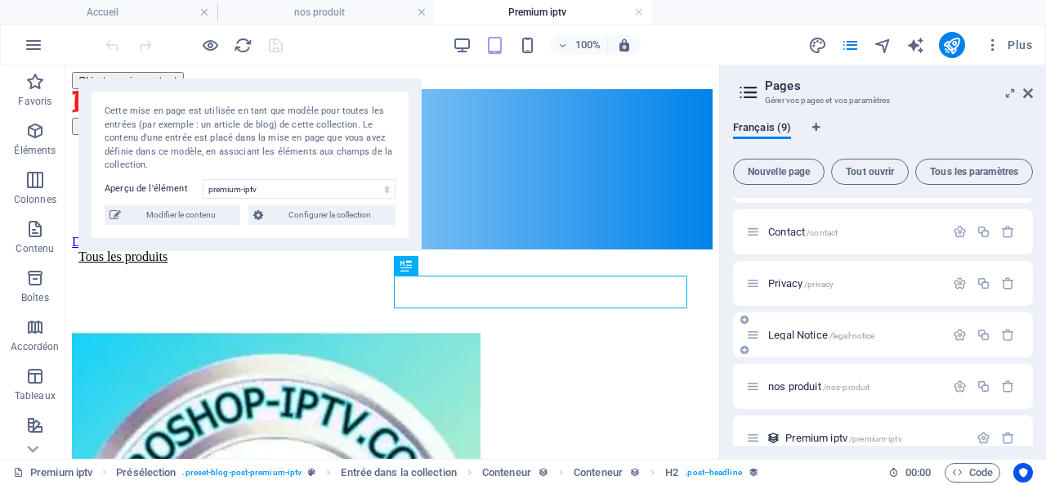
scroll to position [216, 0]
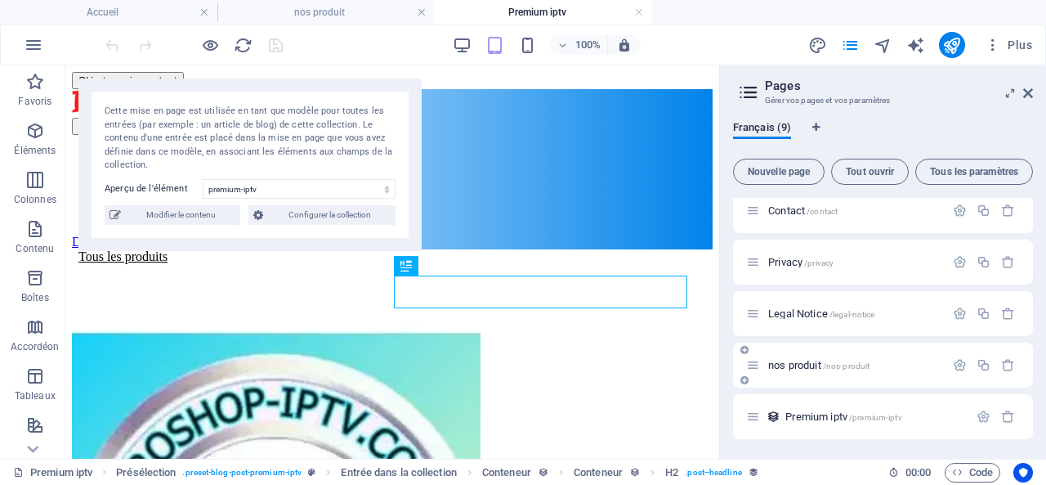
click at [793, 358] on div "nos produit /nos-produit" at bounding box center [845, 365] width 199 height 19
click at [804, 363] on span "nos produit /nos-produit" at bounding box center [818, 365] width 101 height 12
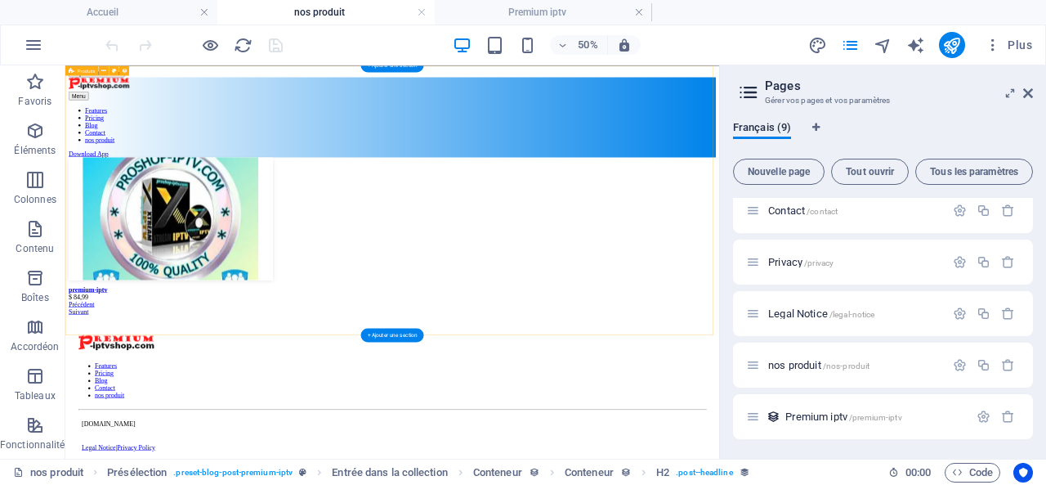
scroll to position [0, 0]
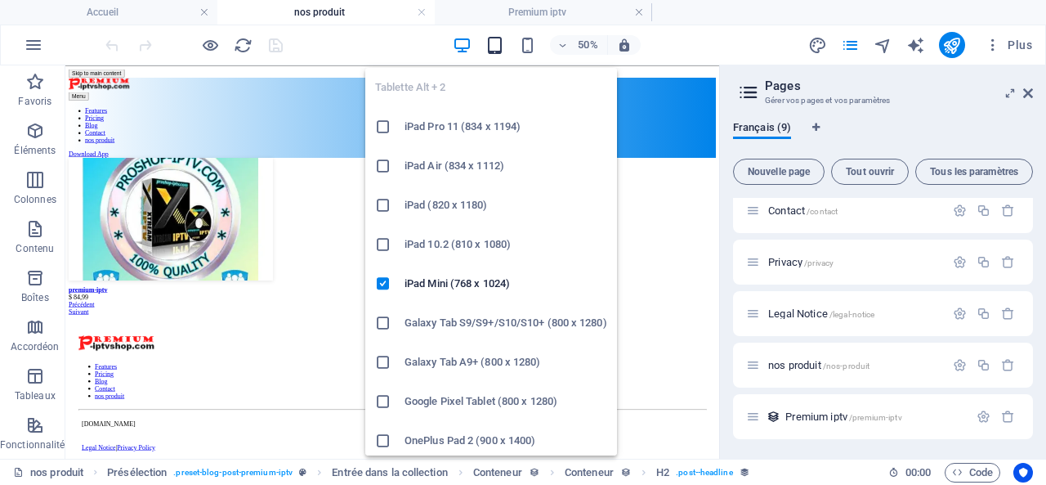
click at [499, 47] on icon "button" at bounding box center [495, 45] width 19 height 19
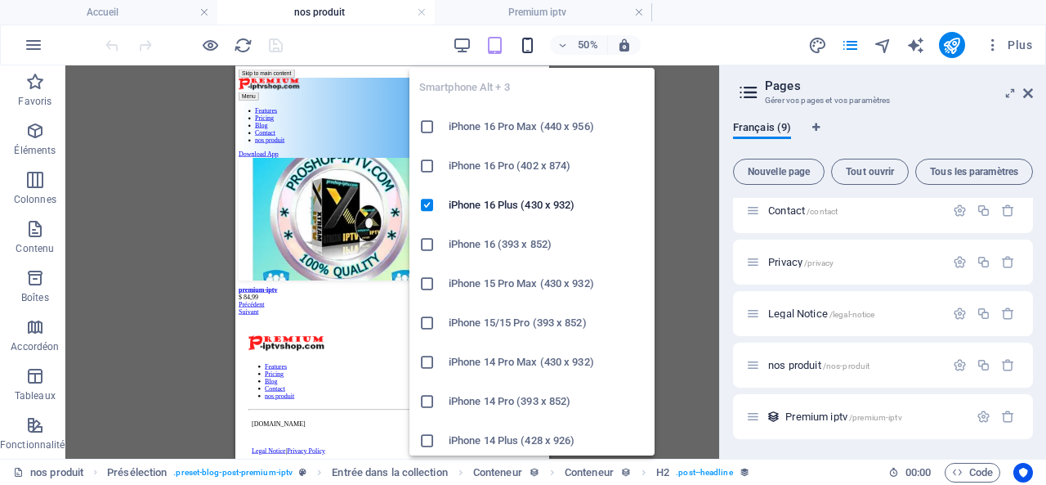
click at [526, 45] on icon "button" at bounding box center [527, 45] width 19 height 19
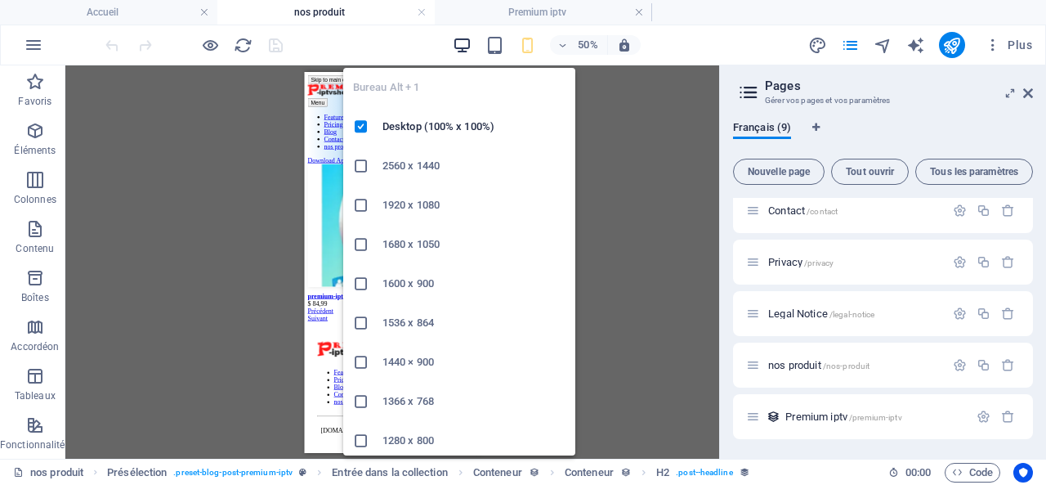
click at [461, 42] on icon "button" at bounding box center [462, 45] width 19 height 19
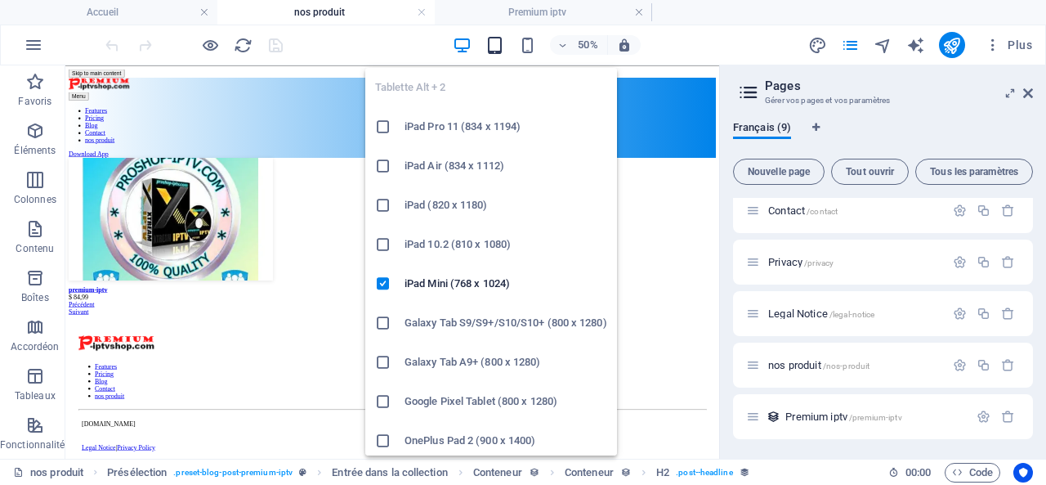
click at [498, 47] on icon "button" at bounding box center [495, 45] width 19 height 19
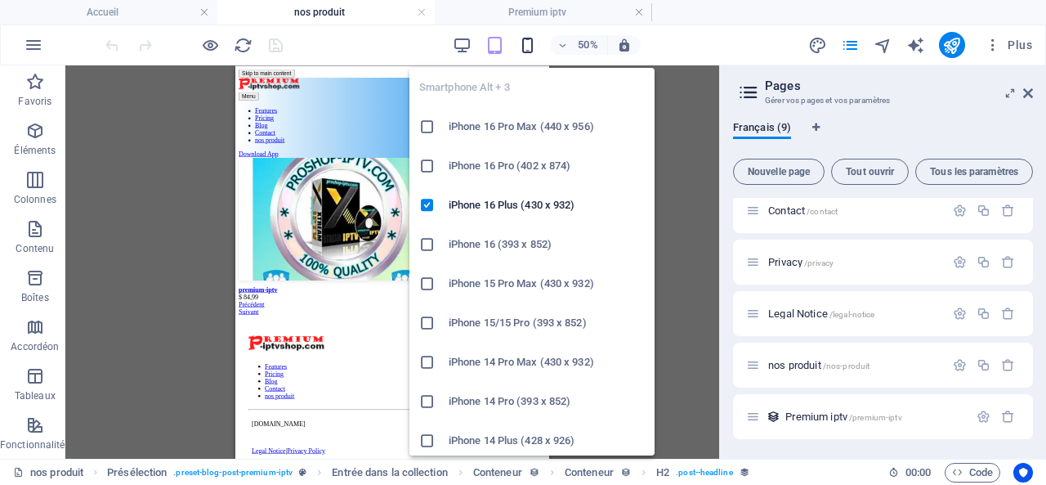
click at [526, 42] on icon "button" at bounding box center [527, 45] width 19 height 19
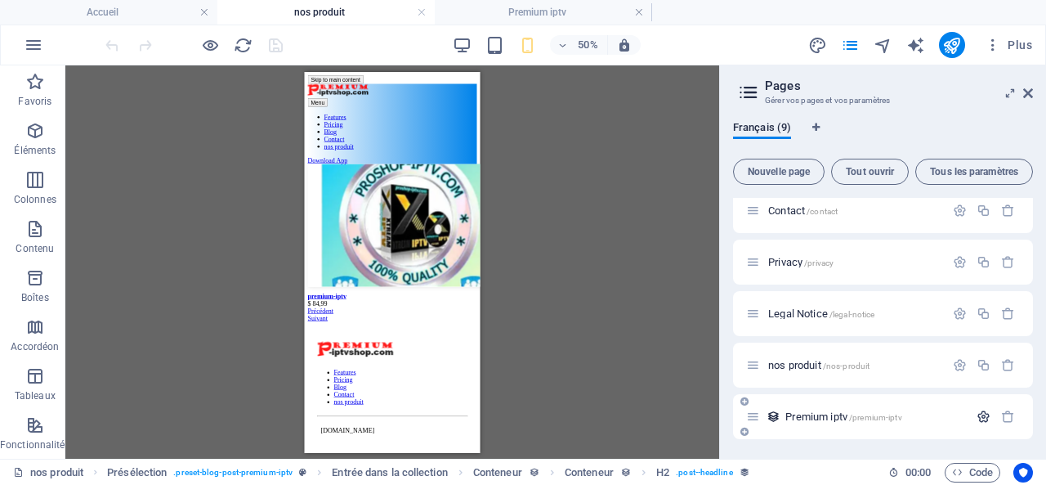
click at [981, 414] on icon "button" at bounding box center [984, 416] width 14 height 14
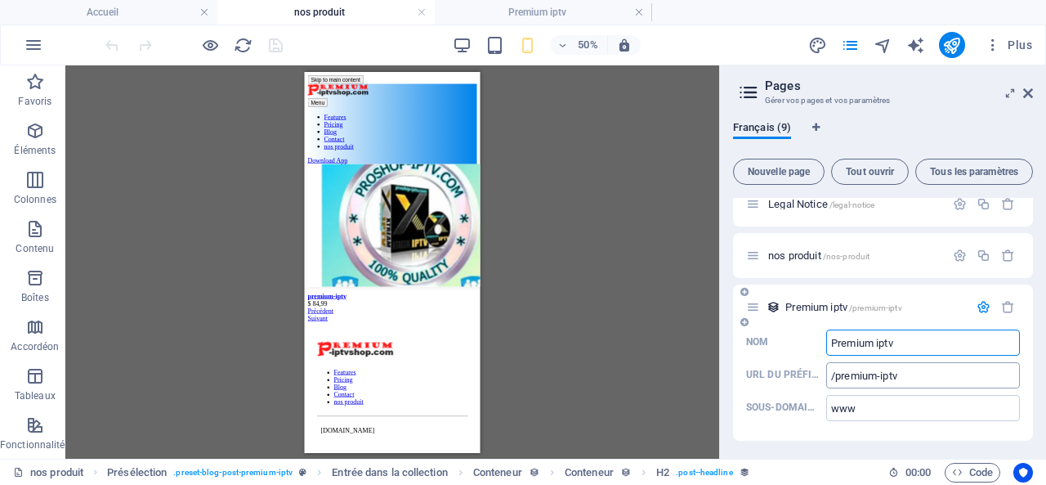
scroll to position [327, 0]
drag, startPoint x: 919, startPoint y: 374, endPoint x: 728, endPoint y: 374, distance: 190.4
click at [728, 374] on div "Français (9) Nouvelle page Tout ouvrir Tous les paramètres Accueil / Features /…" at bounding box center [883, 283] width 326 height 351
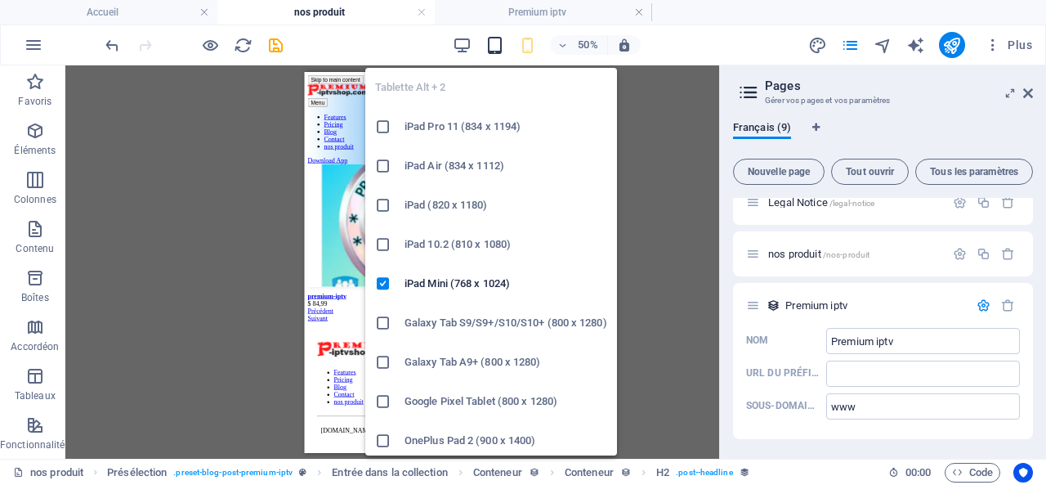
click at [497, 46] on icon "button" at bounding box center [495, 45] width 19 height 19
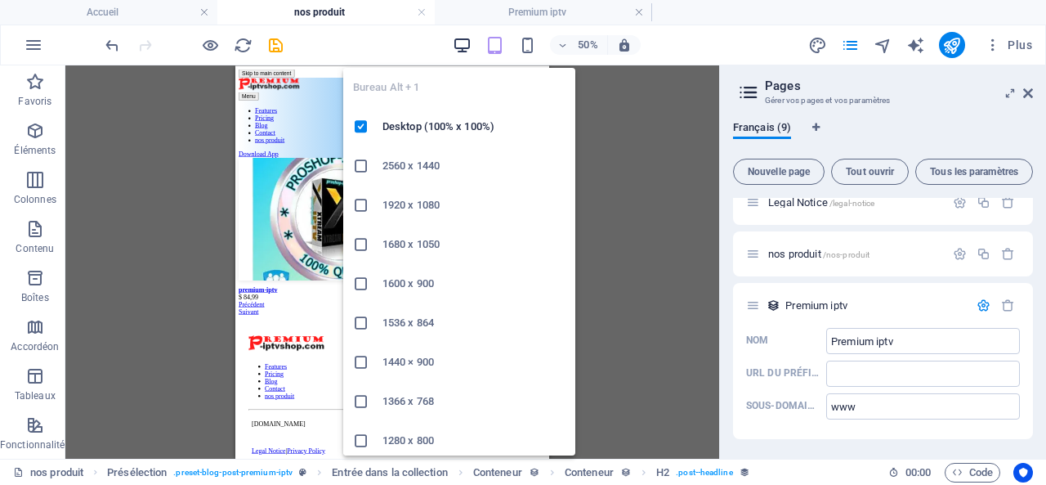
click at [468, 44] on icon "button" at bounding box center [462, 45] width 19 height 19
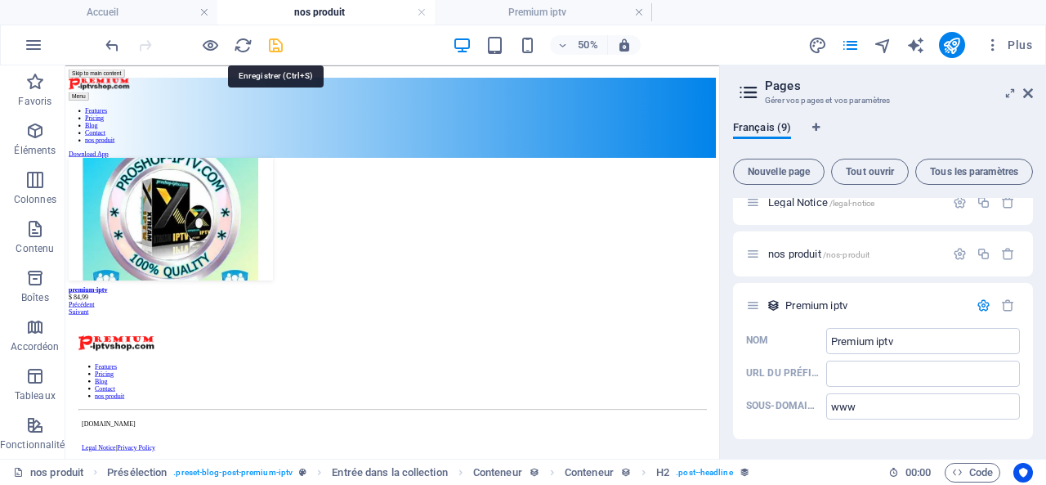
click at [275, 47] on icon "save" at bounding box center [275, 45] width 19 height 19
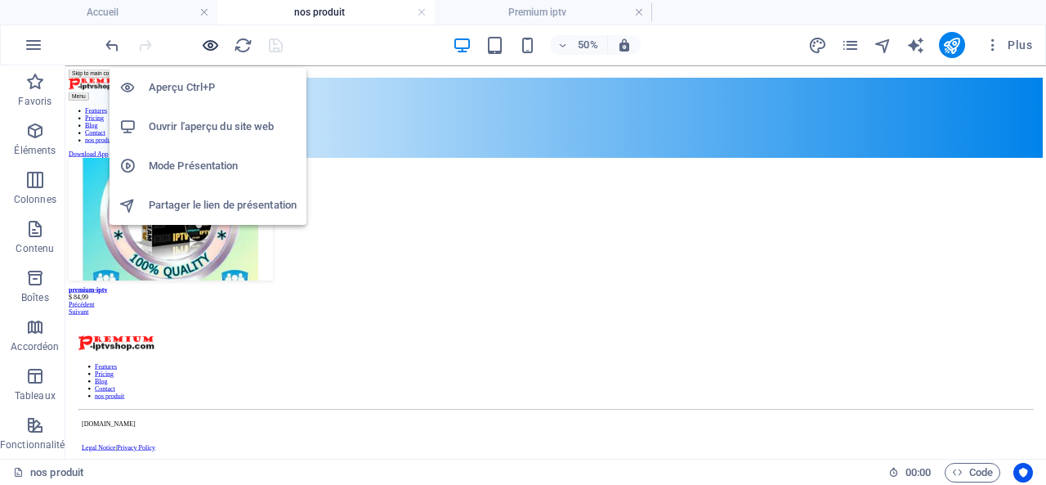
click at [211, 42] on icon "button" at bounding box center [210, 45] width 19 height 19
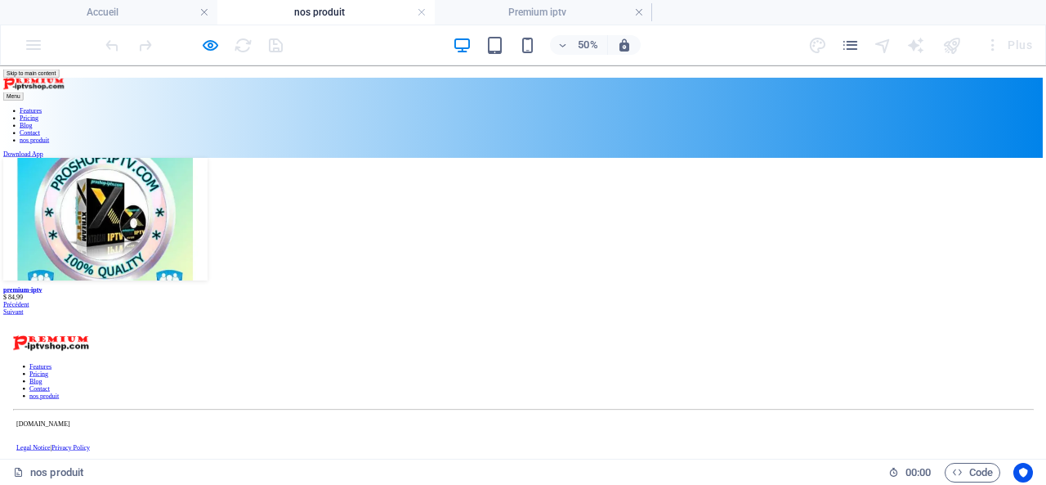
click at [415, 320] on img at bounding box center [211, 371] width 409 height 245
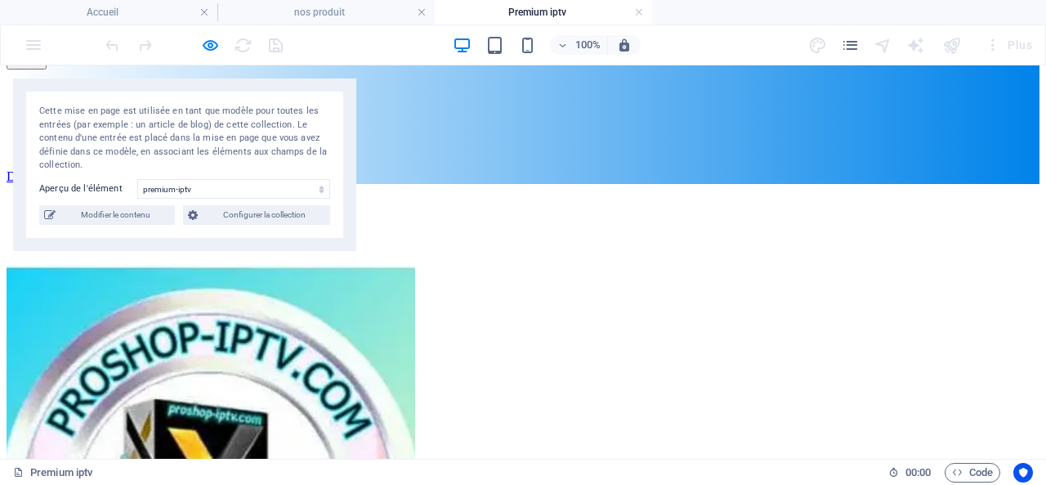
scroll to position [82, 0]
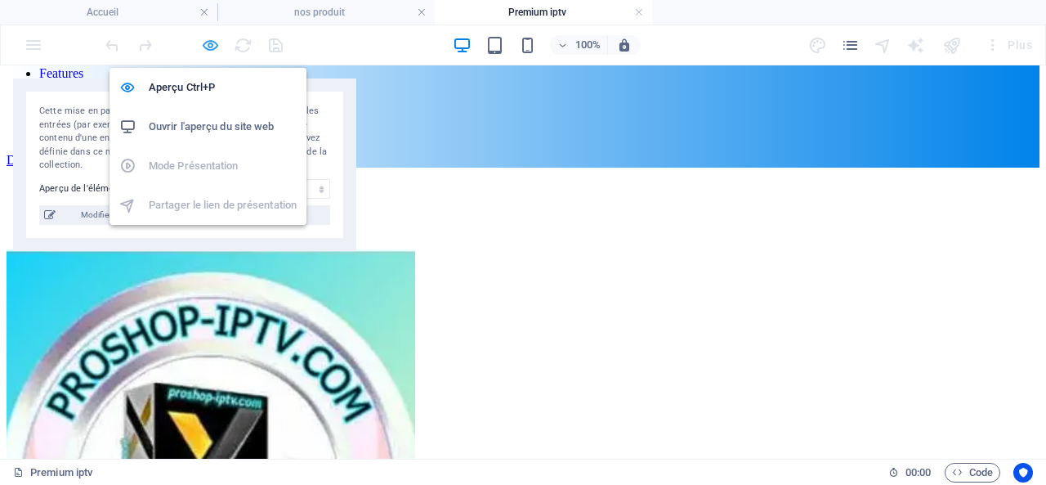
click at [207, 42] on icon "button" at bounding box center [210, 45] width 19 height 19
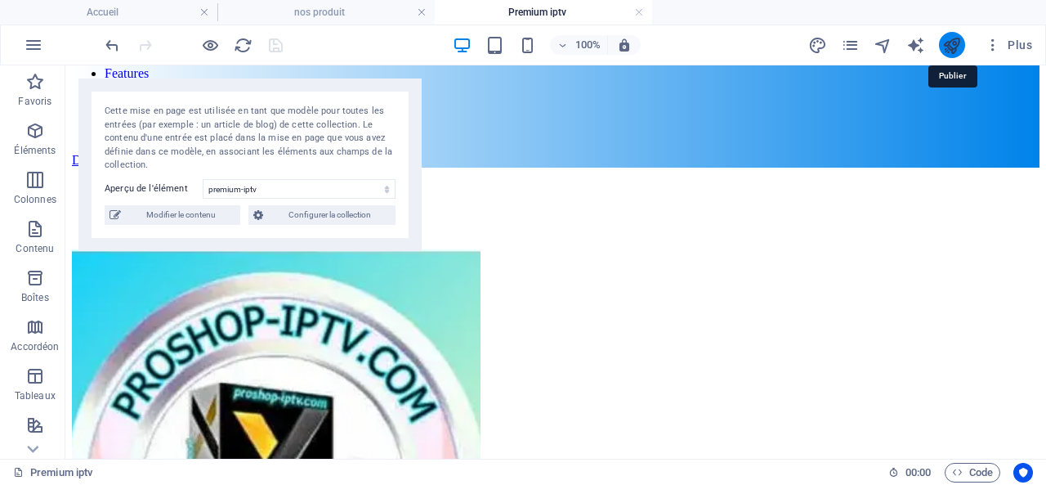
click at [950, 45] on icon "publish" at bounding box center [951, 45] width 19 height 19
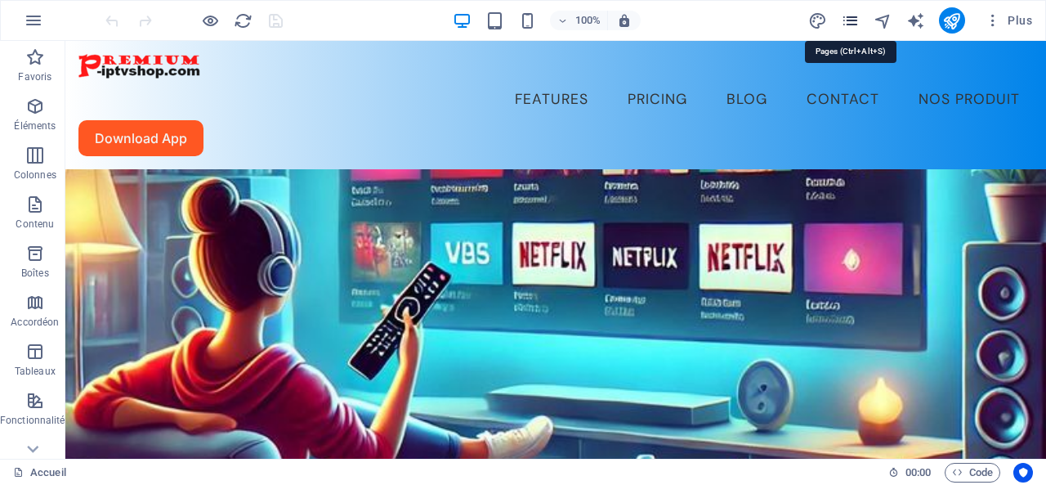
click at [855, 18] on icon "pages" at bounding box center [850, 20] width 19 height 19
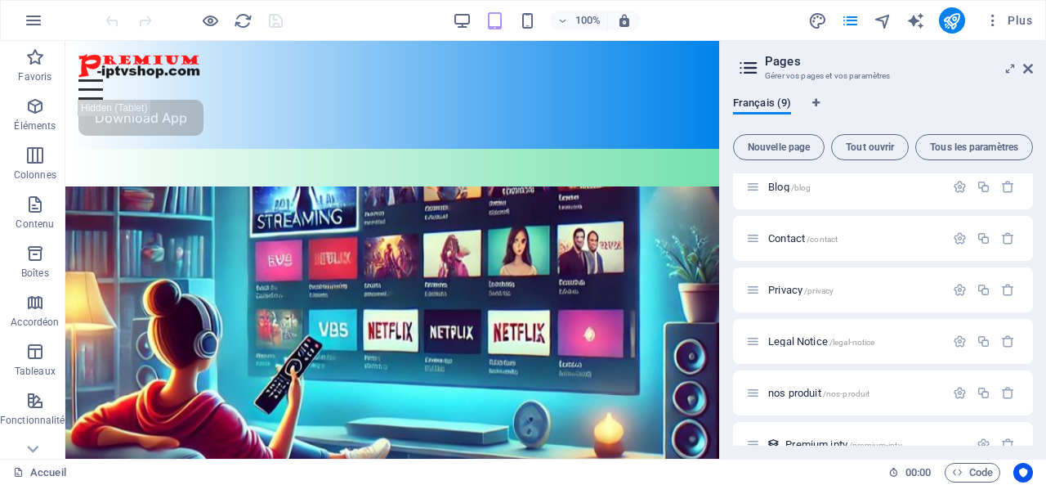
scroll to position [191, 0]
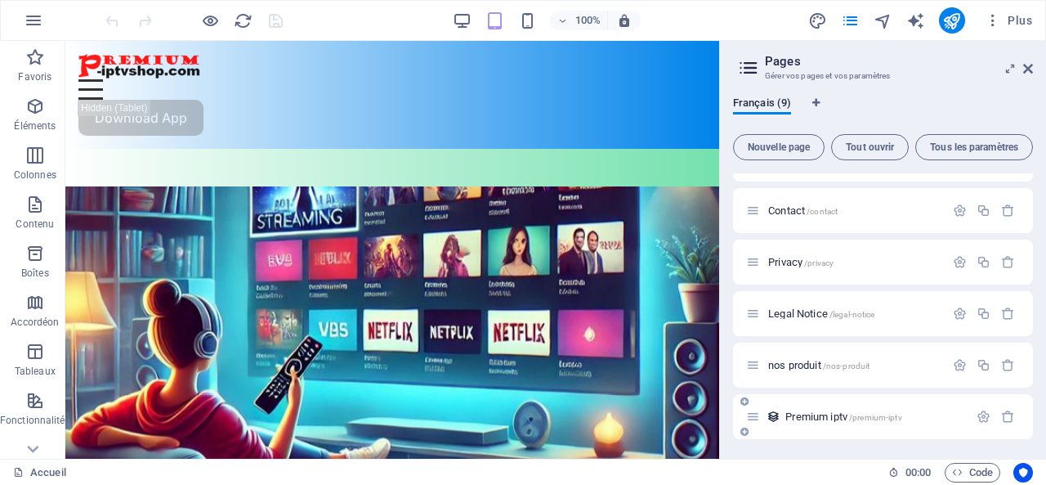
click at [835, 417] on span "Premium iptv /premium-iptv" at bounding box center [843, 416] width 116 height 12
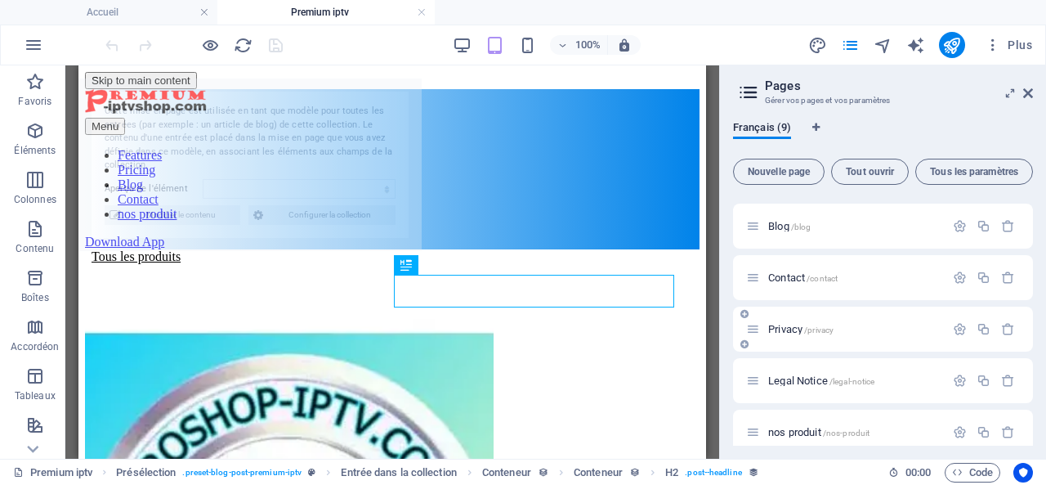
scroll to position [0, 0]
select select "68e002a42ef85507cd0f3ea1"
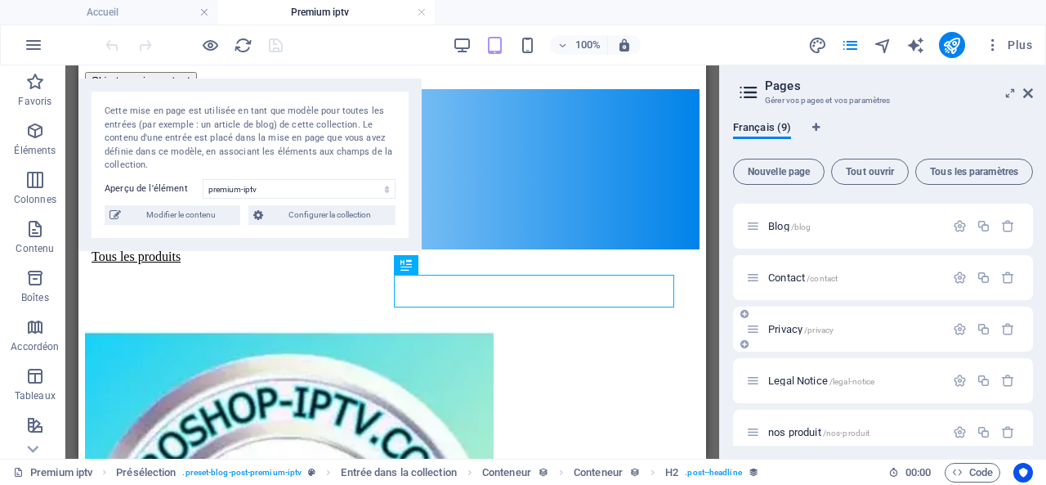
scroll to position [216, 0]
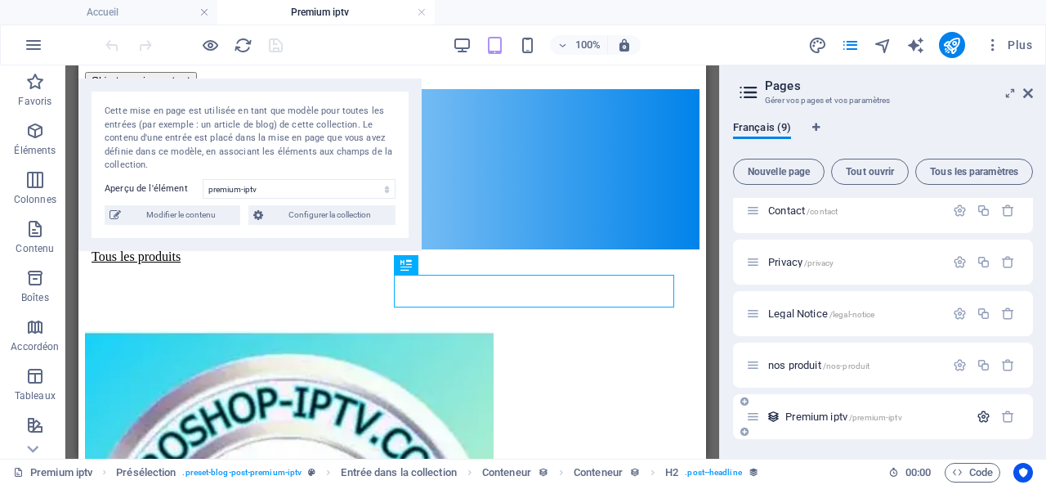
click at [982, 416] on icon "button" at bounding box center [984, 416] width 14 height 14
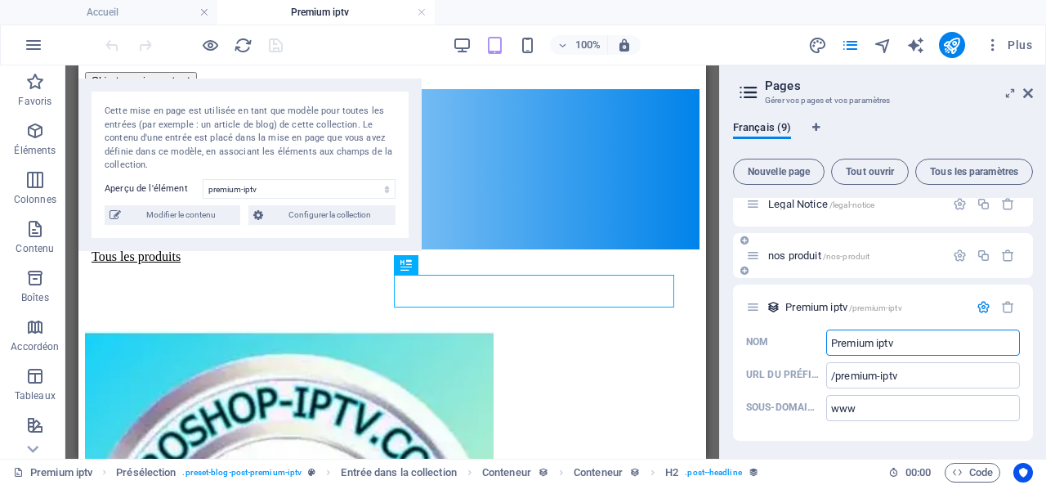
scroll to position [327, 0]
drag, startPoint x: 924, startPoint y: 338, endPoint x: 825, endPoint y: 340, distance: 98.9
click at [825, 340] on label "Nom Premium iptv ​" at bounding box center [883, 341] width 274 height 26
click at [826, 340] on input "Premium iptv" at bounding box center [923, 341] width 194 height 26
type input "a"
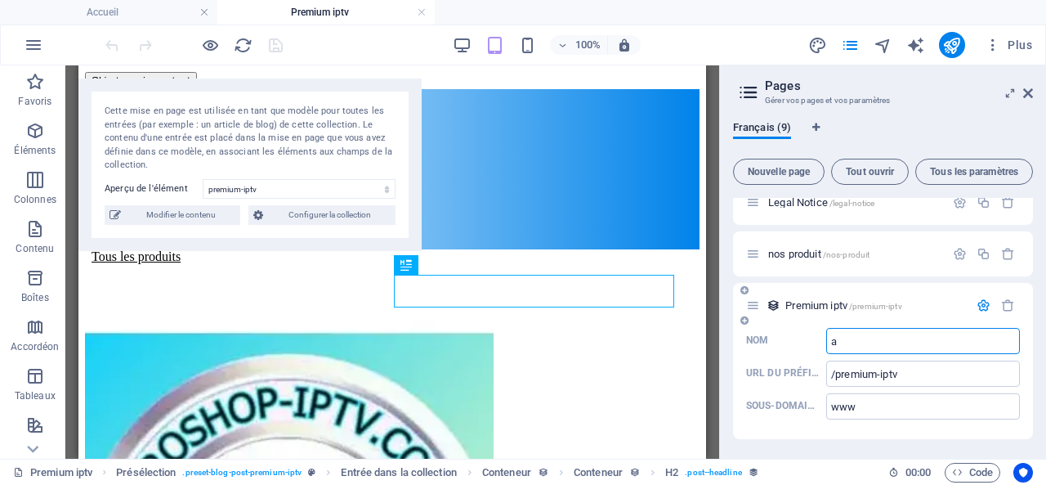
type input "/a"
type input "/"
type input "Q"
type input "/q"
type input "/"
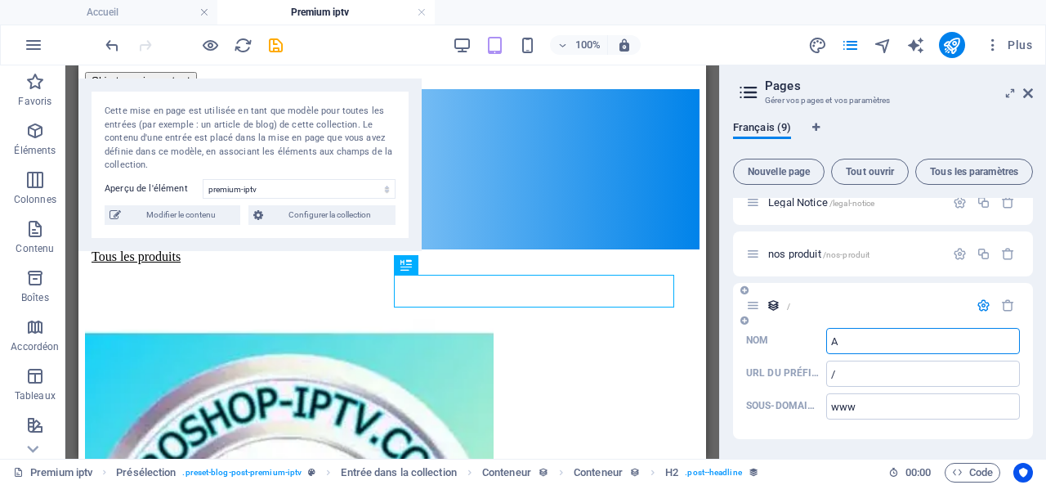
type input "A"
type input "/a"
type input "Ab"
type input "/ab"
type input "Abonn"
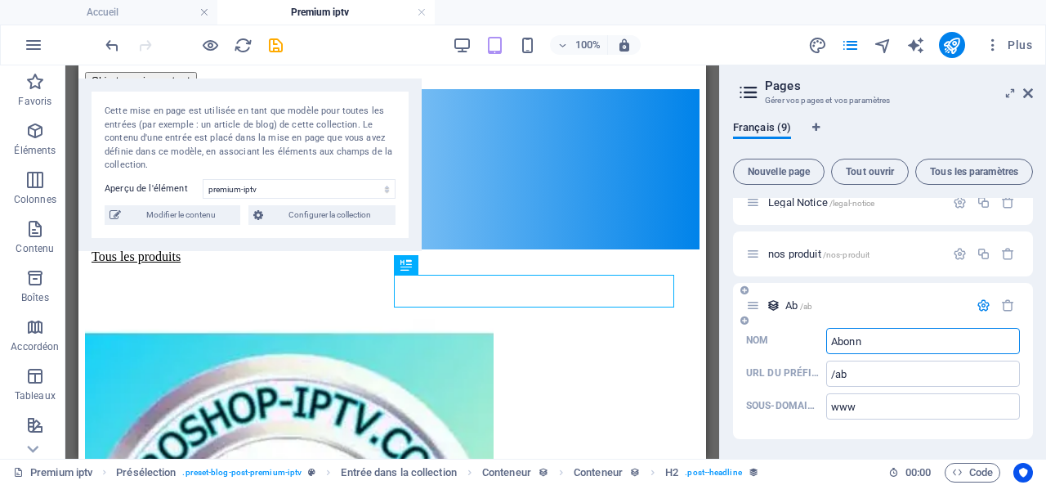
type input "/abo"
type input "Abonn"
type input "/abonn"
type input "AbonnAbonnement"
type input "/abonnabonnement"
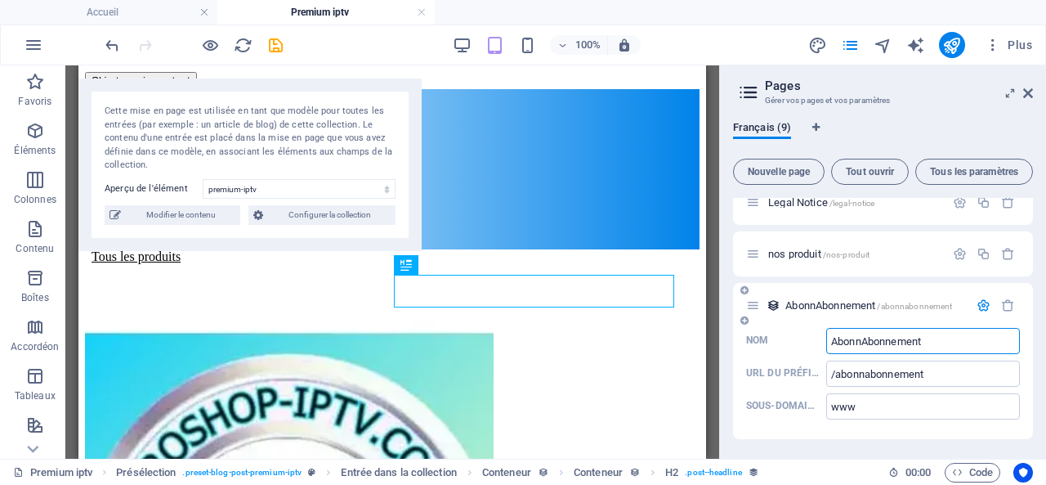
drag, startPoint x: 862, startPoint y: 340, endPoint x: 821, endPoint y: 341, distance: 41.7
click at [821, 341] on label "Nom AbonnAbonnement ​" at bounding box center [883, 341] width 274 height 26
click at [826, 341] on input "AbonnAbonnement" at bounding box center [923, 341] width 194 height 26
click at [906, 342] on input "Abonnement" at bounding box center [923, 341] width 194 height 26
type input "Abonnement"
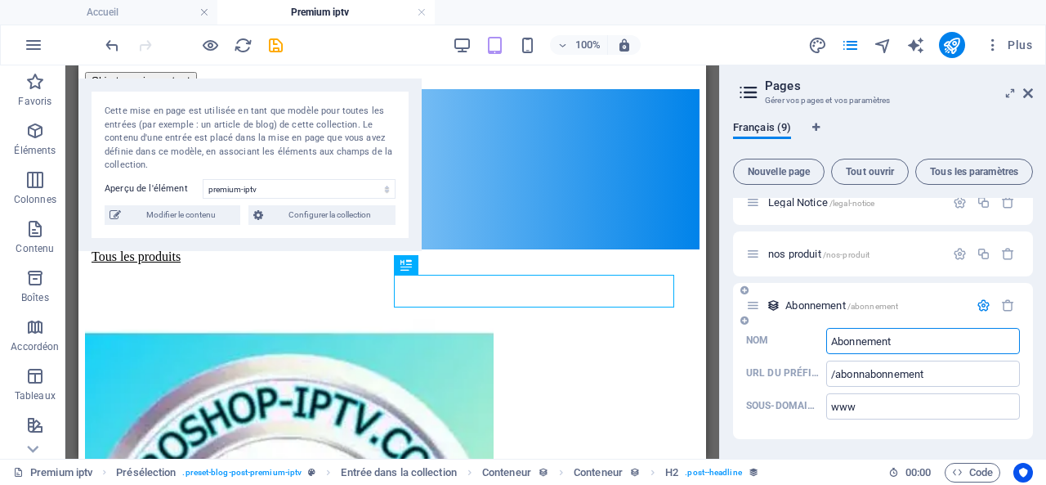
type input "/abonnement"
drag, startPoint x: 896, startPoint y: 340, endPoint x: 884, endPoint y: 342, distance: 11.6
click at [884, 342] on input "Abonnement" at bounding box center [923, 341] width 194 height 26
click at [914, 342] on input "Abonnement" at bounding box center [923, 341] width 194 height 26
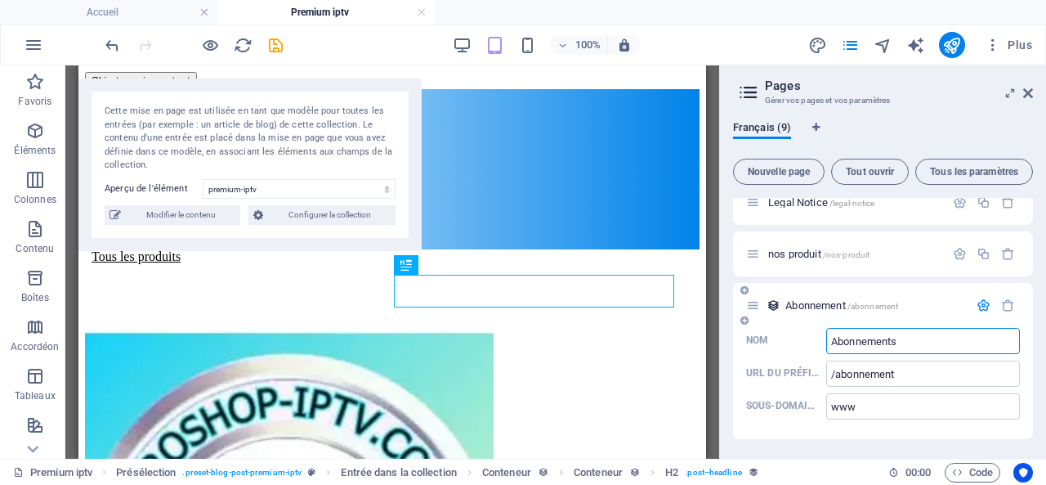
type input "Abonnements"
type input "/abonnements"
type input "Abonnements"
click at [932, 372] on input "/abonnements" at bounding box center [923, 373] width 194 height 26
click at [932, 370] on input "/abonnements" at bounding box center [923, 373] width 194 height 26
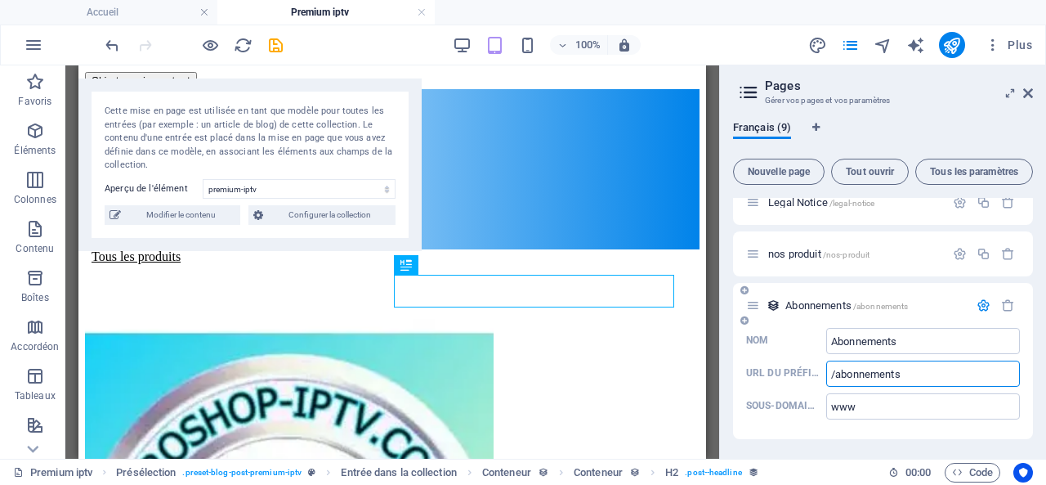
drag, startPoint x: 932, startPoint y: 370, endPoint x: 837, endPoint y: 375, distance: 94.9
click at [837, 375] on input "/abonnements" at bounding box center [923, 373] width 194 height 26
type input "/Premium"
click at [277, 44] on icon "save" at bounding box center [275, 45] width 19 height 19
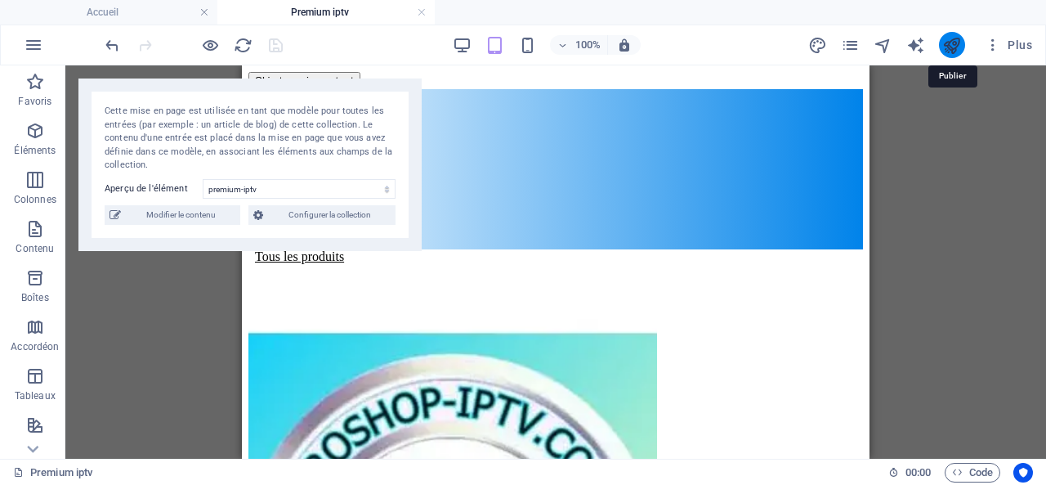
click at [952, 41] on icon "publish" at bounding box center [951, 45] width 19 height 19
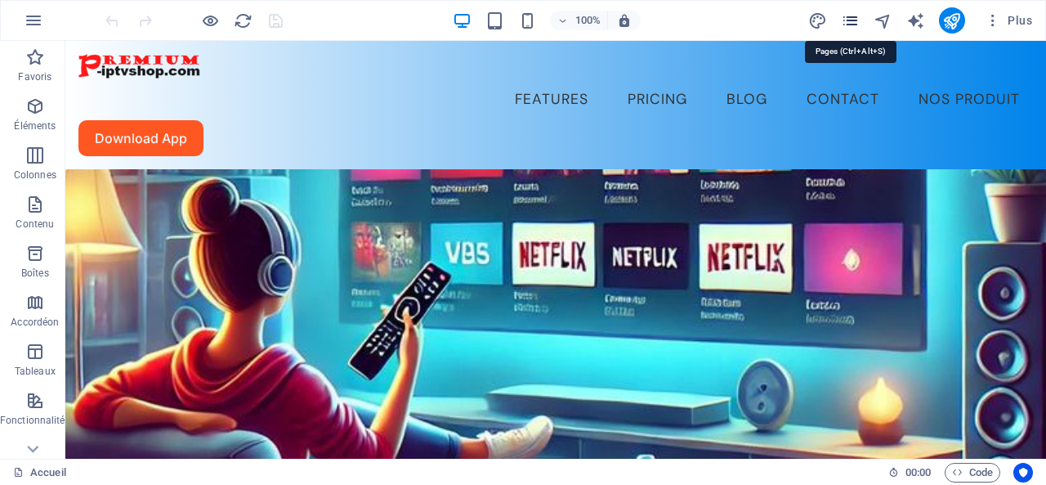
click at [850, 20] on icon "pages" at bounding box center [850, 20] width 19 height 19
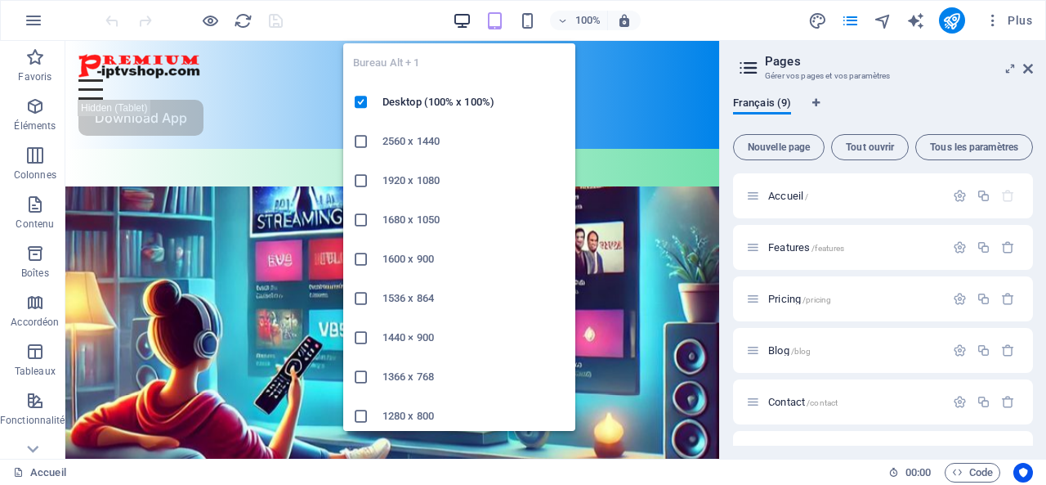
click at [463, 24] on icon "button" at bounding box center [462, 20] width 19 height 19
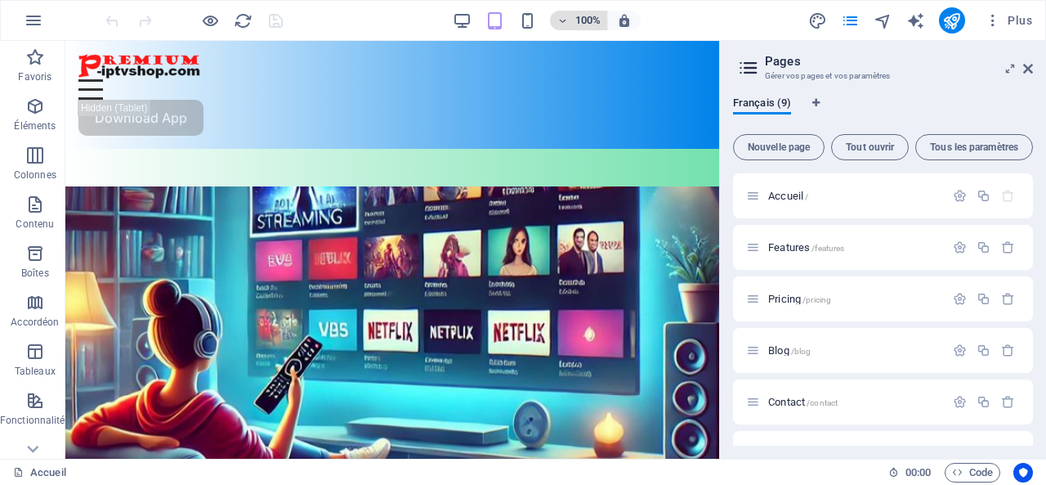
click at [594, 20] on h6 "100%" at bounding box center [588, 21] width 26 height 20
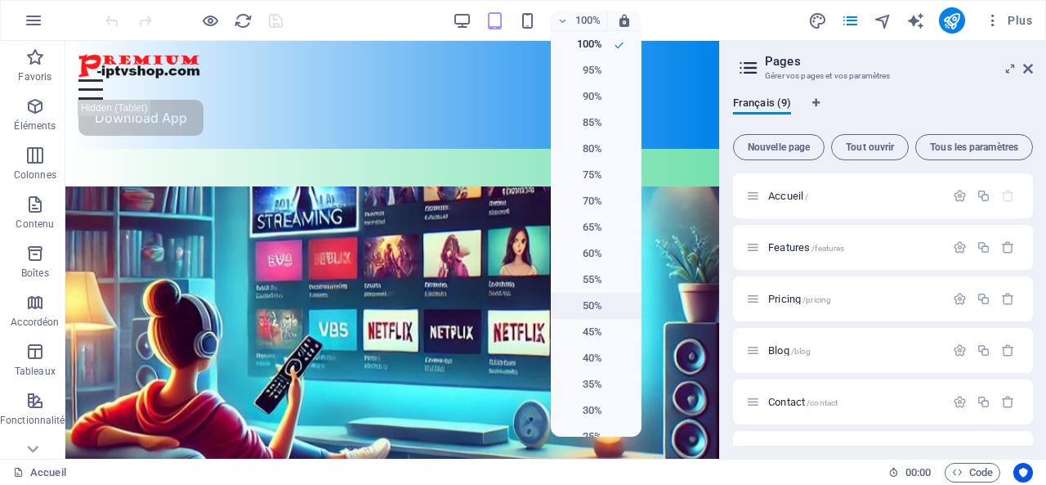
click at [593, 308] on h6 "50%" at bounding box center [582, 306] width 42 height 20
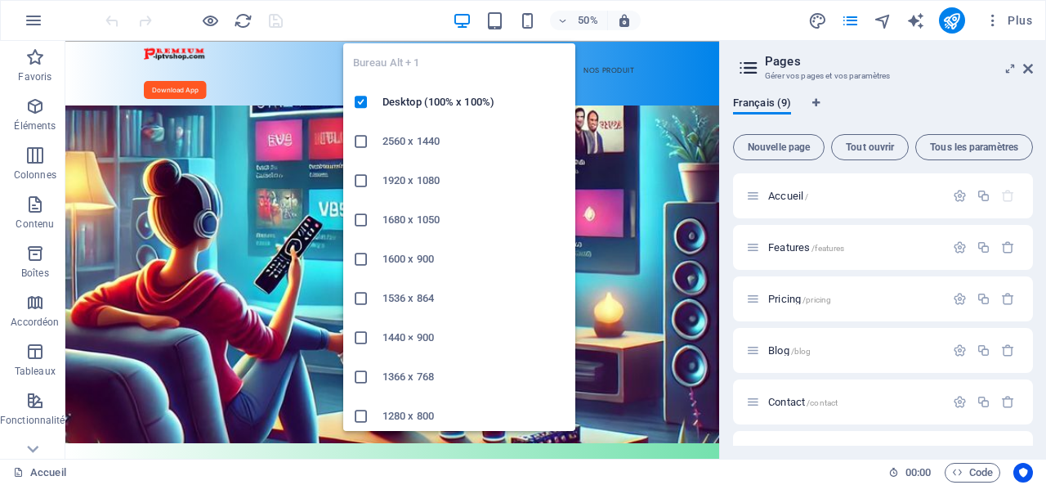
click at [466, 21] on icon "button" at bounding box center [462, 20] width 19 height 19
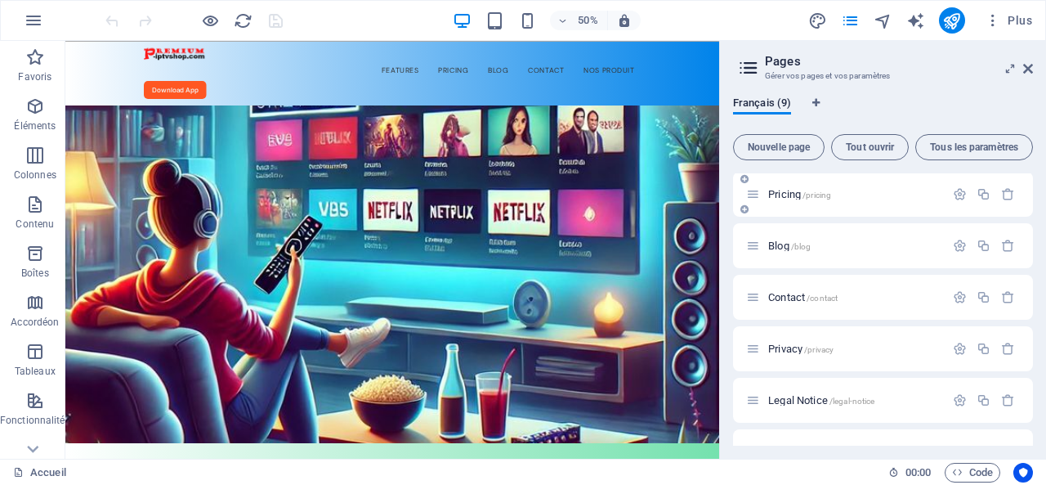
scroll to position [191, 0]
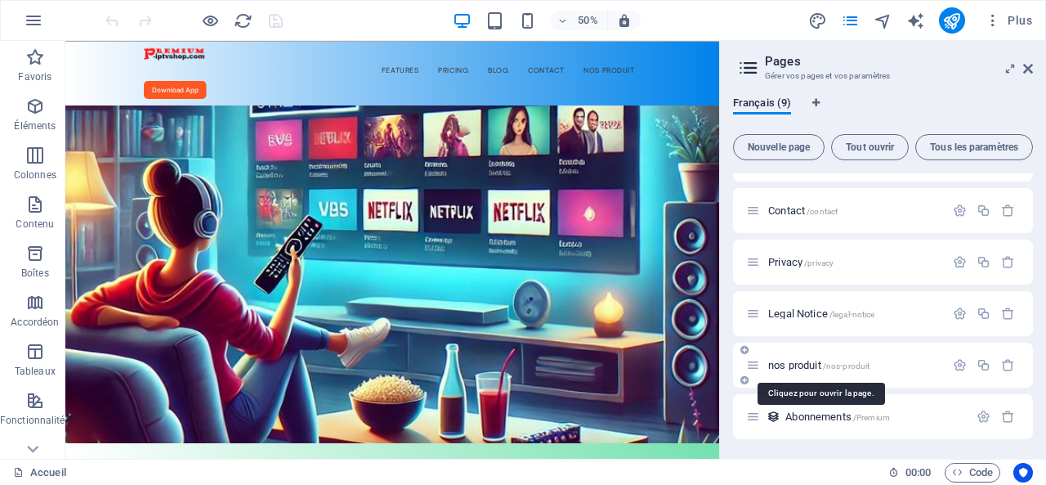
click at [829, 366] on span "/nos-produit" at bounding box center [846, 365] width 47 height 9
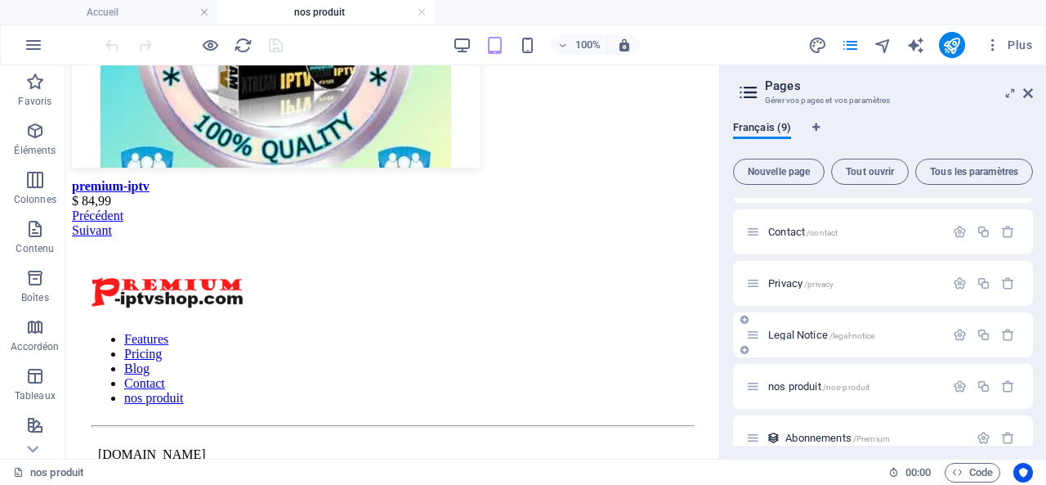
scroll to position [216, 0]
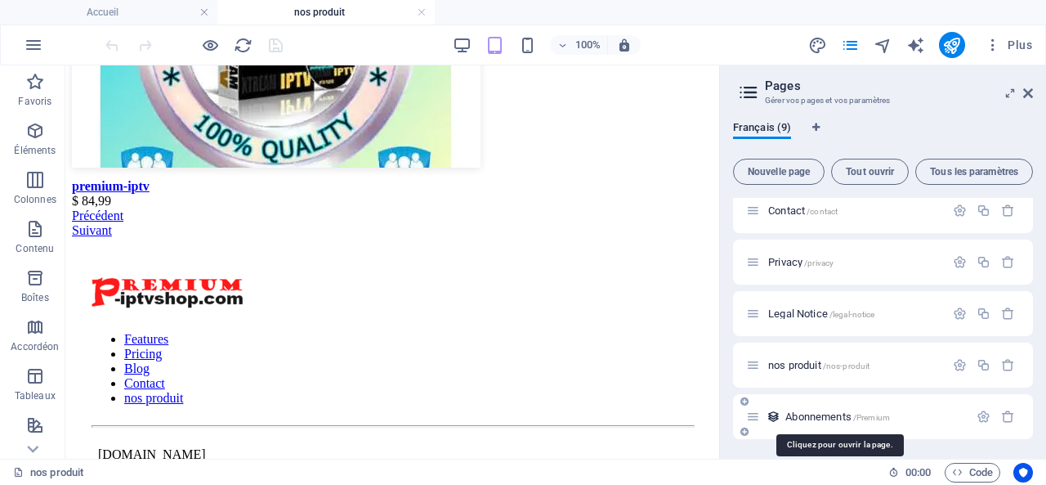
click at [830, 416] on span "Abonnements /Premium" at bounding box center [837, 416] width 105 height 12
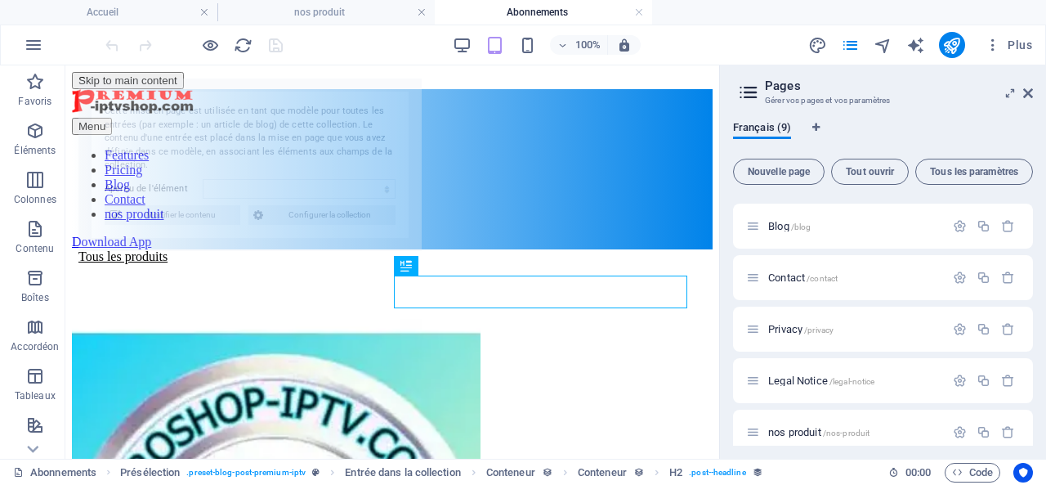
scroll to position [0, 0]
select select "68e002a42ef85507cd0f3ea1"
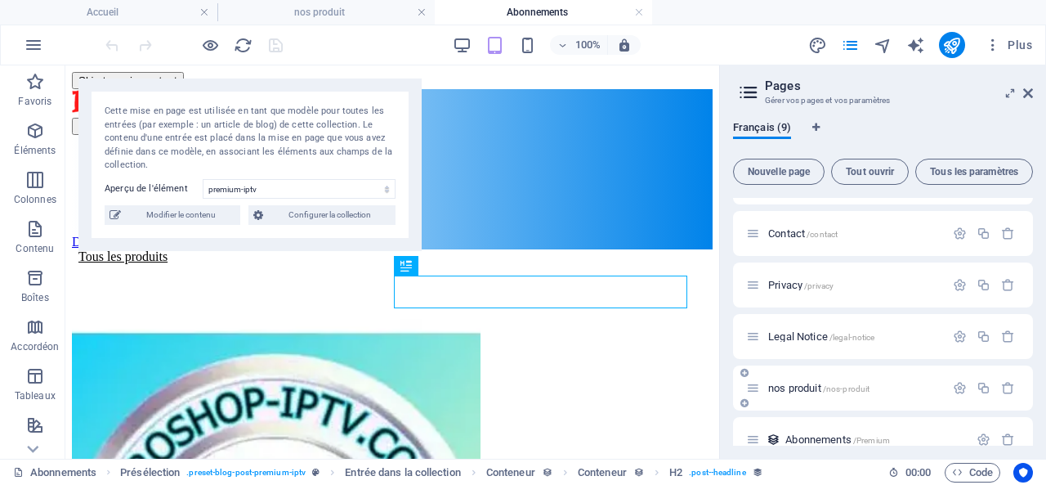
scroll to position [216, 0]
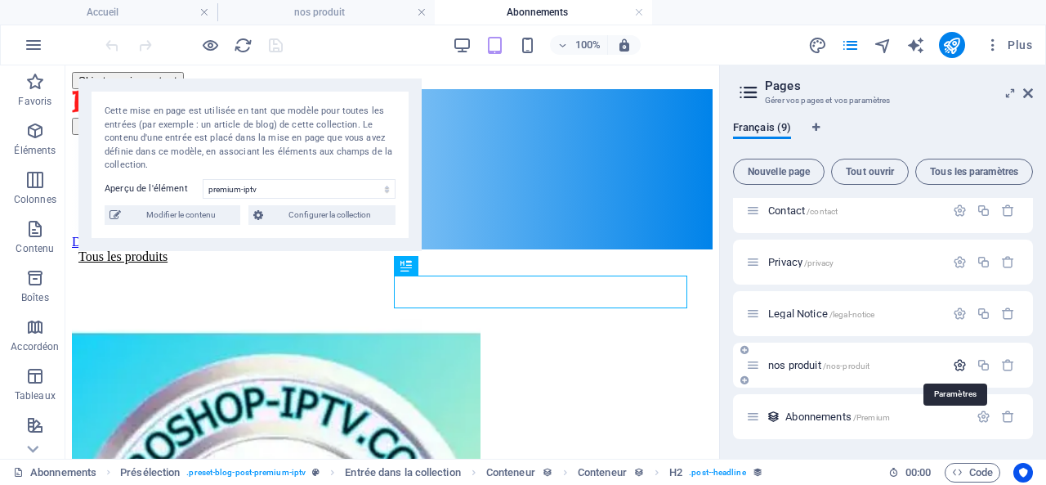
click at [958, 363] on icon "button" at bounding box center [960, 365] width 14 height 14
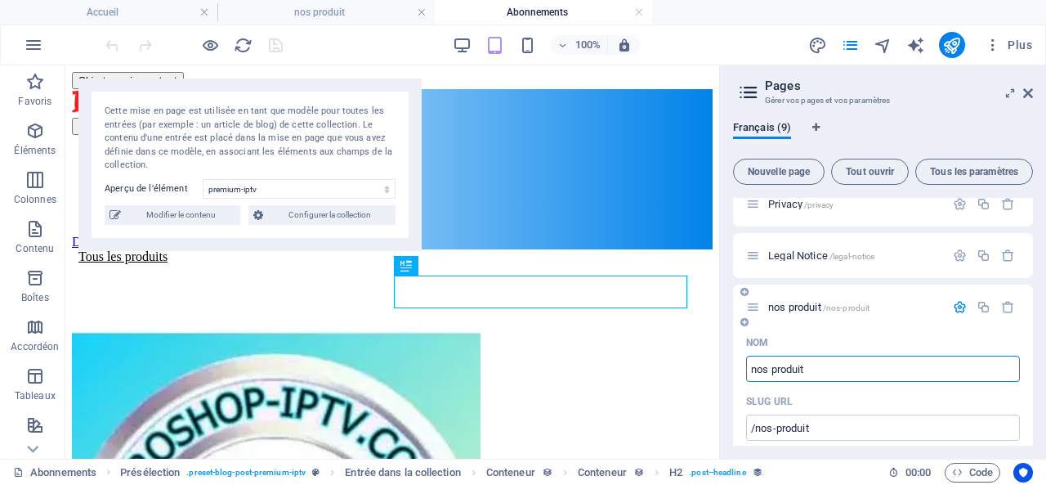
scroll to position [298, 0]
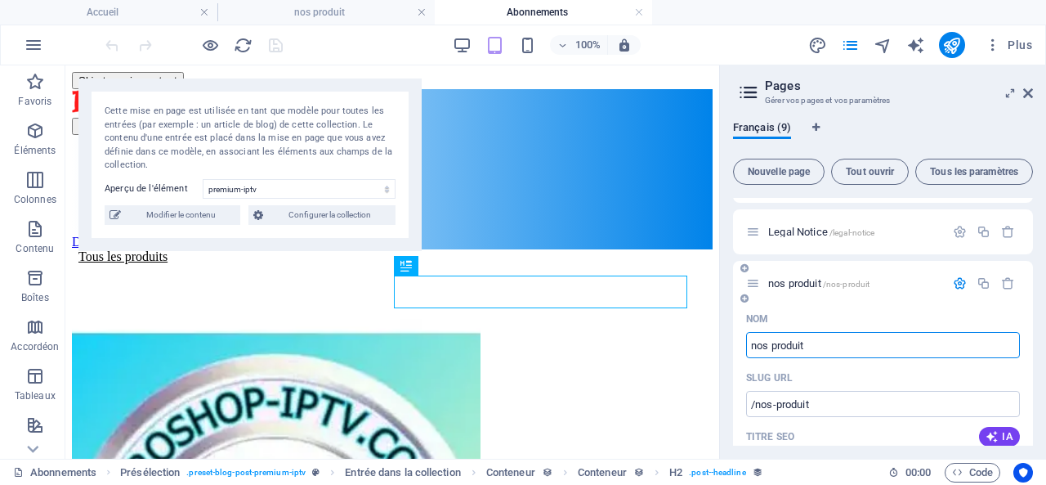
drag, startPoint x: 863, startPoint y: 346, endPoint x: 736, endPoint y: 344, distance: 127.5
type input "A"
type input "/a"
type input "Abonnements"
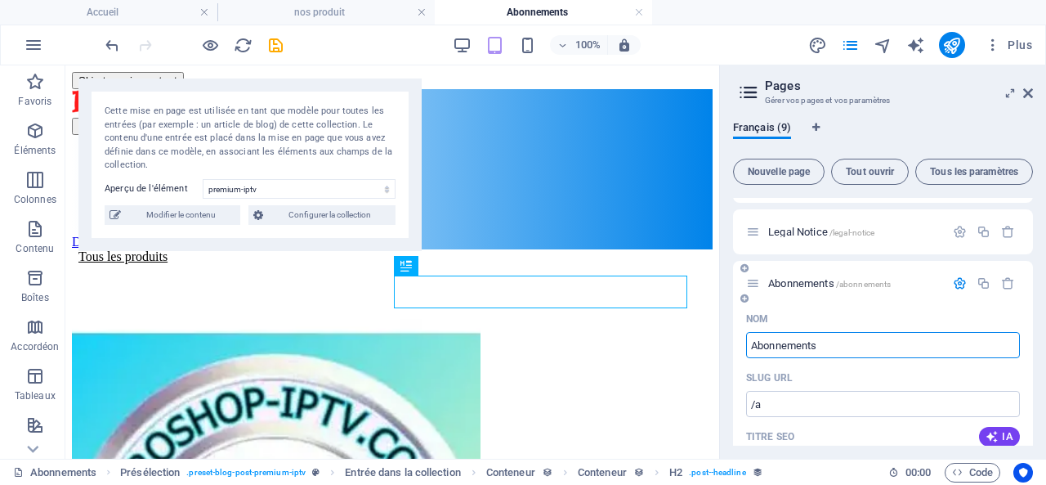
type input "/abonnements"
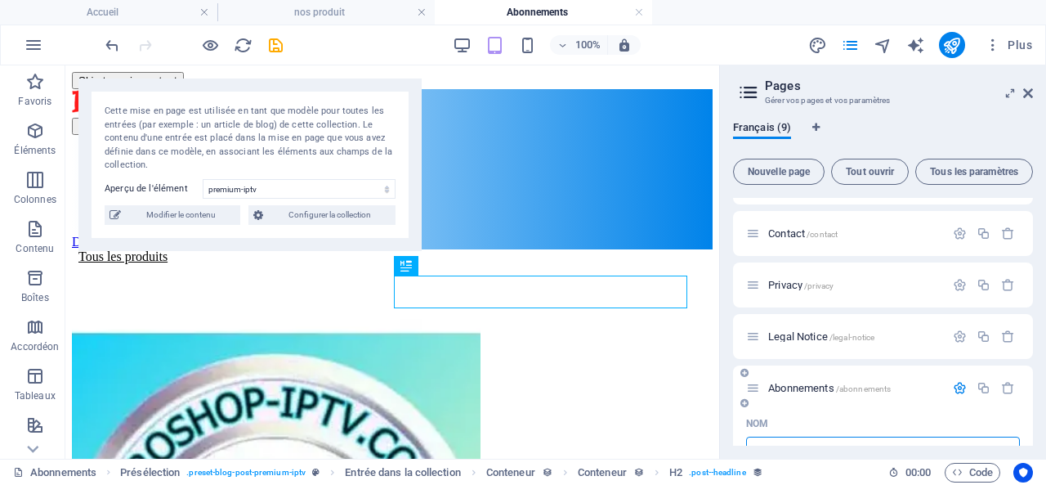
scroll to position [0, 0]
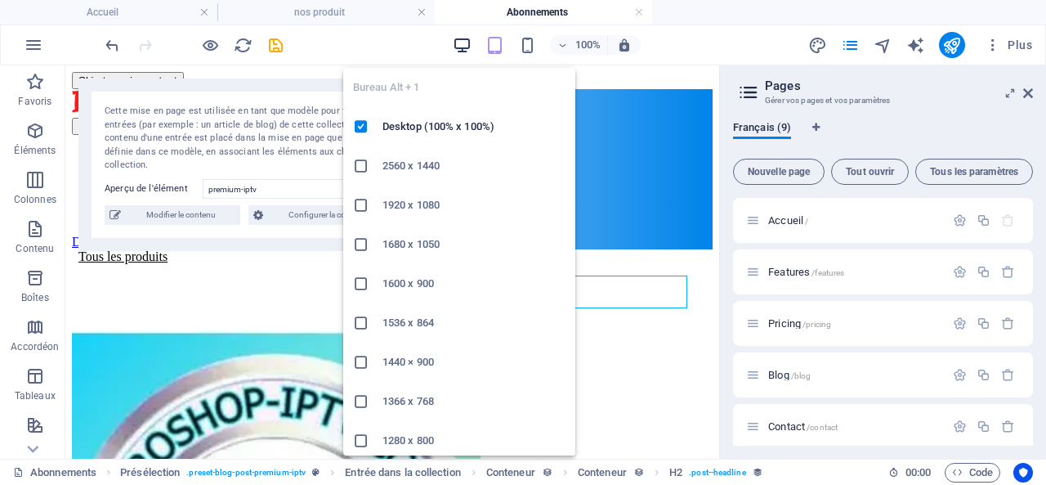
click at [458, 46] on icon "button" at bounding box center [462, 45] width 19 height 19
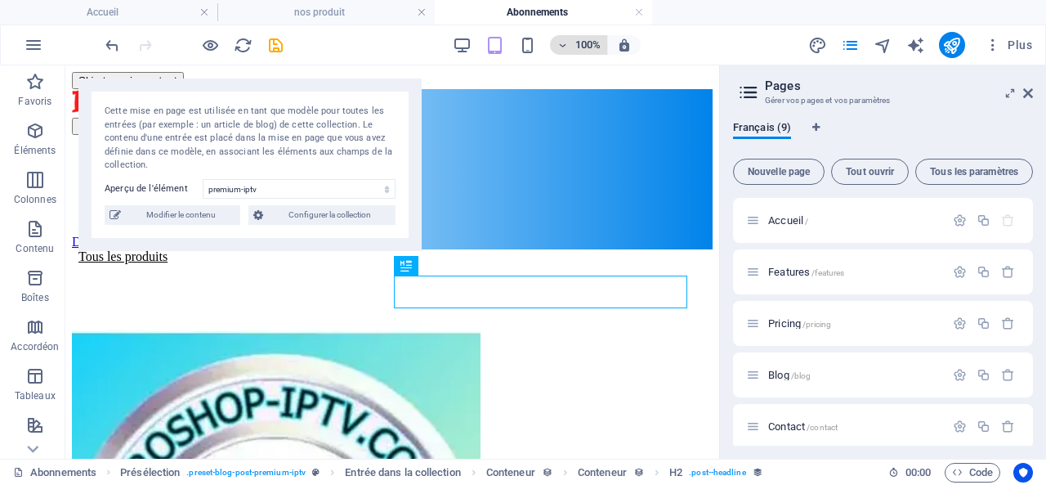
click at [596, 44] on h6 "100%" at bounding box center [588, 45] width 26 height 20
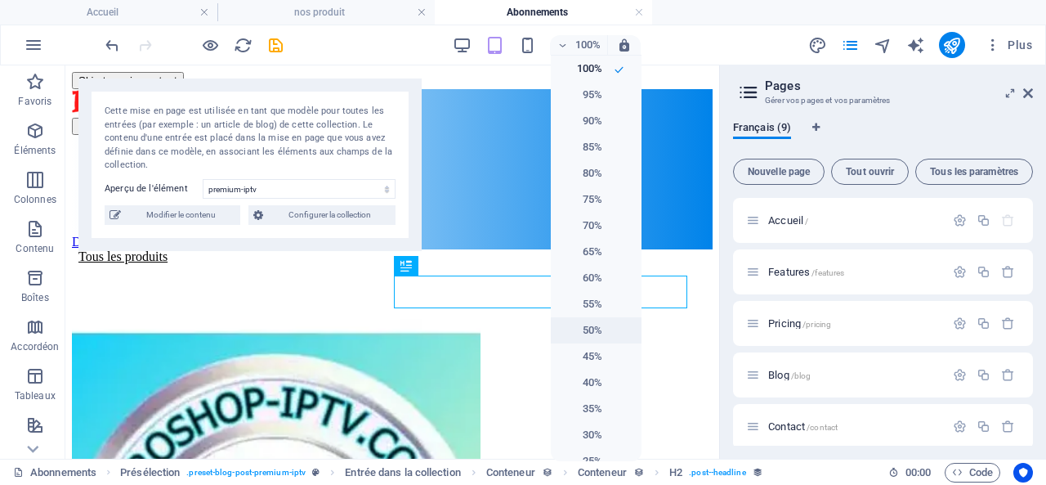
click at [592, 329] on h6 "50%" at bounding box center [582, 330] width 42 height 20
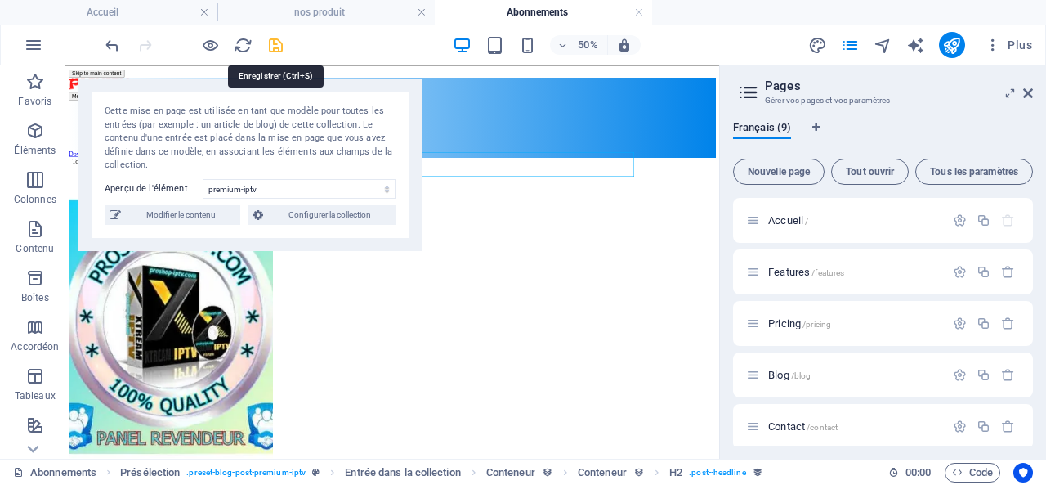
click at [279, 46] on icon "save" at bounding box center [275, 45] width 19 height 19
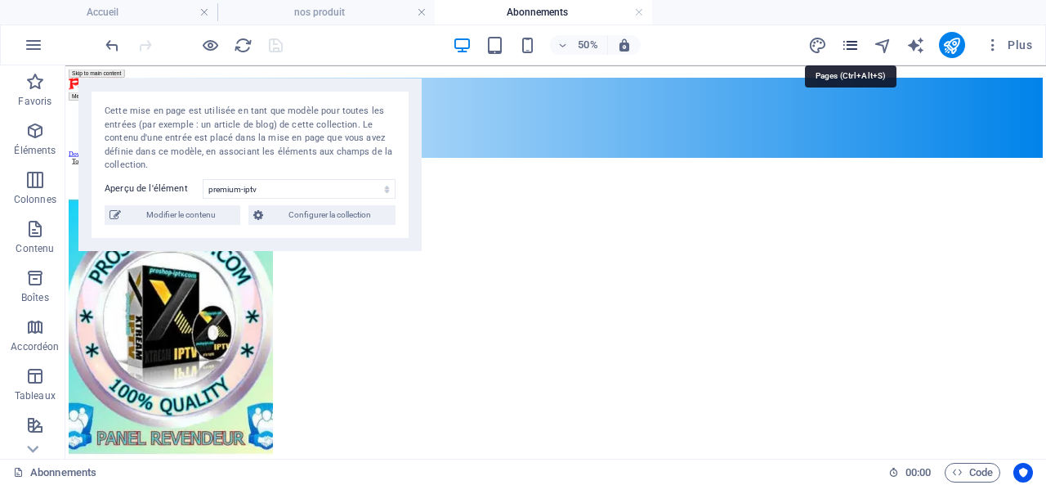
click at [852, 42] on icon "pages" at bounding box center [850, 45] width 19 height 19
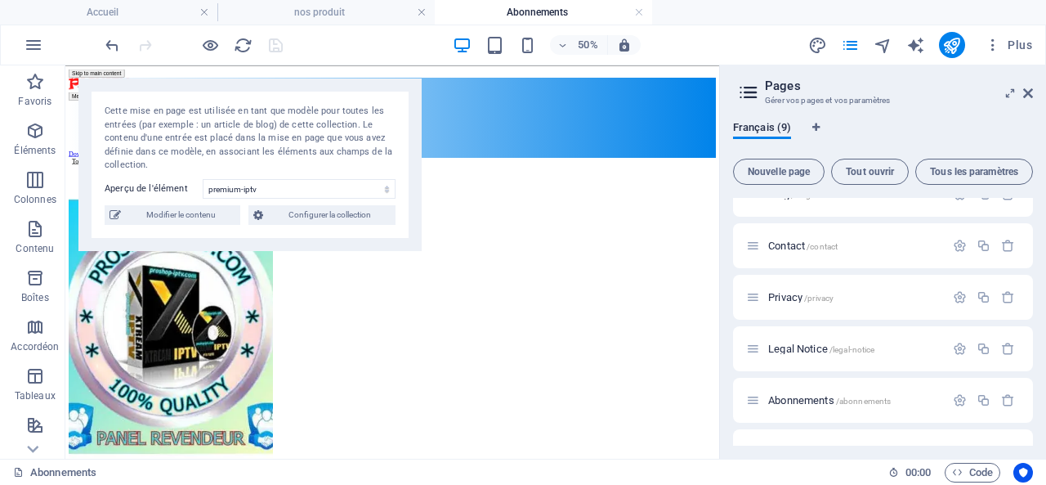
scroll to position [216, 0]
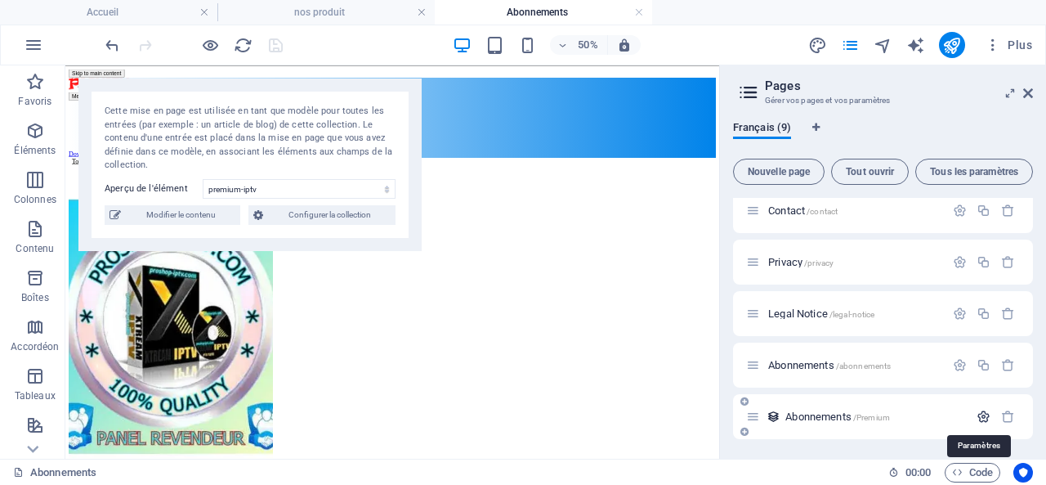
click at [979, 414] on icon "button" at bounding box center [984, 416] width 14 height 14
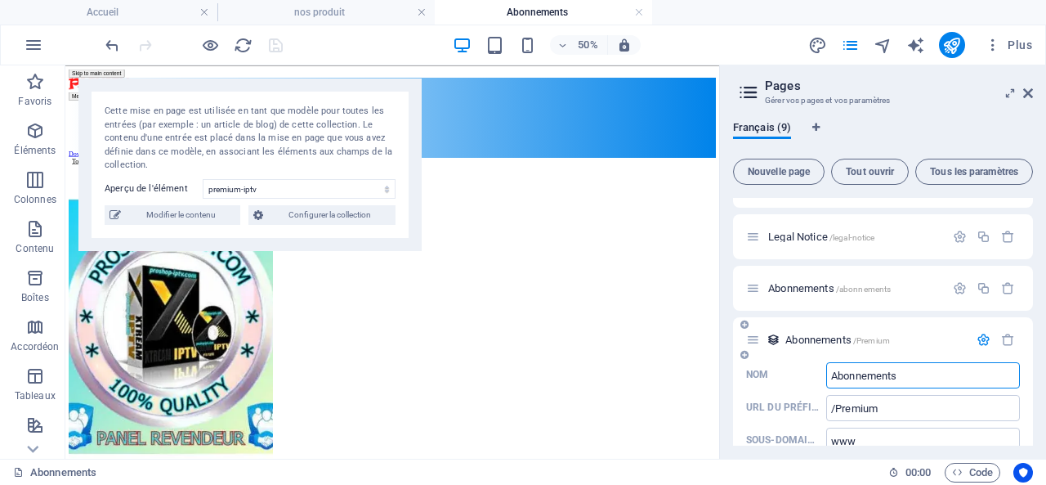
scroll to position [317, 0]
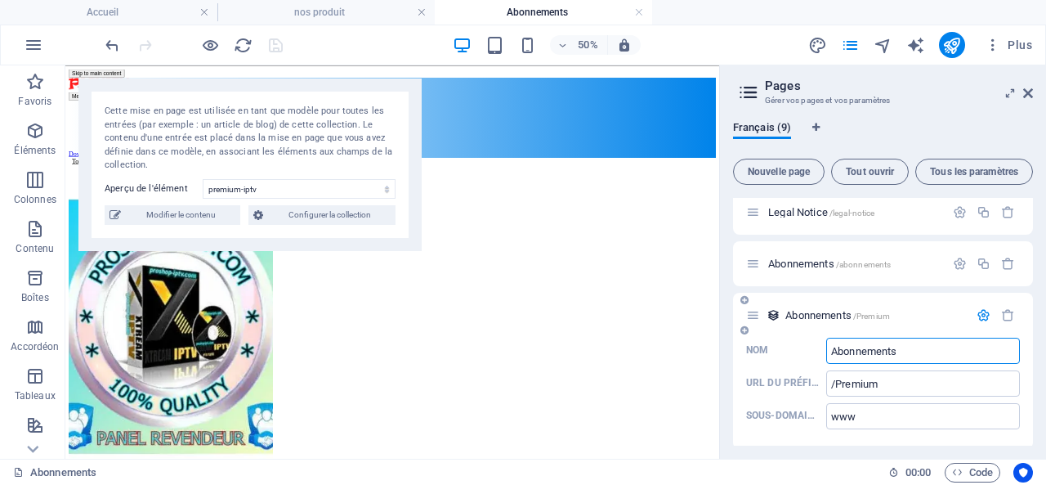
drag, startPoint x: 915, startPoint y: 349, endPoint x: 780, endPoint y: 348, distance: 135.7
click at [780, 348] on label "Nom Abonnements ​" at bounding box center [883, 351] width 274 height 26
click at [826, 348] on input "Abonnements" at bounding box center [923, 351] width 194 height 26
type input "Premium iptv"
click at [755, 456] on div "Français (9) Nouvelle page Tout ouvrir Tous les paramètres Accueil / Features /…" at bounding box center [883, 283] width 326 height 351
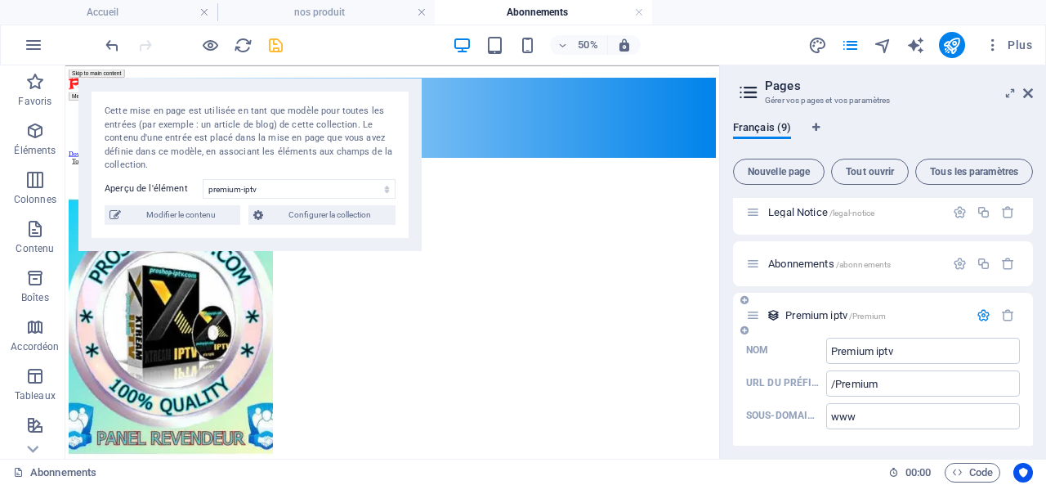
click at [824, 310] on span "Premium iptv /Premium" at bounding box center [835, 315] width 101 height 12
click at [808, 264] on span "Abonnements /abonnements" at bounding box center [829, 263] width 123 height 12
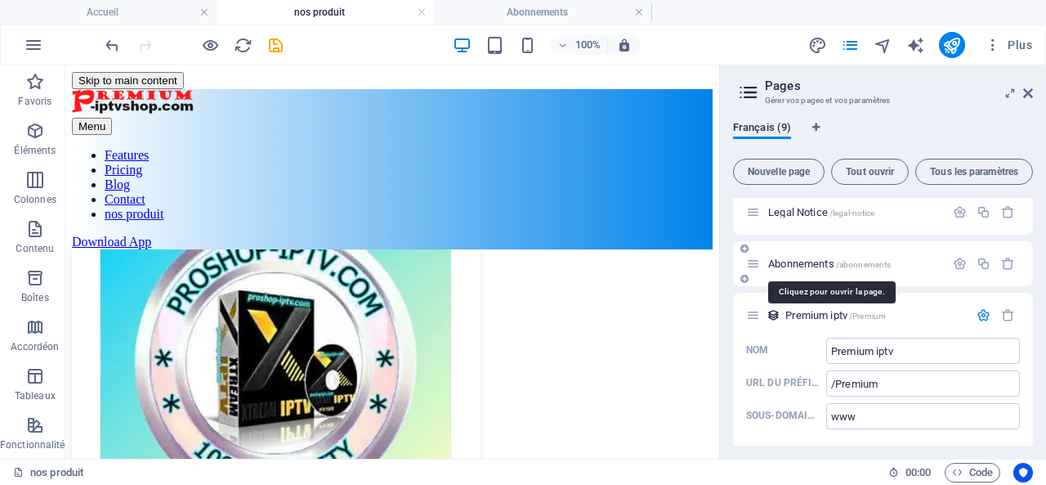
scroll to position [327, 0]
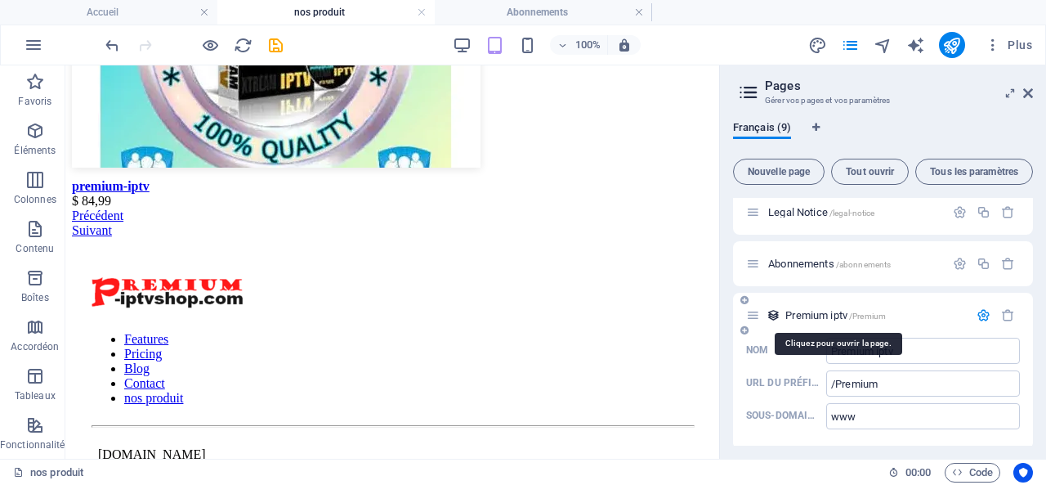
click at [820, 312] on span "Premium iptv /Premium" at bounding box center [835, 315] width 101 height 12
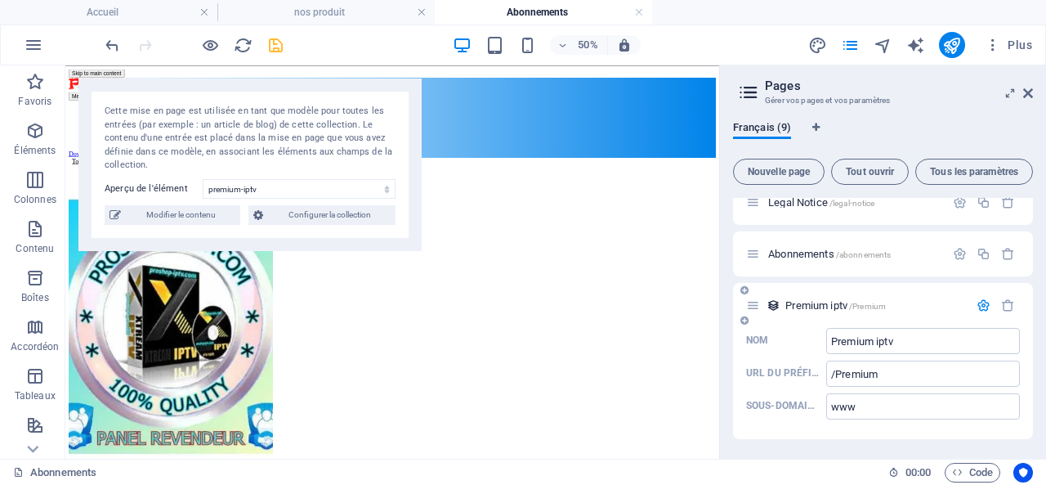
click at [754, 307] on icon at bounding box center [753, 305] width 14 height 14
click at [278, 45] on icon "save" at bounding box center [275, 45] width 19 height 19
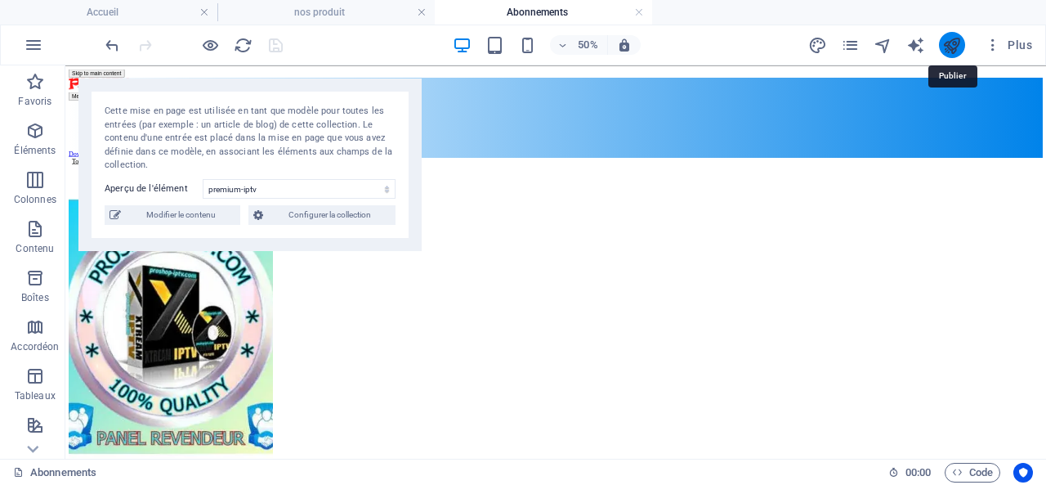
click at [952, 43] on icon "publish" at bounding box center [951, 45] width 19 height 19
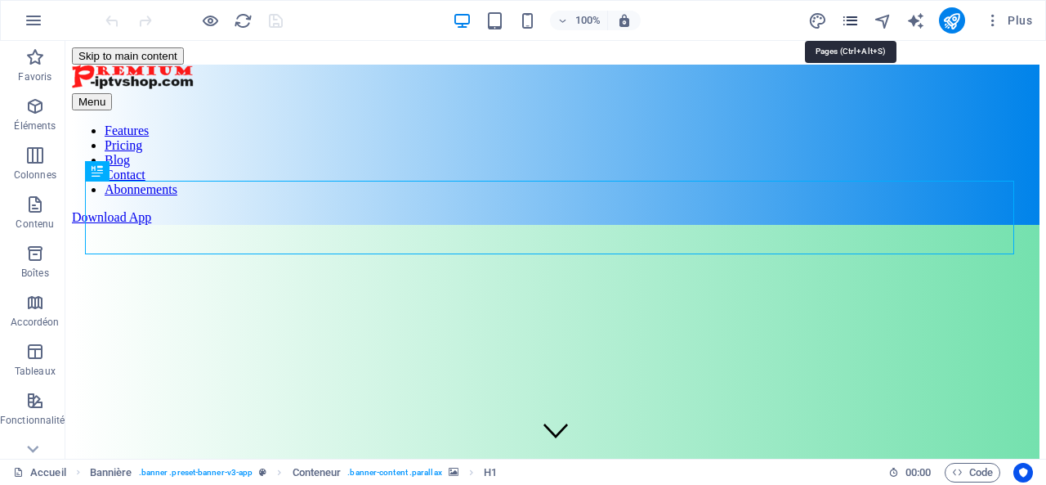
click at [852, 19] on icon "pages" at bounding box center [850, 20] width 19 height 19
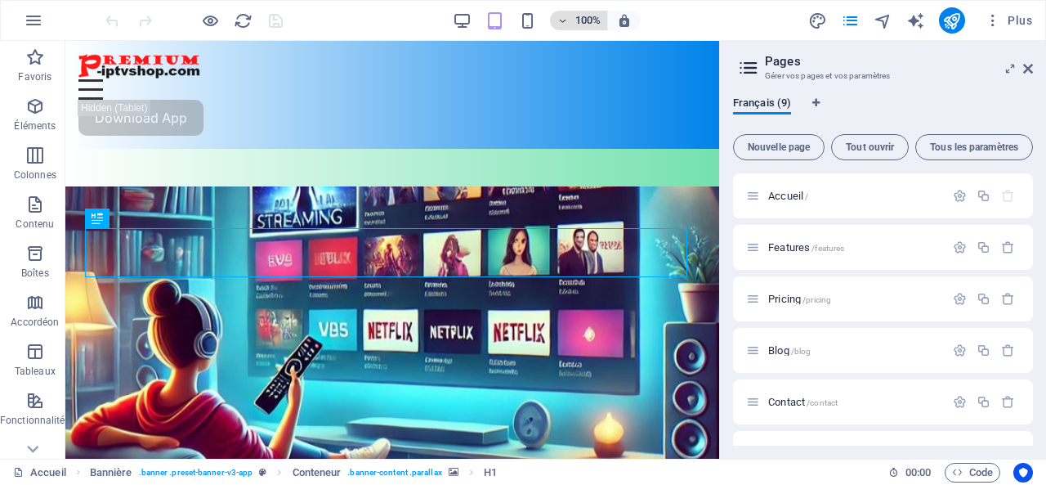
click at [596, 22] on h6 "100%" at bounding box center [588, 21] width 26 height 20
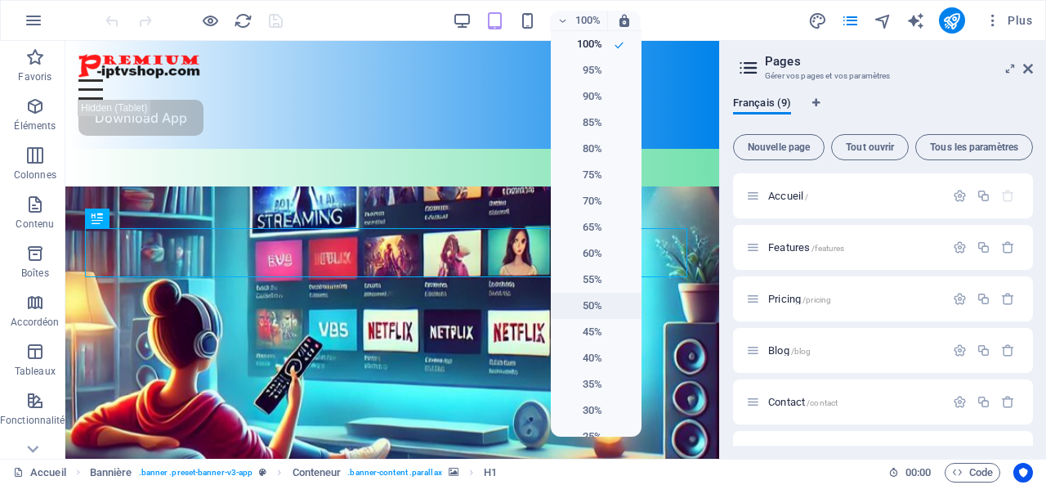
click at [591, 302] on h6 "50%" at bounding box center [582, 306] width 42 height 20
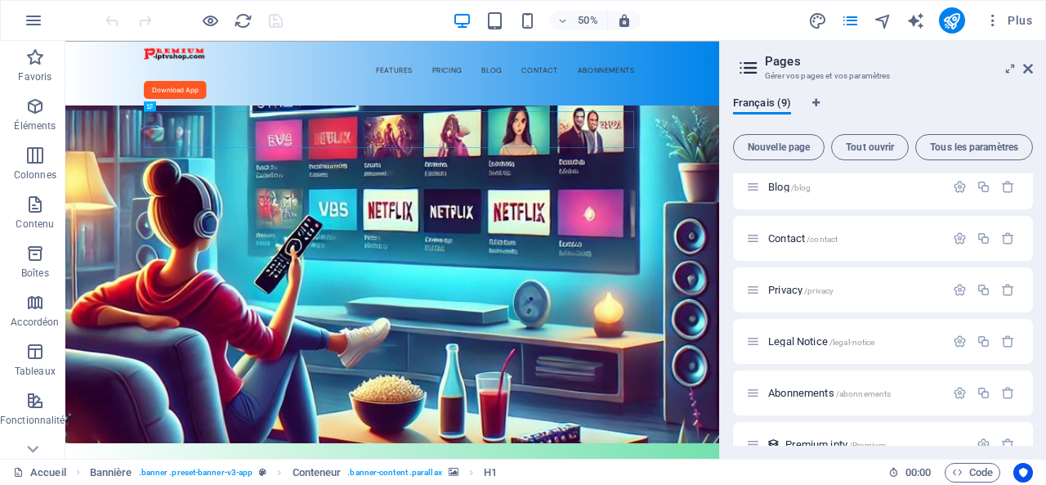
scroll to position [191, 0]
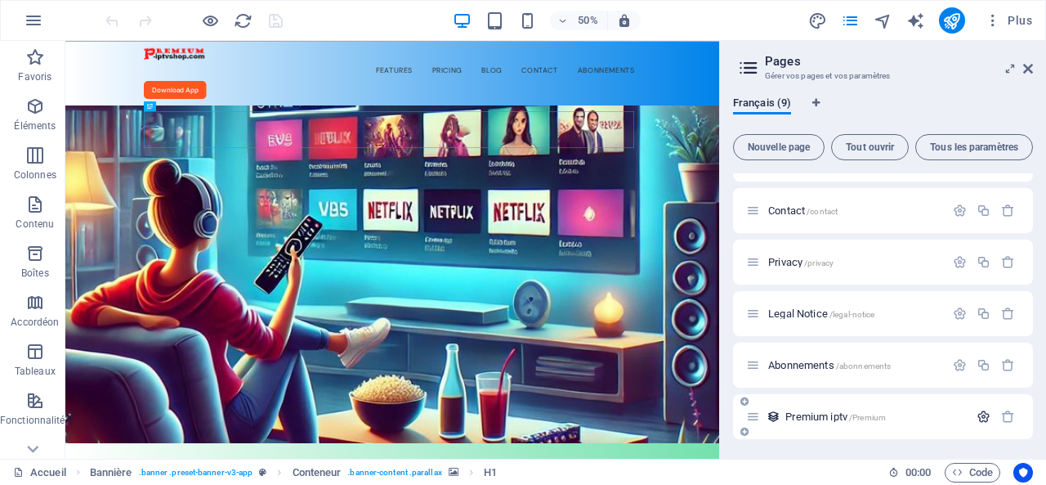
click at [980, 414] on icon "button" at bounding box center [984, 416] width 14 height 14
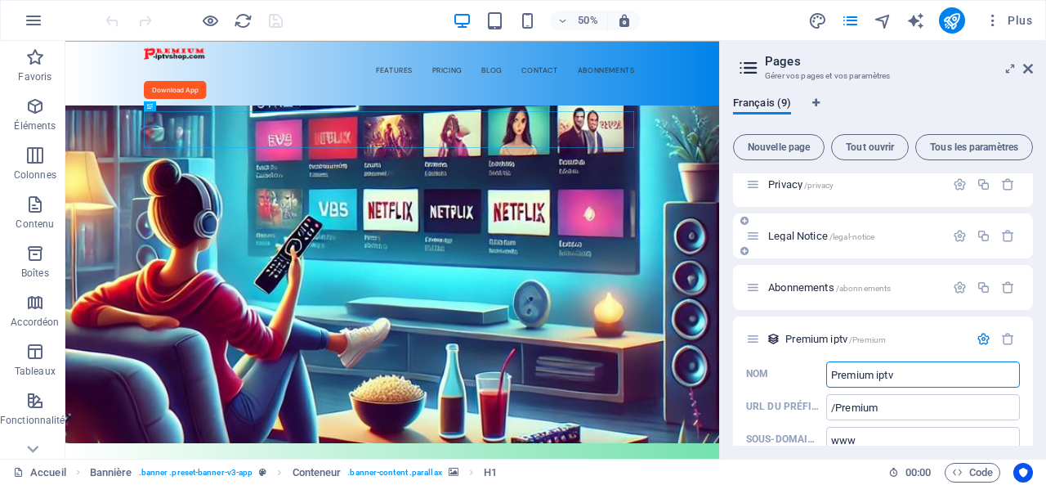
scroll to position [293, 0]
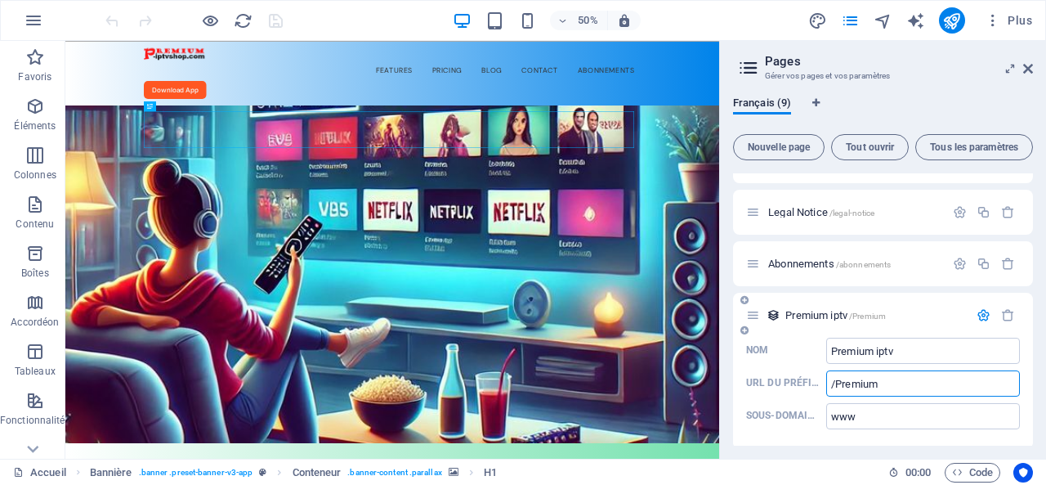
drag, startPoint x: 886, startPoint y: 383, endPoint x: 835, endPoint y: 383, distance: 50.7
click at [835, 383] on input "/Premium" at bounding box center [923, 383] width 194 height 26
type input "/Abonnement"
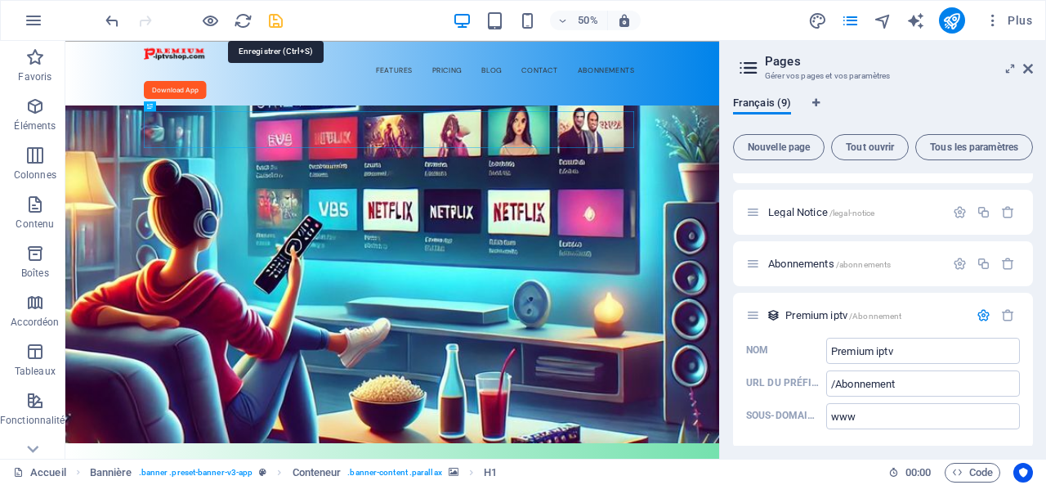
click at [272, 20] on icon "save" at bounding box center [275, 20] width 19 height 19
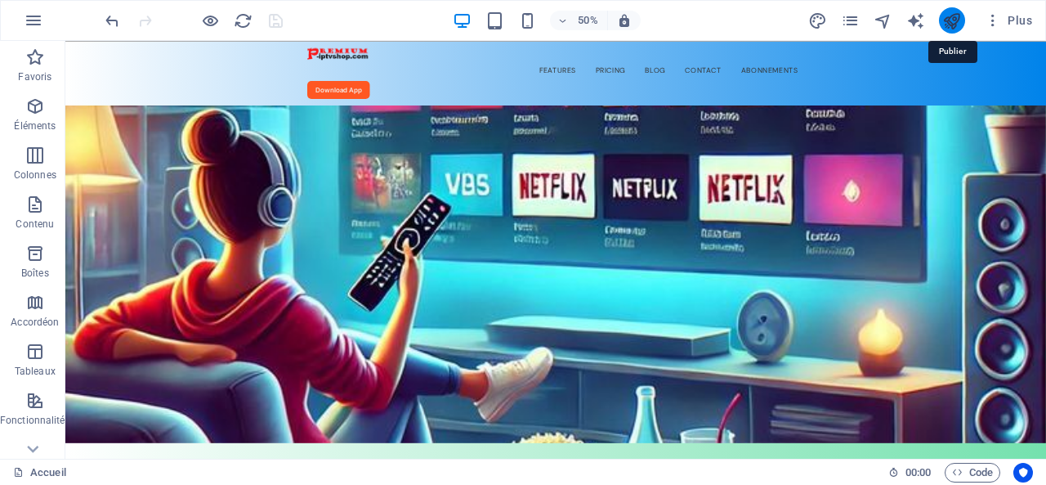
click at [957, 17] on icon "publish" at bounding box center [951, 20] width 19 height 19
